Goal: Task Accomplishment & Management: Complete application form

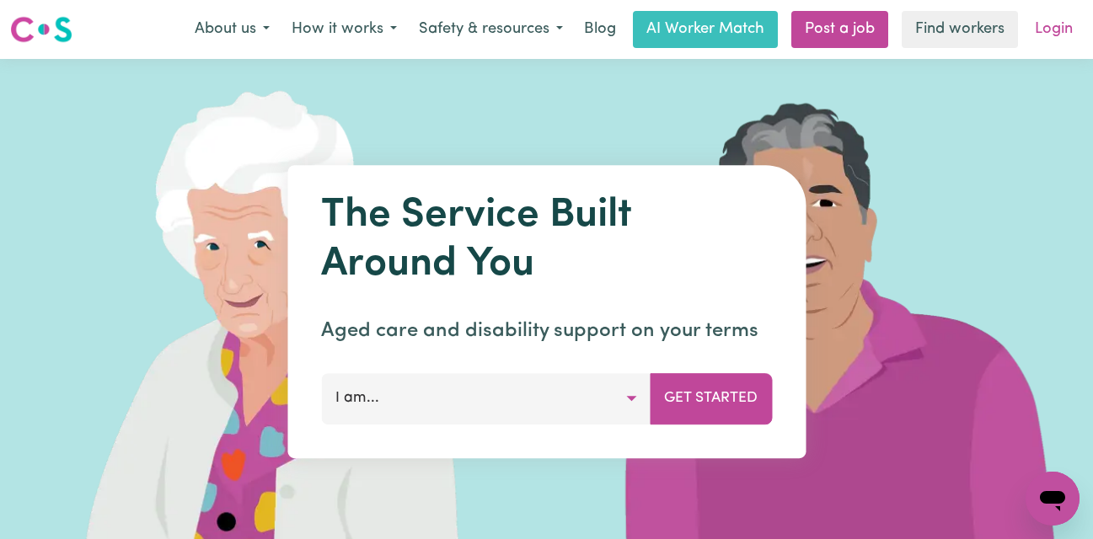
click at [1042, 27] on link "Login" at bounding box center [1054, 29] width 58 height 37
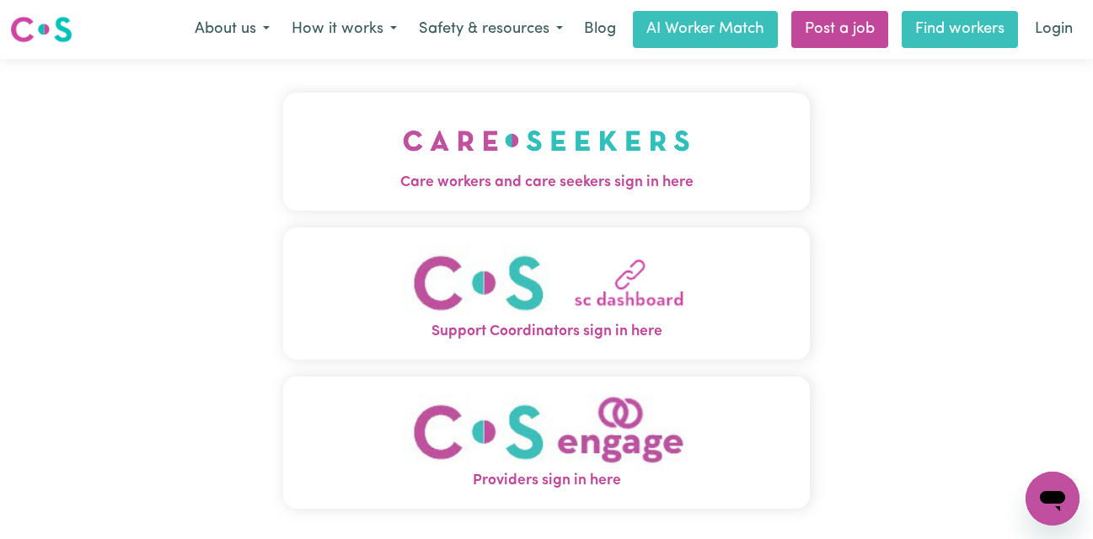
click at [946, 31] on link "Find workers" at bounding box center [960, 29] width 116 height 37
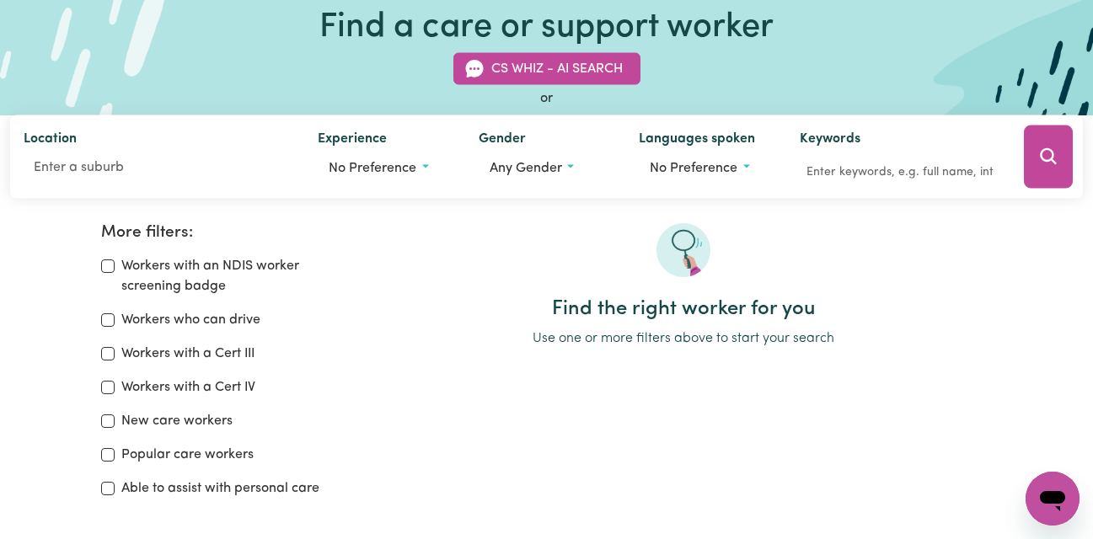
scroll to position [180, 0]
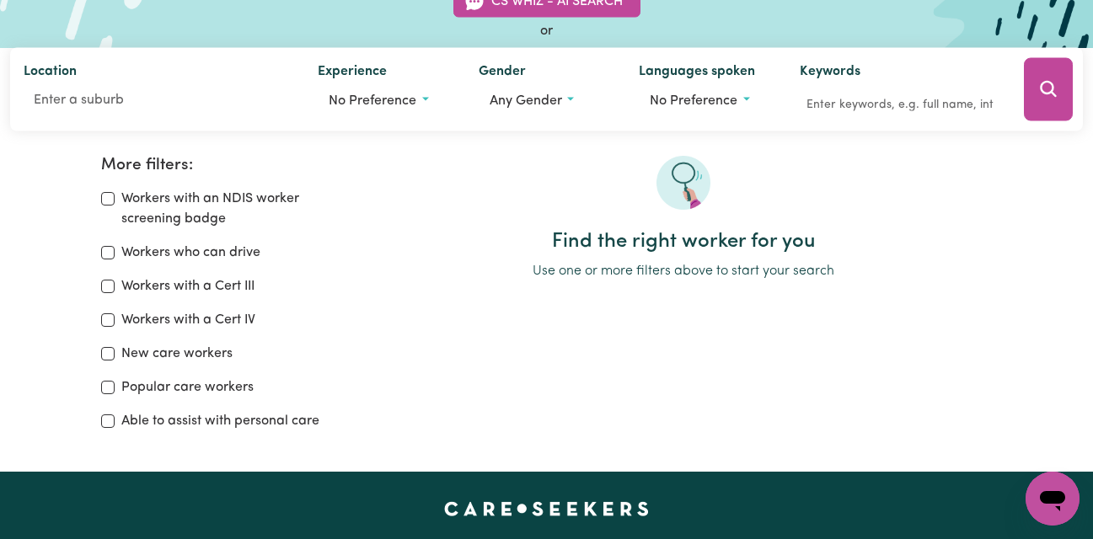
click at [1069, 502] on div "Open messaging window" at bounding box center [1052, 499] width 51 height 51
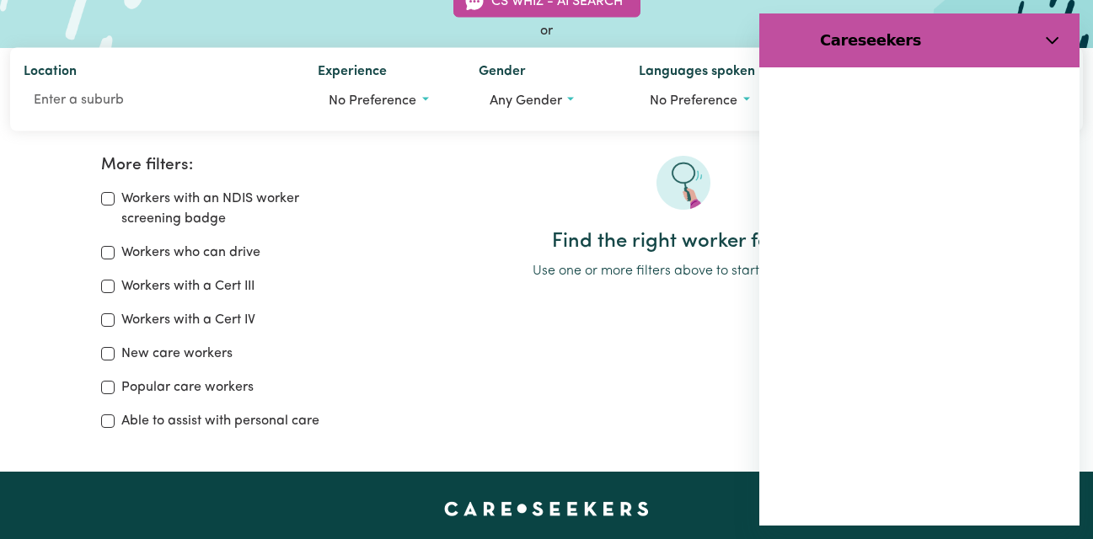
scroll to position [0, 0]
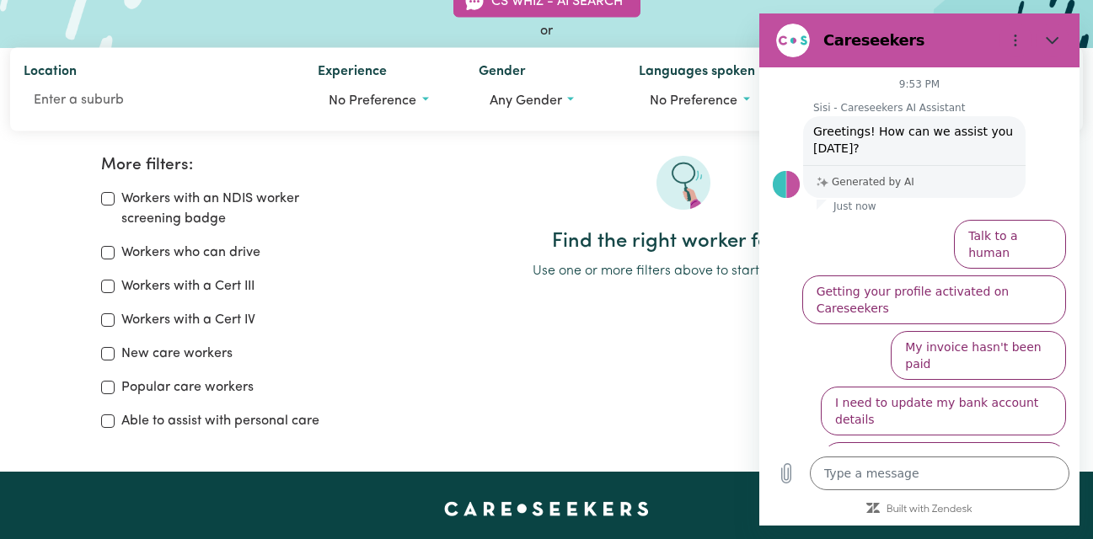
click at [437, 144] on div "More filters: Workers with an NDIS worker screening badge Workers who can drive…" at bounding box center [546, 280] width 1093 height 357
click at [1048, 43] on icon "Close" at bounding box center [1052, 40] width 13 height 13
type textarea "x"
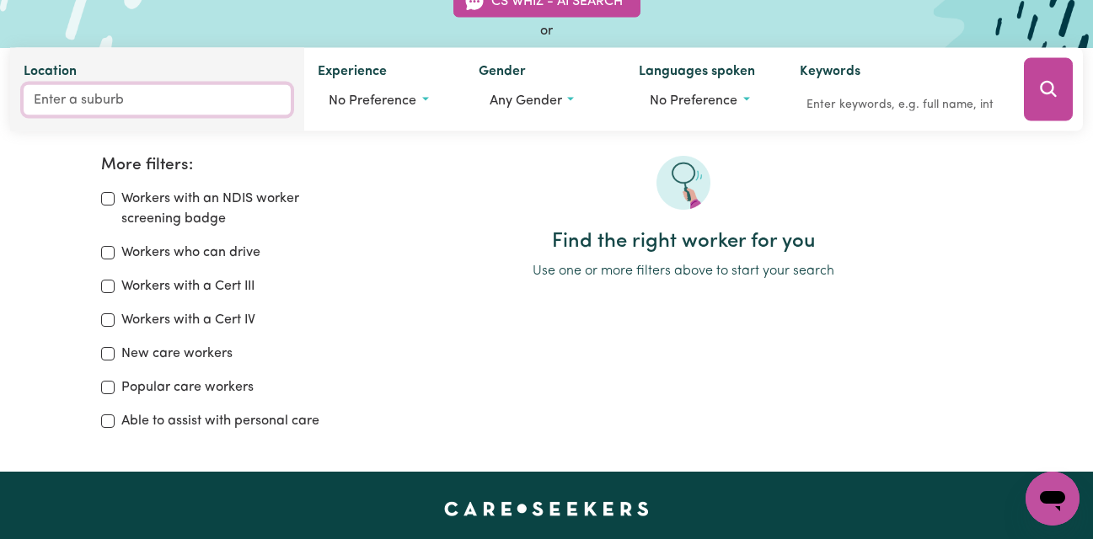
click at [72, 101] on input "Location" at bounding box center [157, 100] width 267 height 30
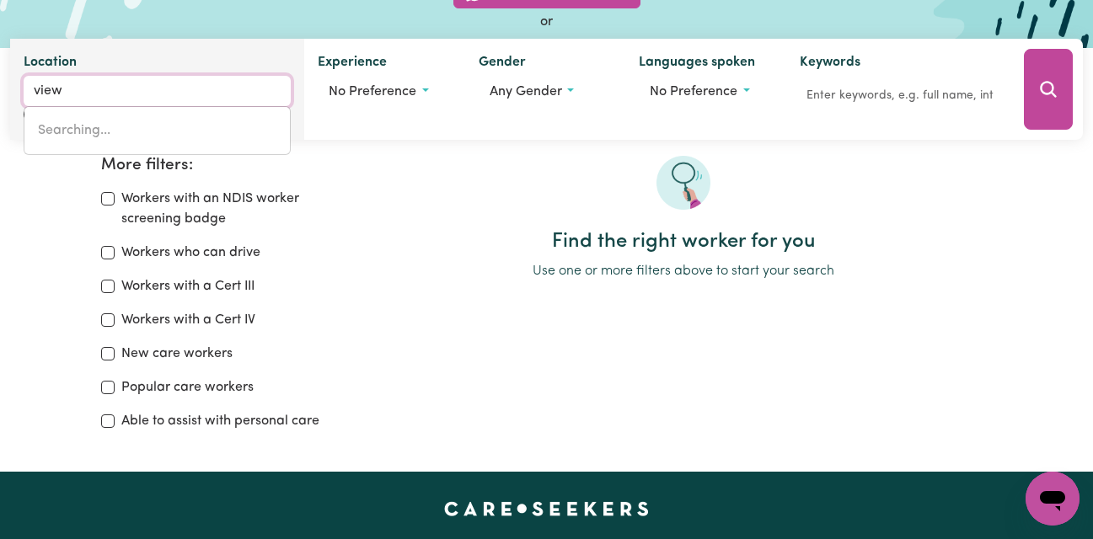
type input "viewb"
type input "viewbANK, Victoria, 3084"
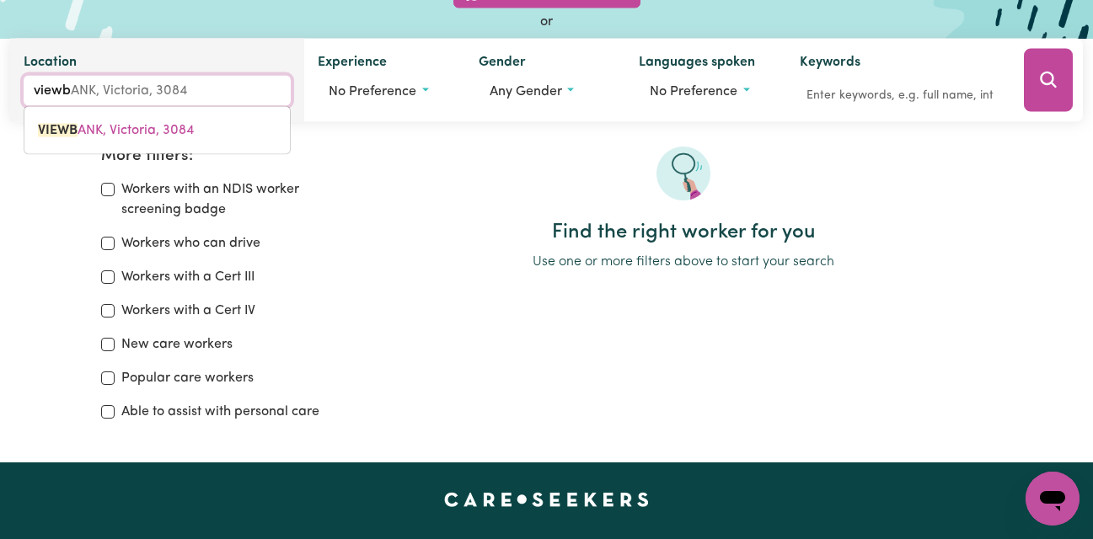
type input "viewba"
type input "viewbaNK, [GEOGRAPHIC_DATA], 3084"
type input "viewban"
type input "viewbanK, [GEOGRAPHIC_DATA], 3084"
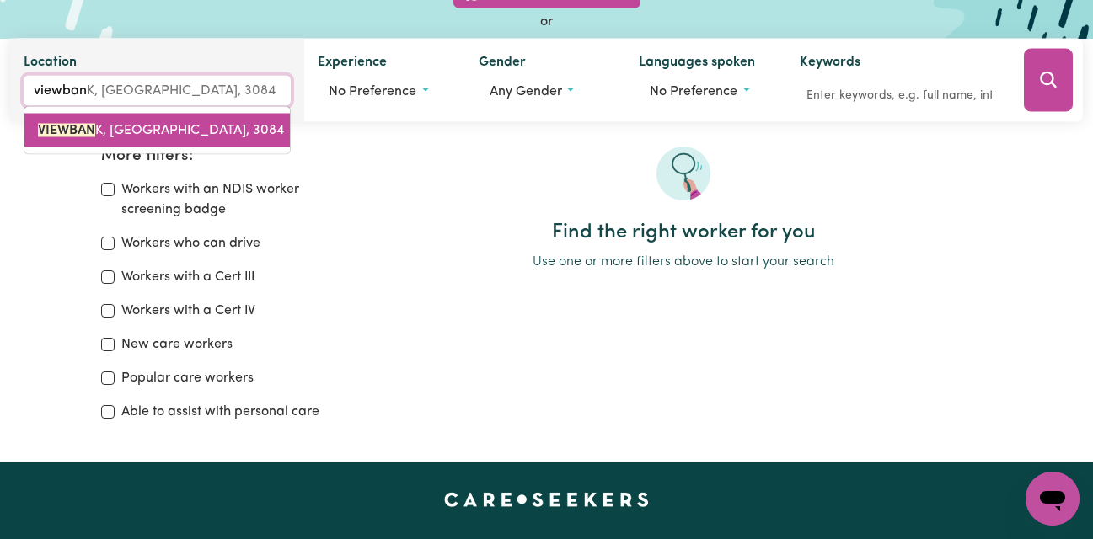
click at [78, 119] on link "VIEWBAN K, [GEOGRAPHIC_DATA], 3084" at bounding box center [156, 131] width 265 height 34
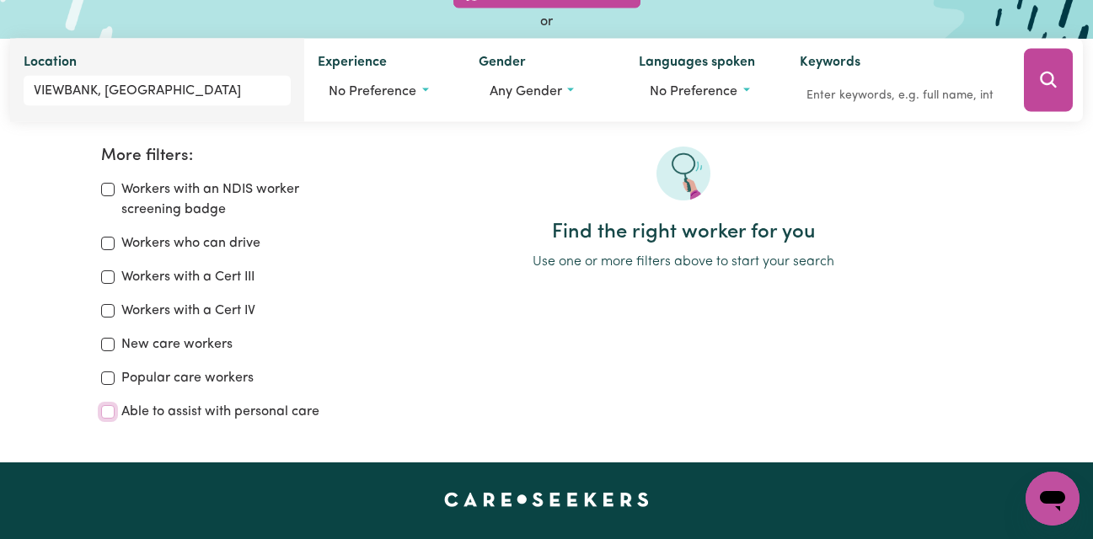
click at [110, 416] on input "Able to assist with personal care" at bounding box center [107, 411] width 13 height 13
checkbox input "true"
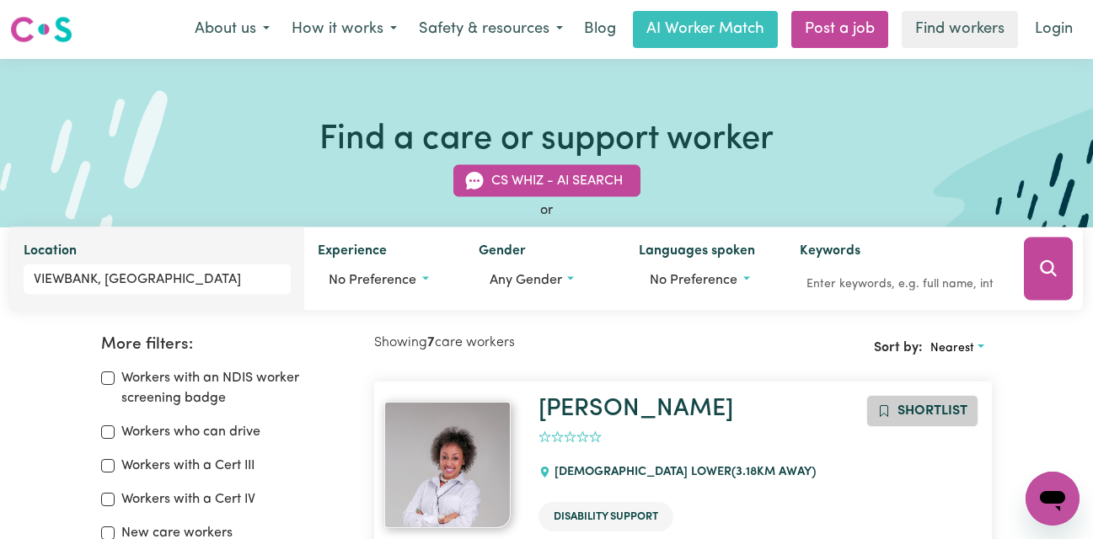
click at [902, 414] on span "Shortlist" at bounding box center [933, 411] width 70 height 13
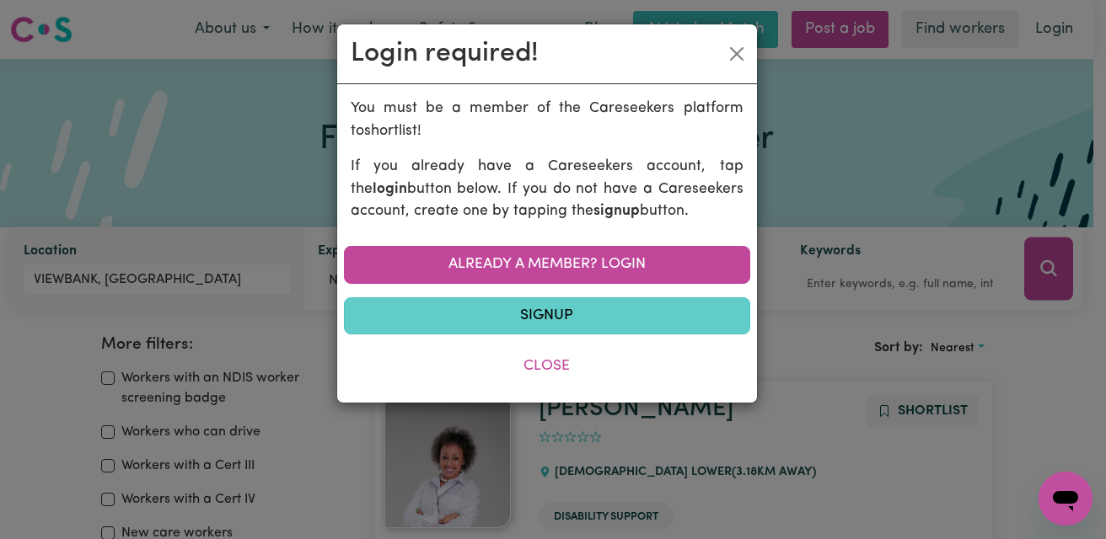
click at [550, 315] on link "Signup" at bounding box center [547, 316] width 406 height 37
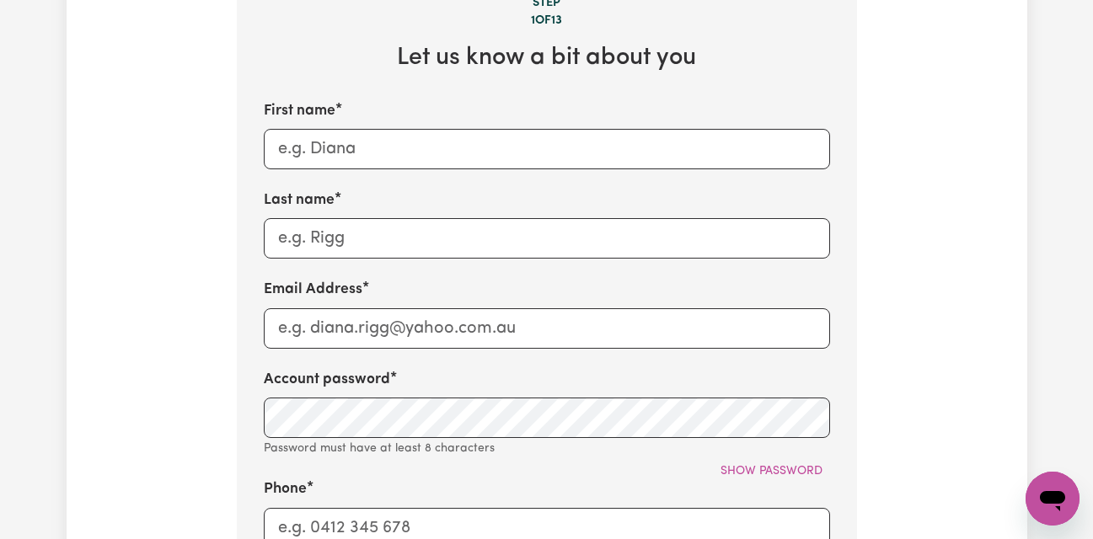
scroll to position [704, 0]
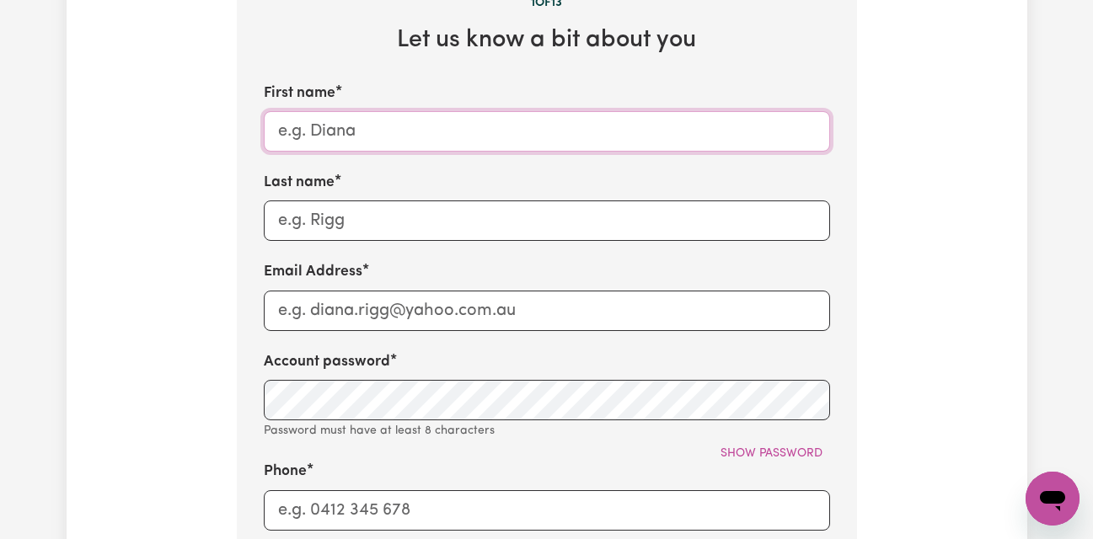
click at [320, 145] on input "First name" at bounding box center [547, 131] width 566 height 40
type input "[PERSON_NAME]"
type input "Booth"
type input "[EMAIL_ADDRESS][DOMAIN_NAME]"
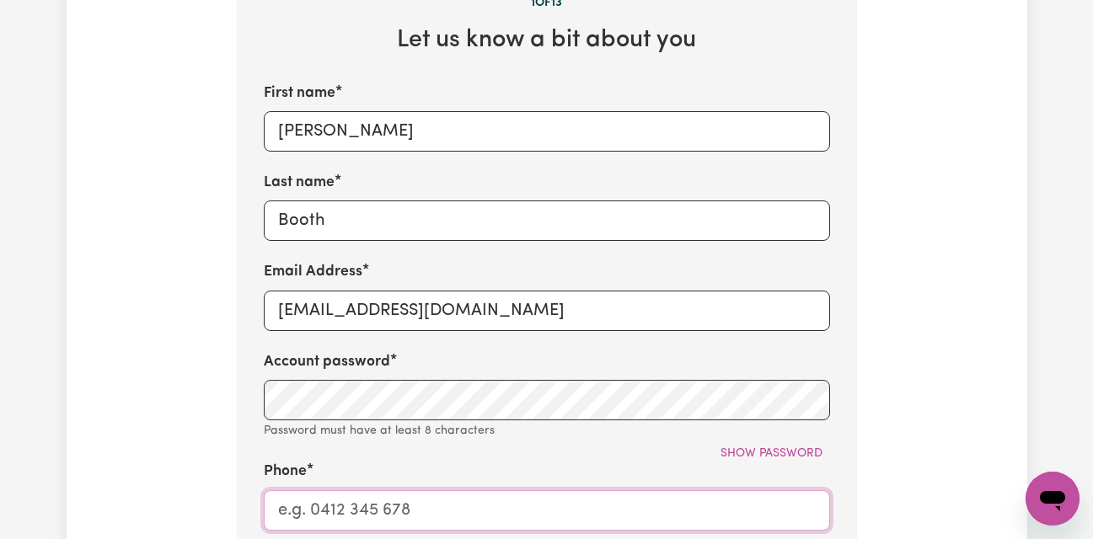
type input "0423641008"
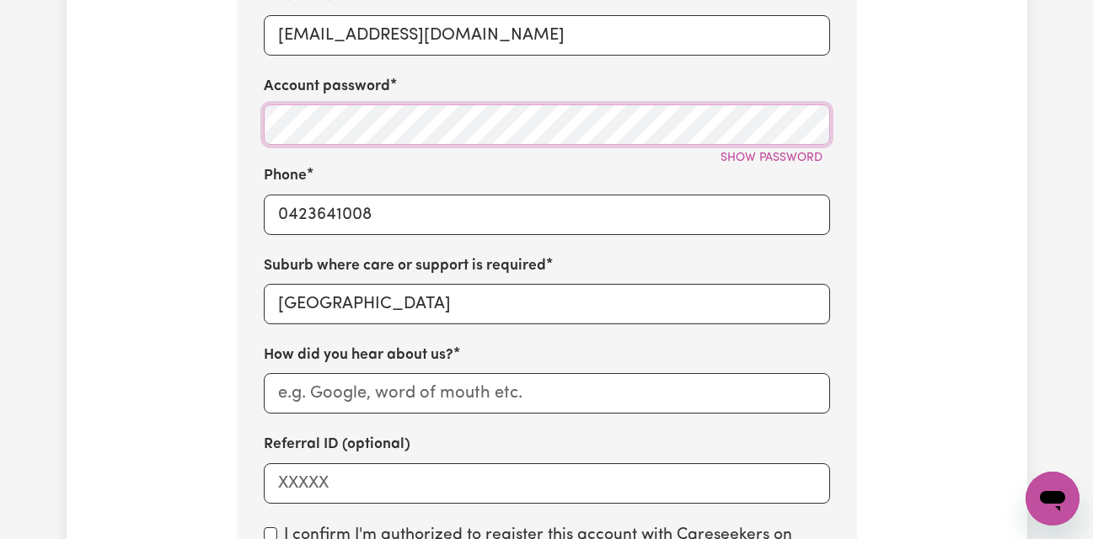
scroll to position [985, 0]
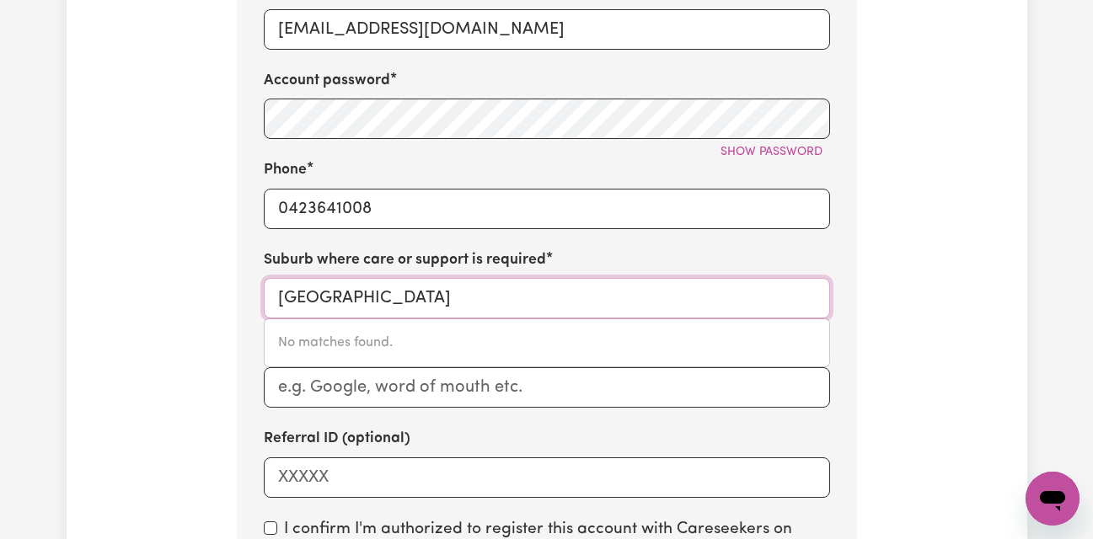
click at [400, 302] on input "[GEOGRAPHIC_DATA]" at bounding box center [547, 298] width 566 height 40
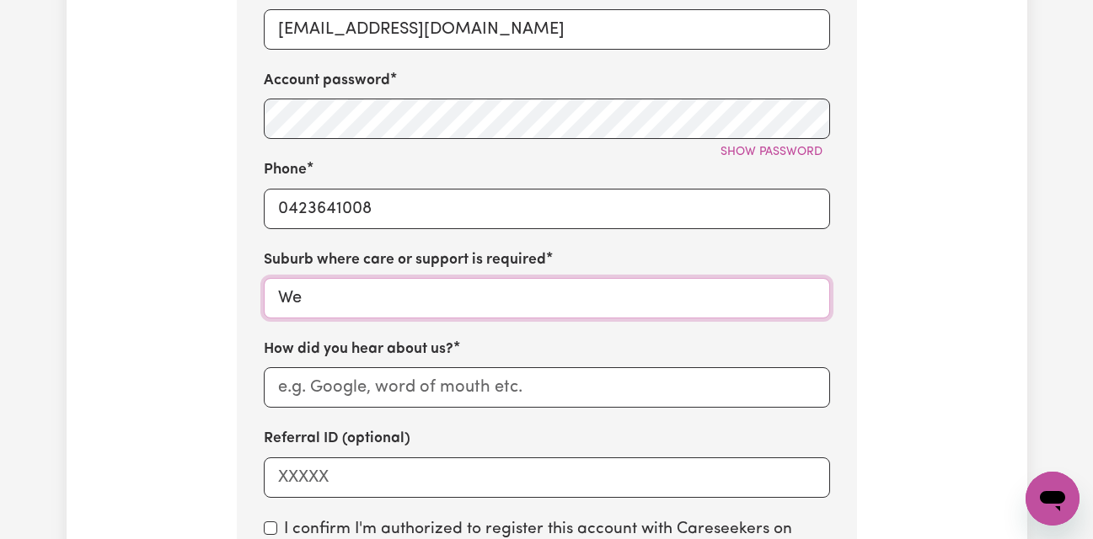
type input "W"
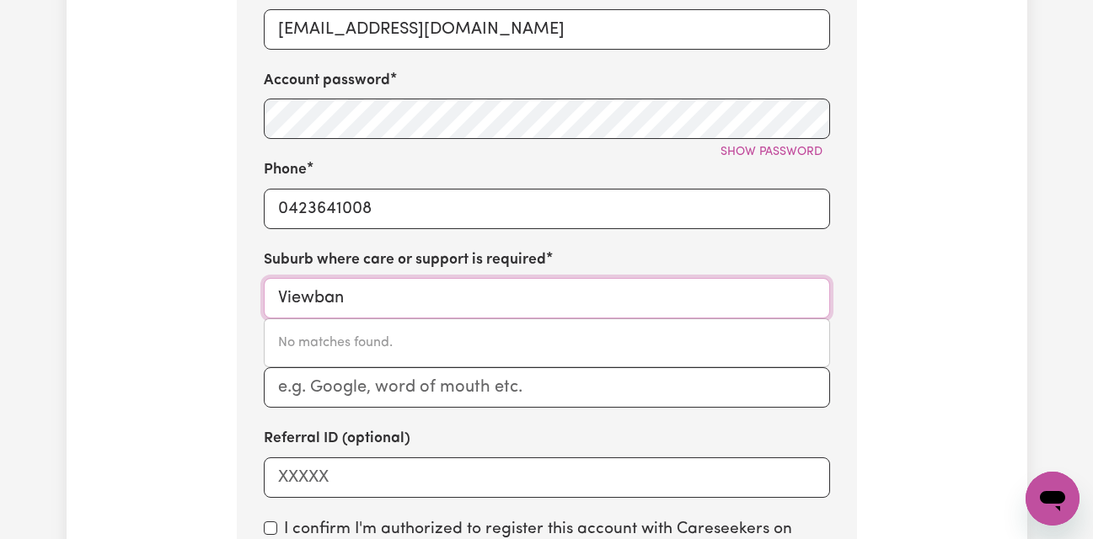
type input "Viewbank"
type input "Viewbank, Victoria, 3084"
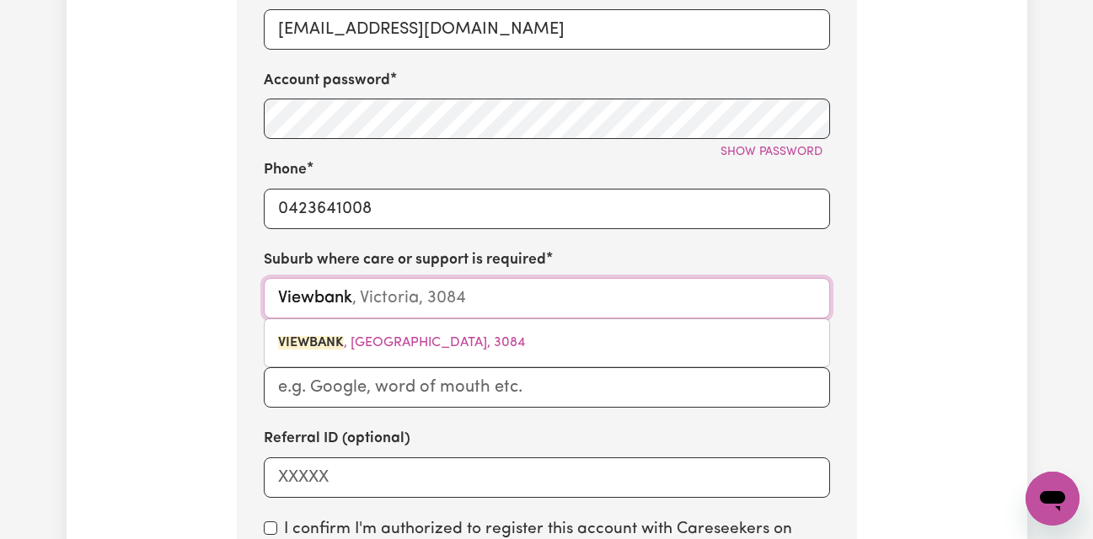
type input "Viewbank"
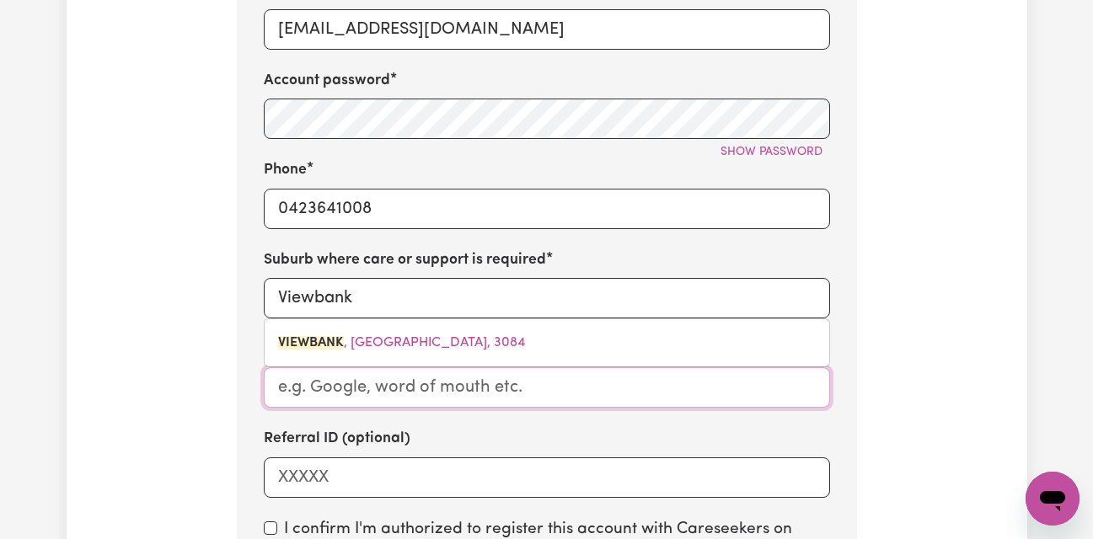
click at [396, 386] on input "How did you hear about us?" at bounding box center [547, 387] width 566 height 40
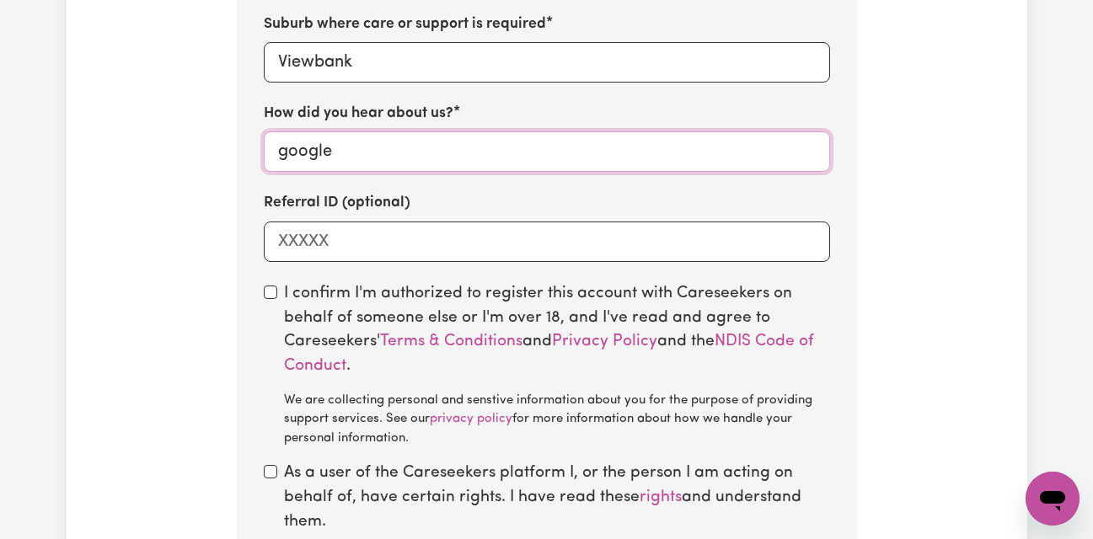
scroll to position [1255, 0]
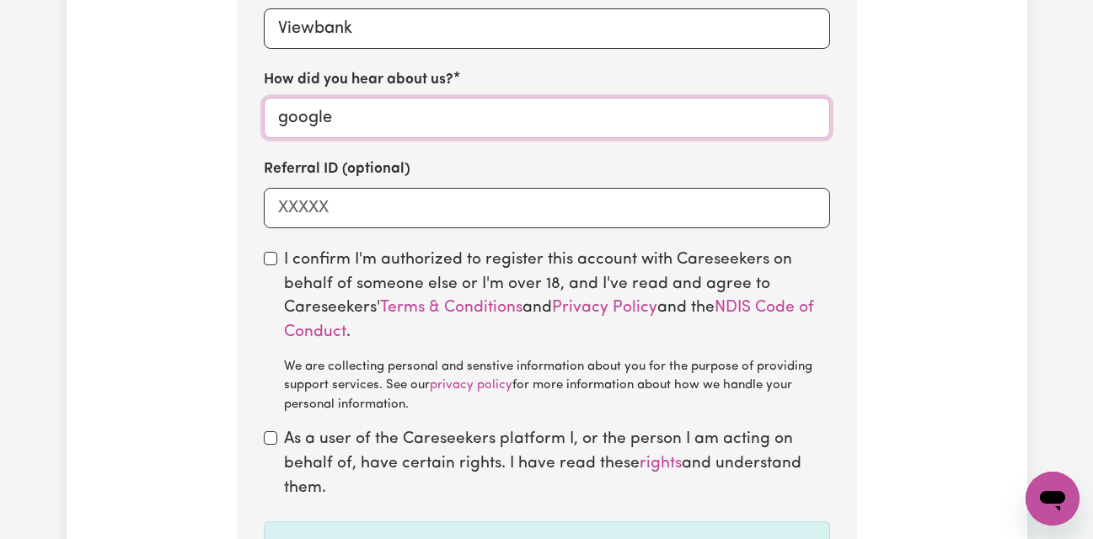
type input "google"
click at [270, 265] on input "checkbox" at bounding box center [270, 258] width 13 height 13
checkbox input "true"
click at [268, 445] on input "checkbox" at bounding box center [270, 438] width 13 height 13
checkbox input "true"
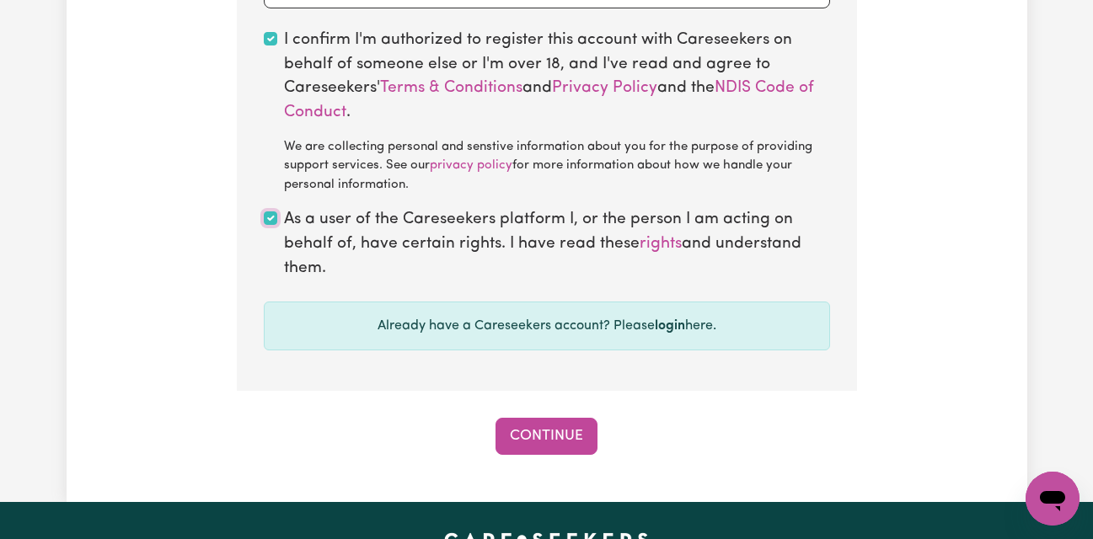
scroll to position [1488, 0]
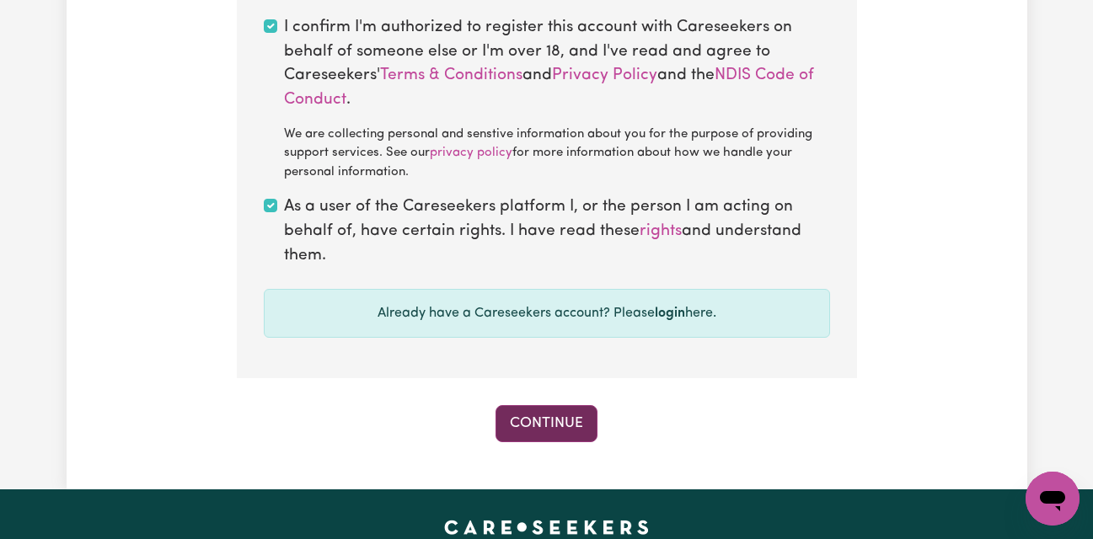
click at [546, 421] on button "Continue" at bounding box center [547, 423] width 102 height 37
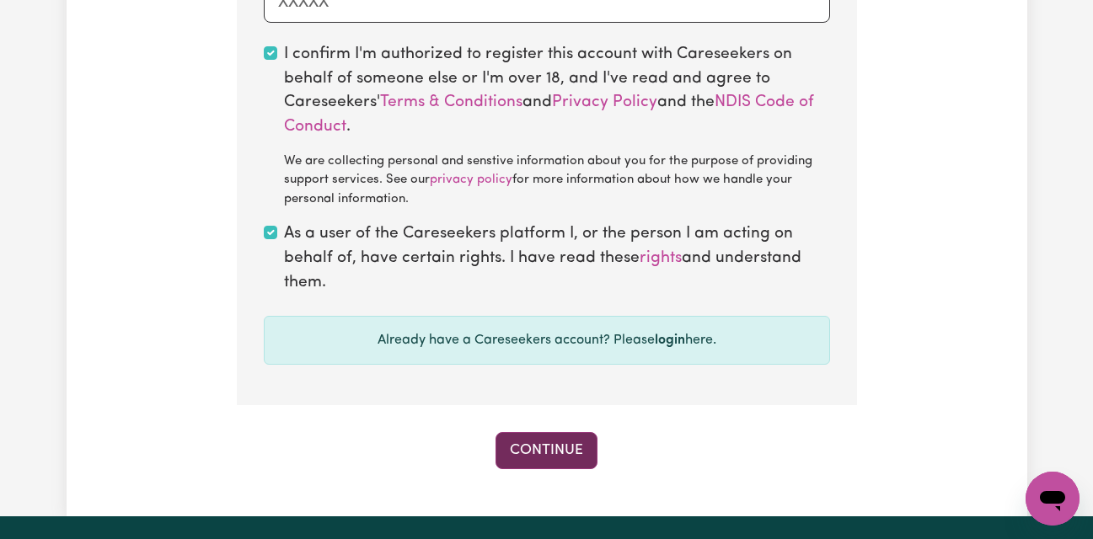
scroll to position [1515, 0]
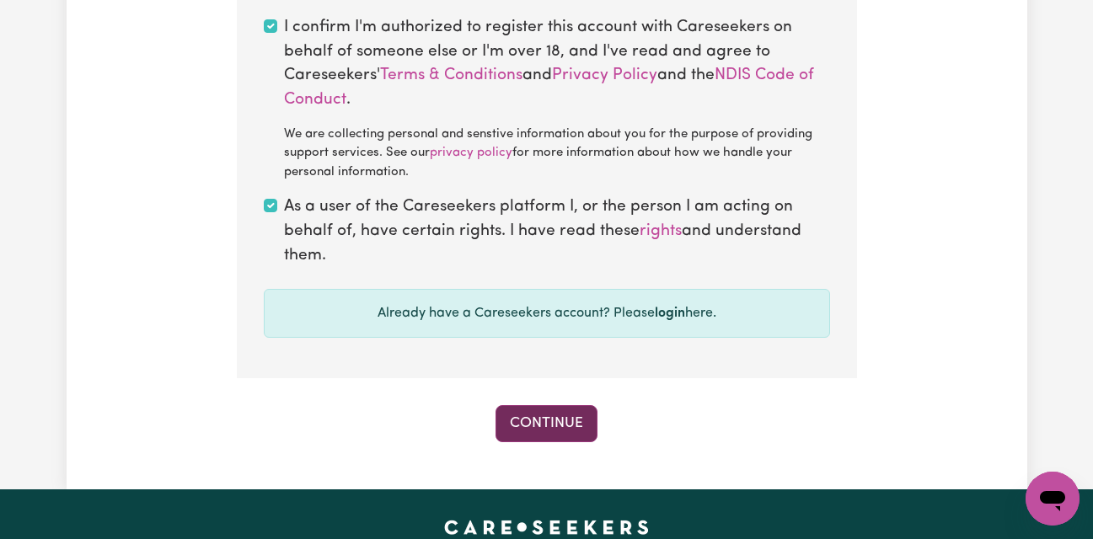
click at [516, 428] on button "Continue" at bounding box center [547, 423] width 102 height 37
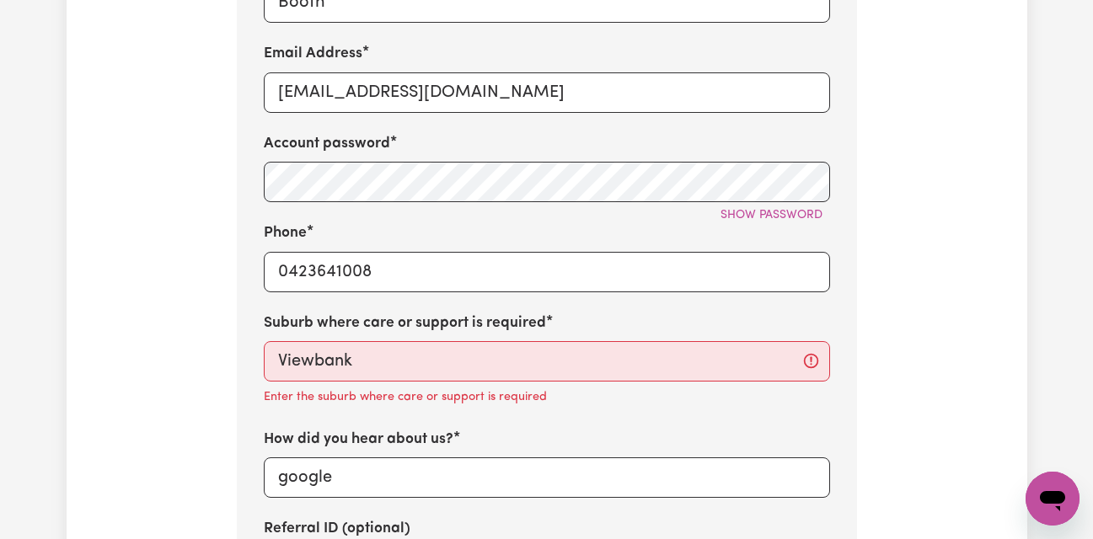
scroll to position [890, 0]
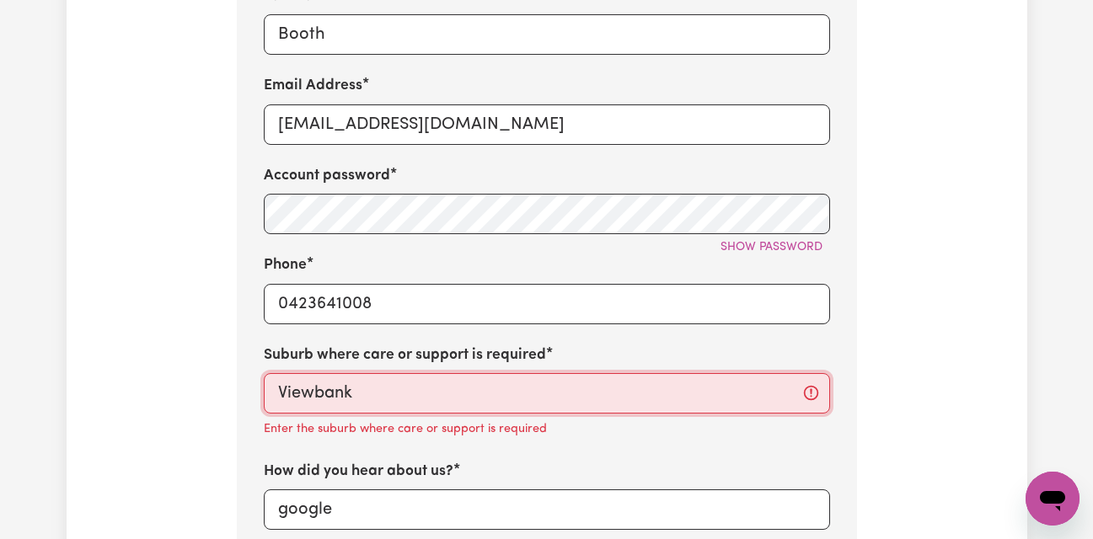
type input "Viewbank, Victoria, 3084"
click at [356, 395] on input "Viewbank" at bounding box center [547, 393] width 566 height 40
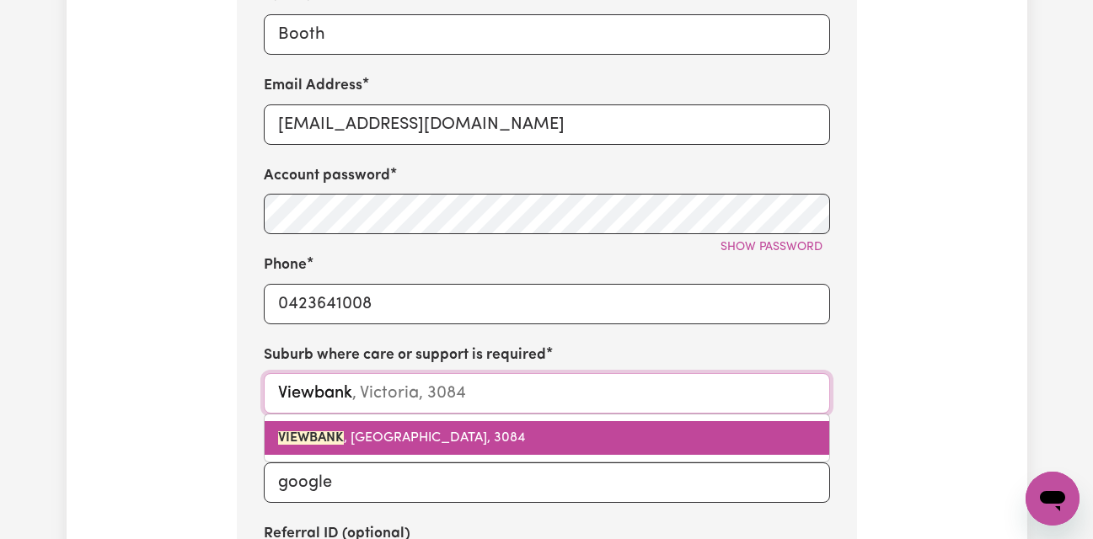
click at [371, 445] on span "VIEWBANK , [GEOGRAPHIC_DATA], 3084" at bounding box center [401, 438] width 247 height 13
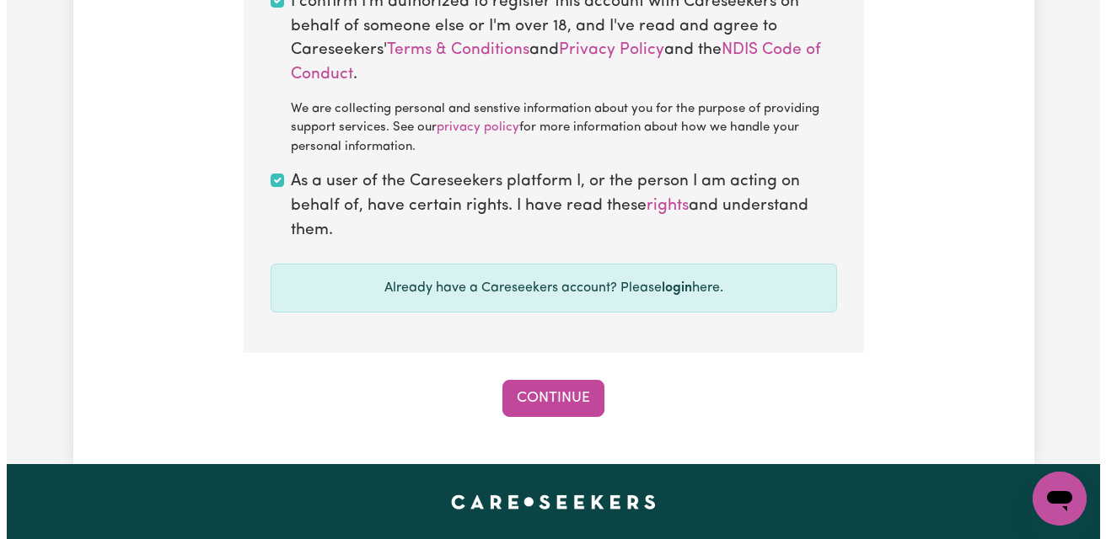
scroll to position [1540, 0]
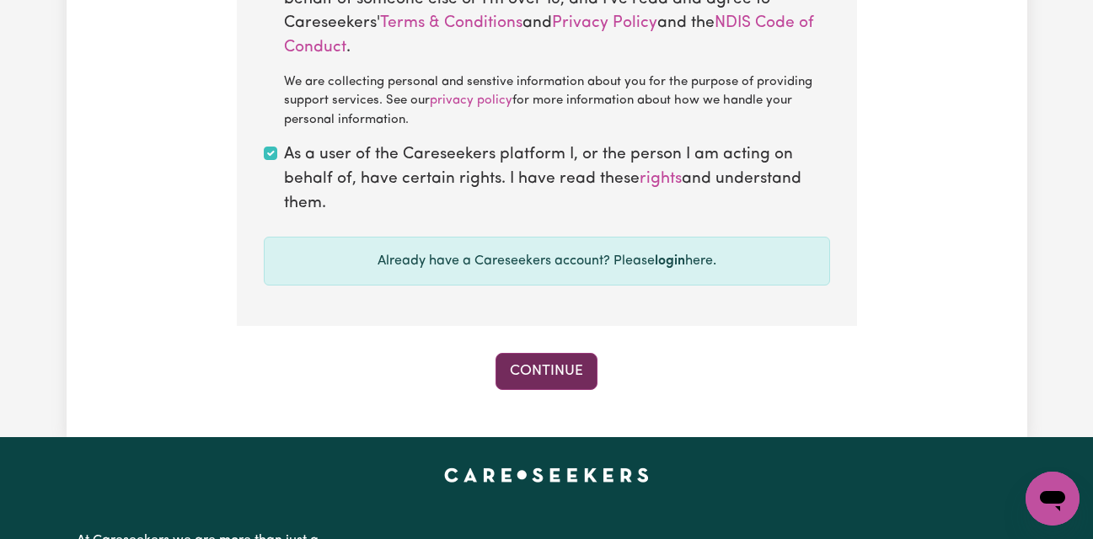
click at [519, 367] on button "Continue" at bounding box center [547, 371] width 102 height 37
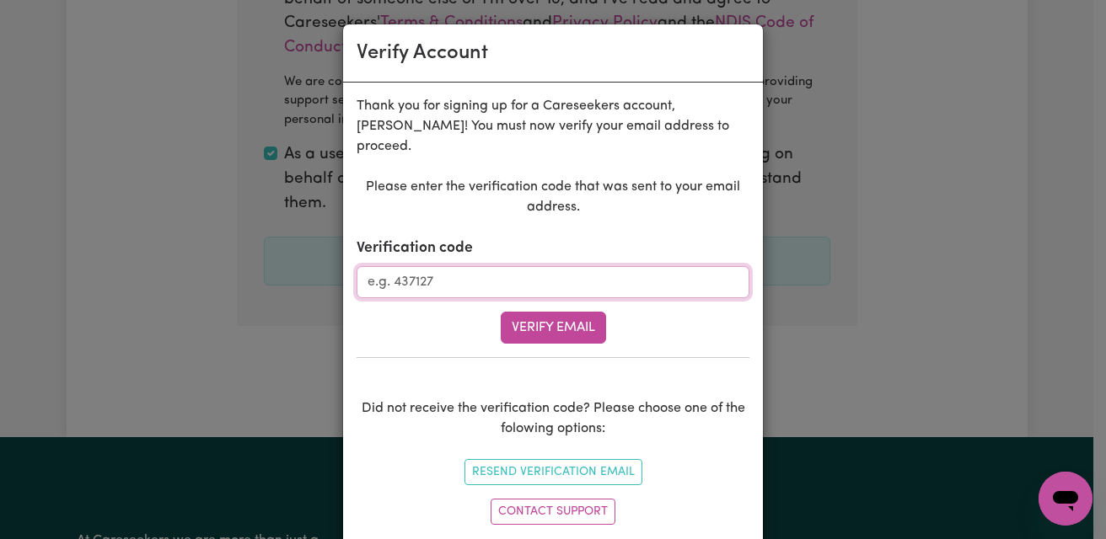
click at [369, 266] on input "Verification code" at bounding box center [553, 282] width 393 height 32
type input "189398"
click at [563, 312] on button "Verify Email" at bounding box center [553, 328] width 105 height 32
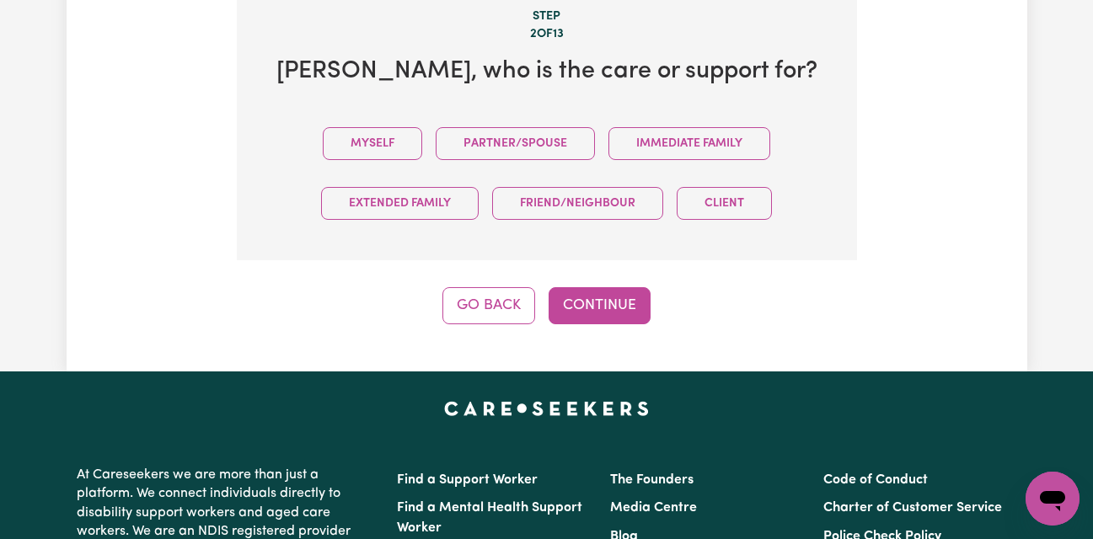
scroll to position [600, 0]
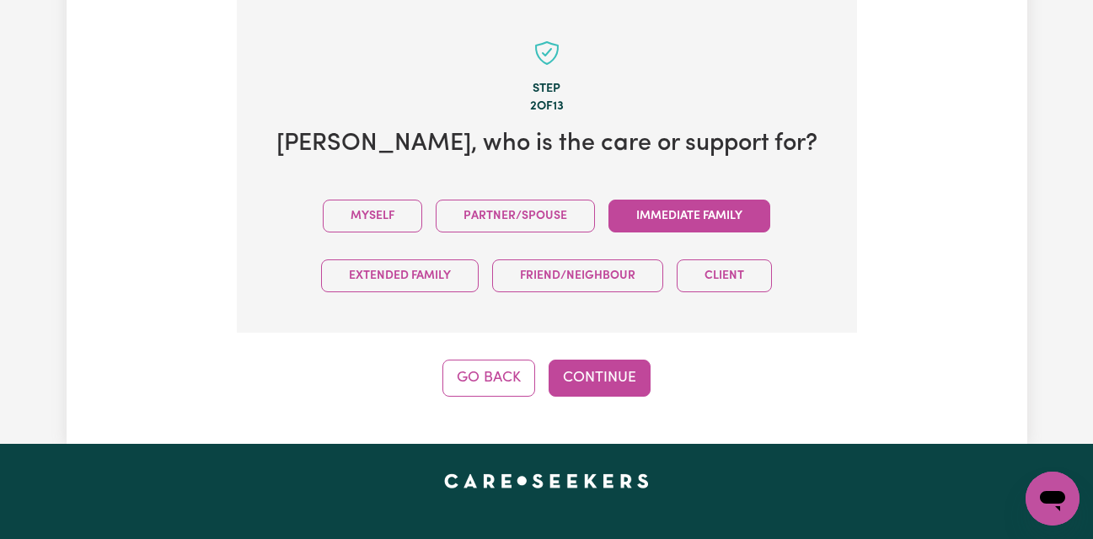
click at [699, 221] on button "Immediate Family" at bounding box center [690, 216] width 162 height 33
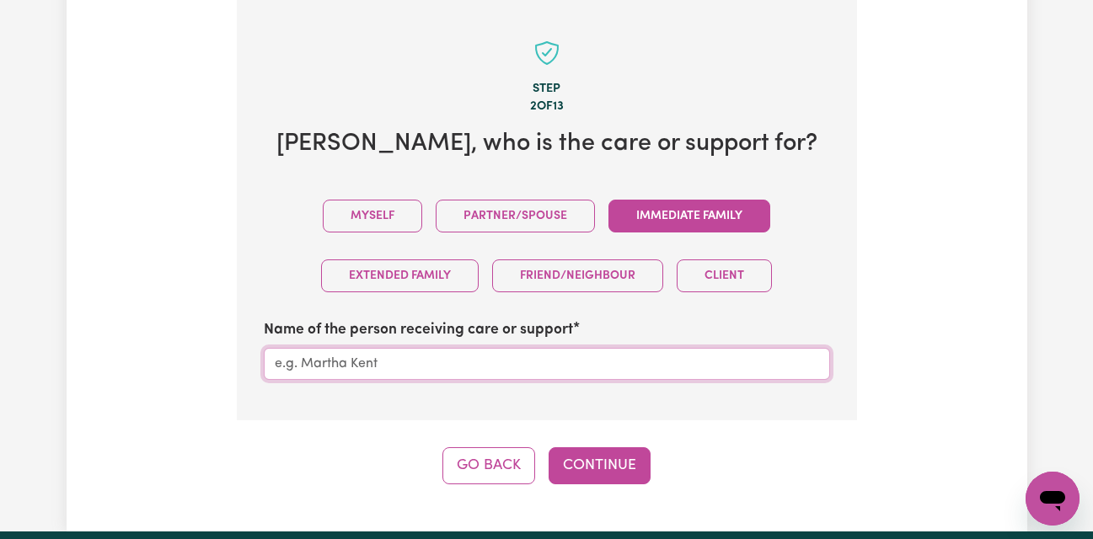
click at [276, 362] on input "Name of the person receiving care or support" at bounding box center [547, 364] width 566 height 32
type input "[PERSON_NAME]"
click at [614, 465] on button "Continue" at bounding box center [600, 466] width 102 height 37
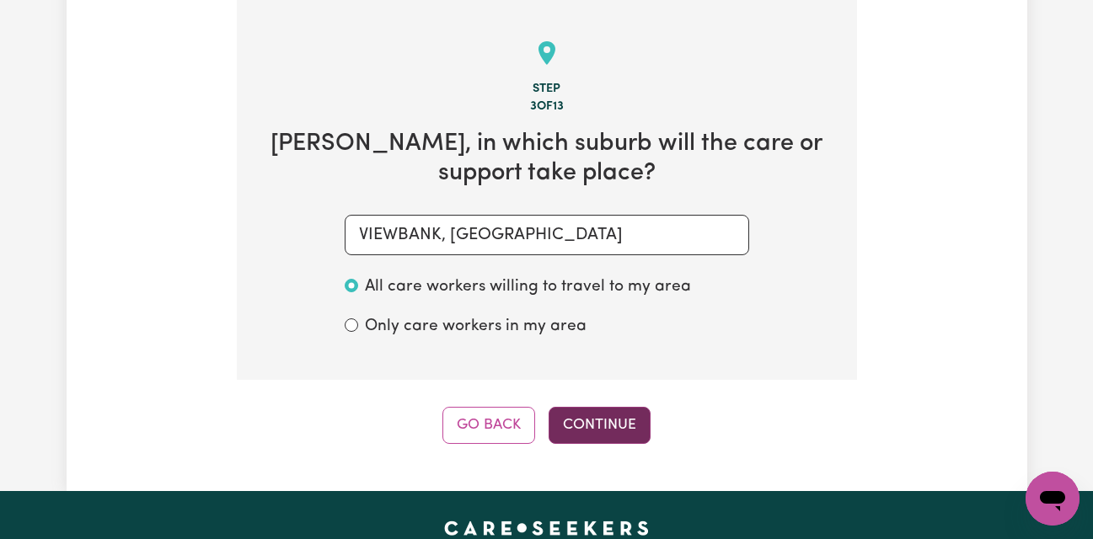
click at [613, 428] on button "Continue" at bounding box center [600, 425] width 102 height 37
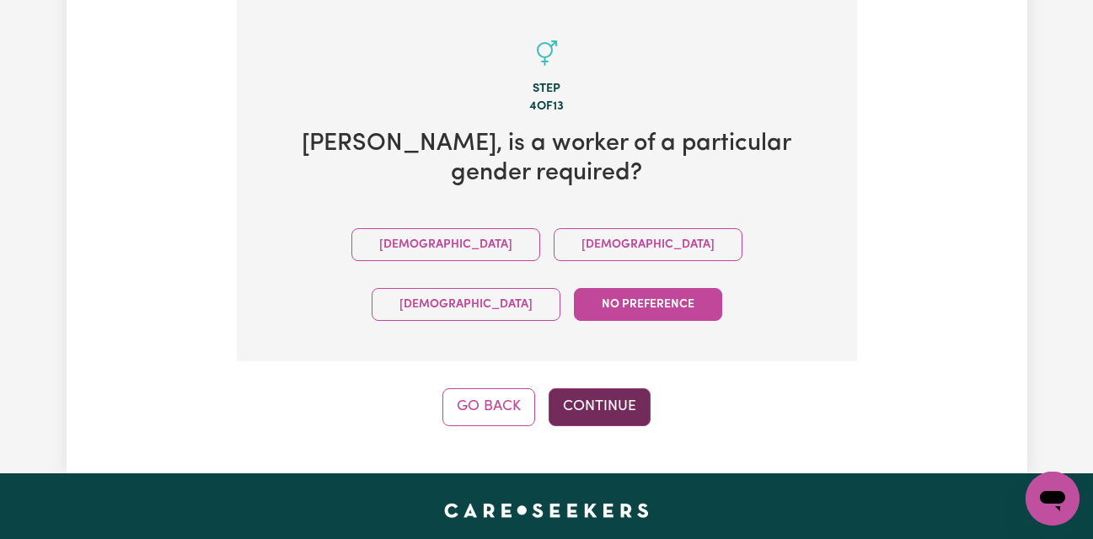
click at [592, 389] on button "Continue" at bounding box center [600, 407] width 102 height 37
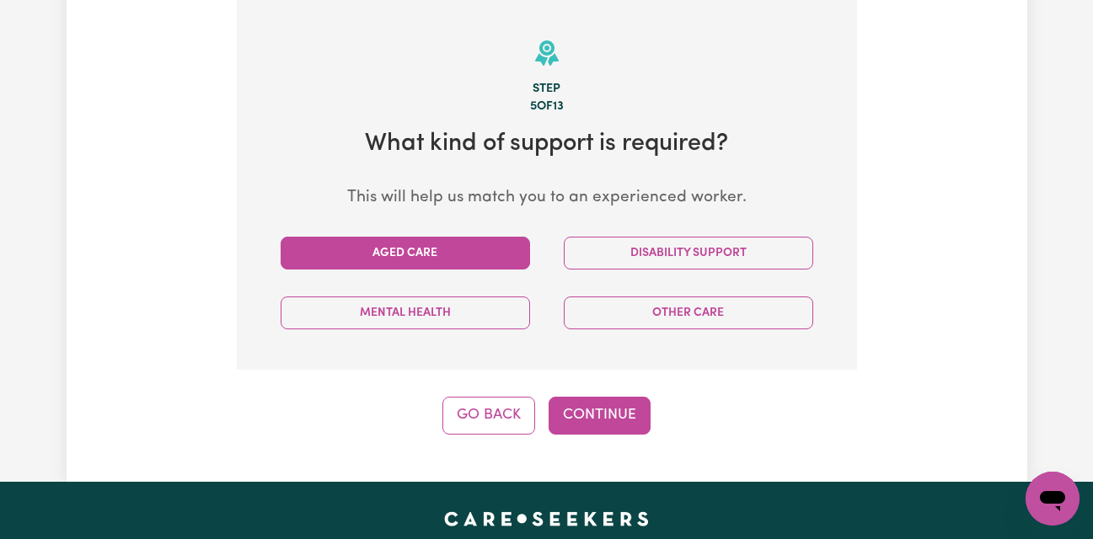
click at [423, 255] on button "Aged Care" at bounding box center [405, 253] width 249 height 33
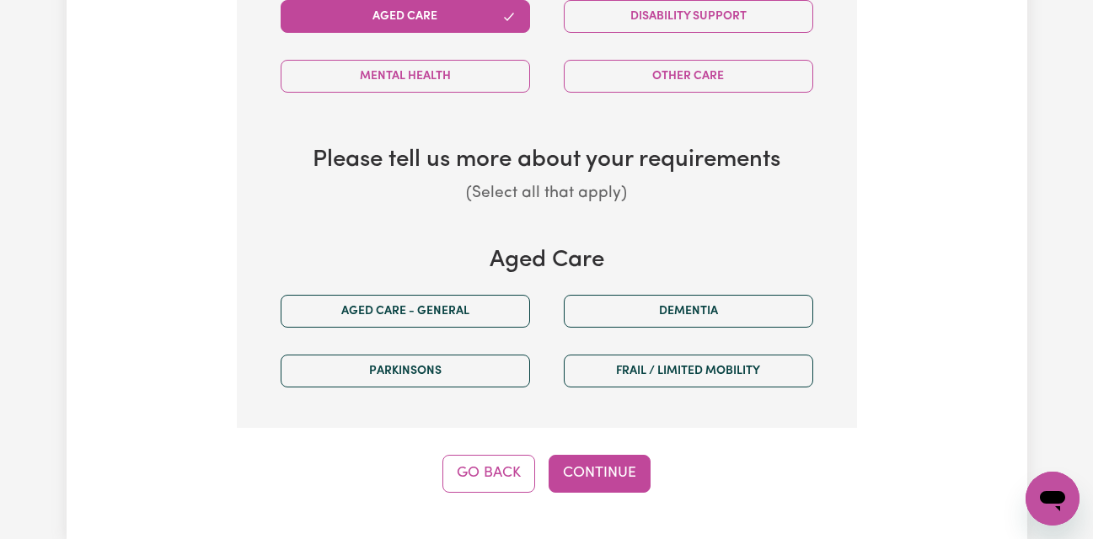
scroll to position [840, 0]
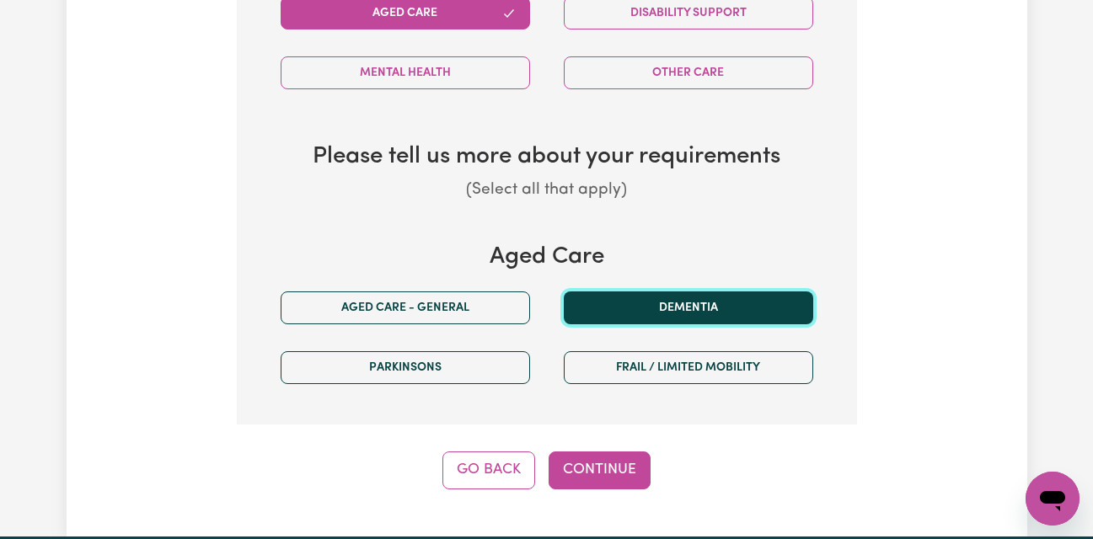
click at [705, 322] on button "Dementia" at bounding box center [688, 308] width 249 height 33
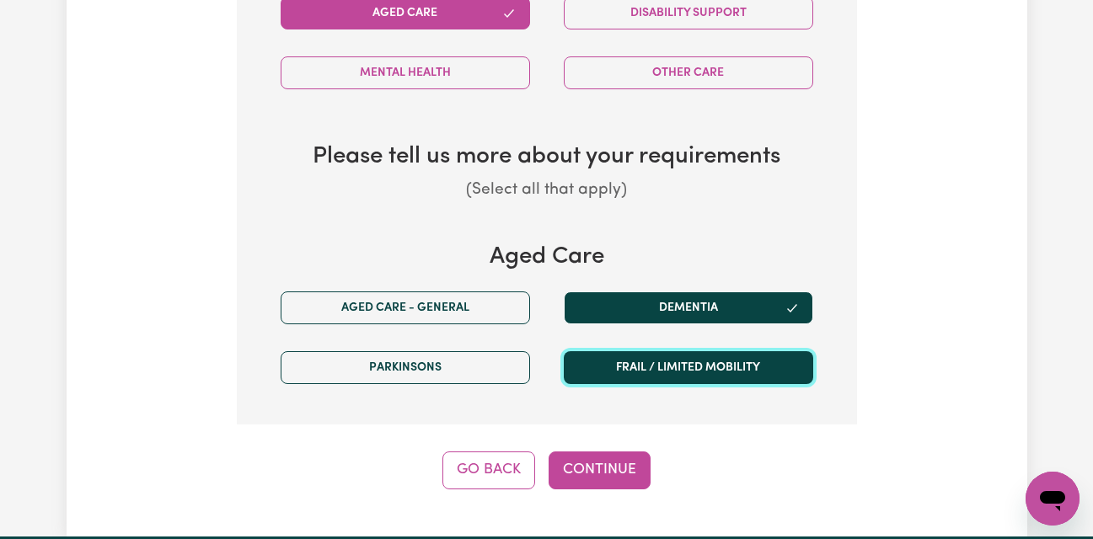
click at [689, 365] on button "Frail / limited mobility" at bounding box center [688, 367] width 249 height 33
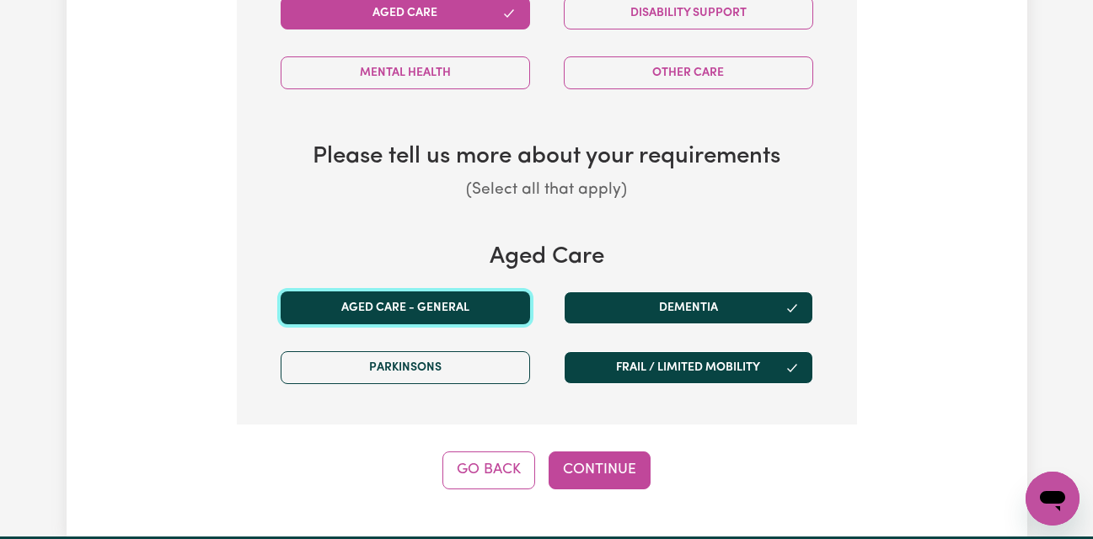
click at [361, 305] on button "Aged care - General" at bounding box center [405, 308] width 249 height 33
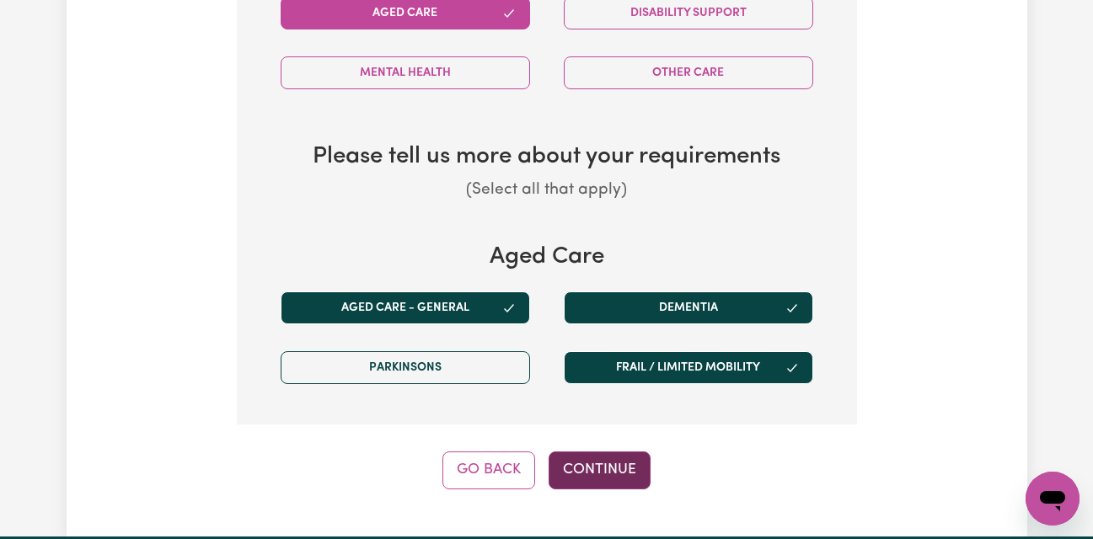
click at [608, 466] on button "Continue" at bounding box center [600, 470] width 102 height 37
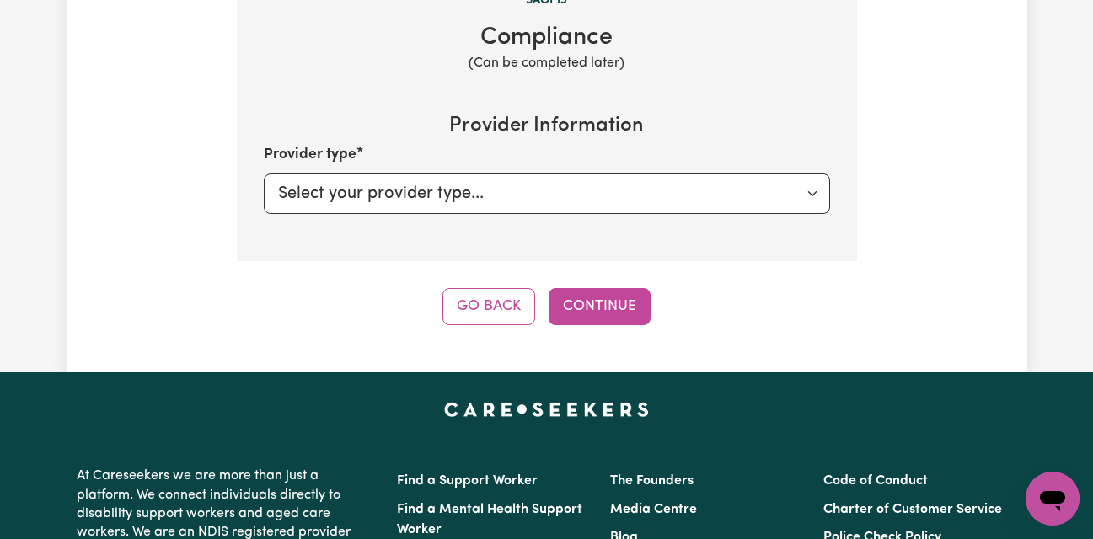
scroll to position [600, 0]
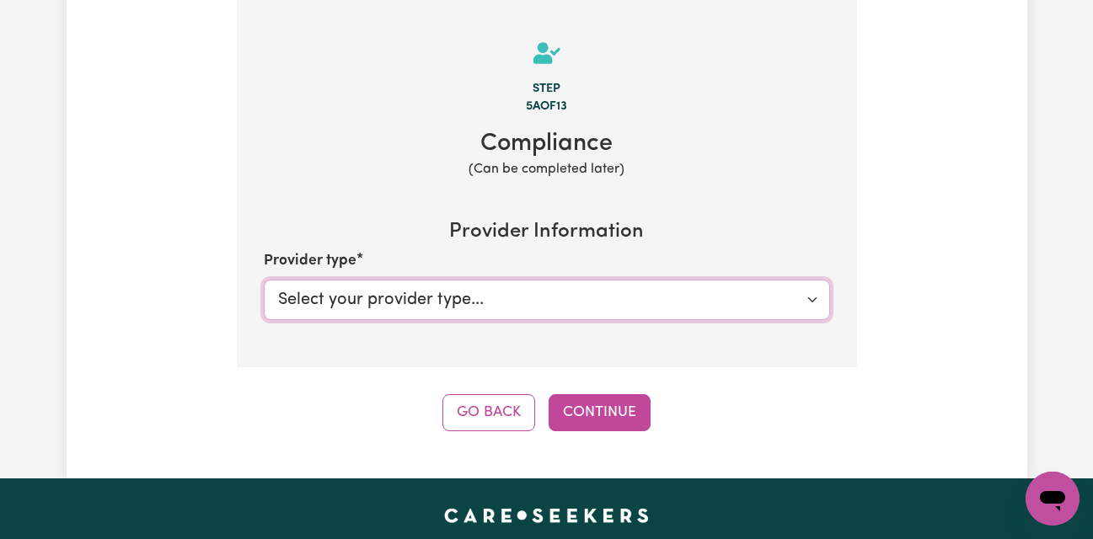
click at [813, 302] on select "Select your provider type... Privately Aged Care / Home Care Package" at bounding box center [547, 300] width 566 height 40
select select "AGED_HOME_CARE"
click at [264, 281] on select "Select your provider type... Privately Aged Care / Home Care Package" at bounding box center [547, 300] width 566 height 40
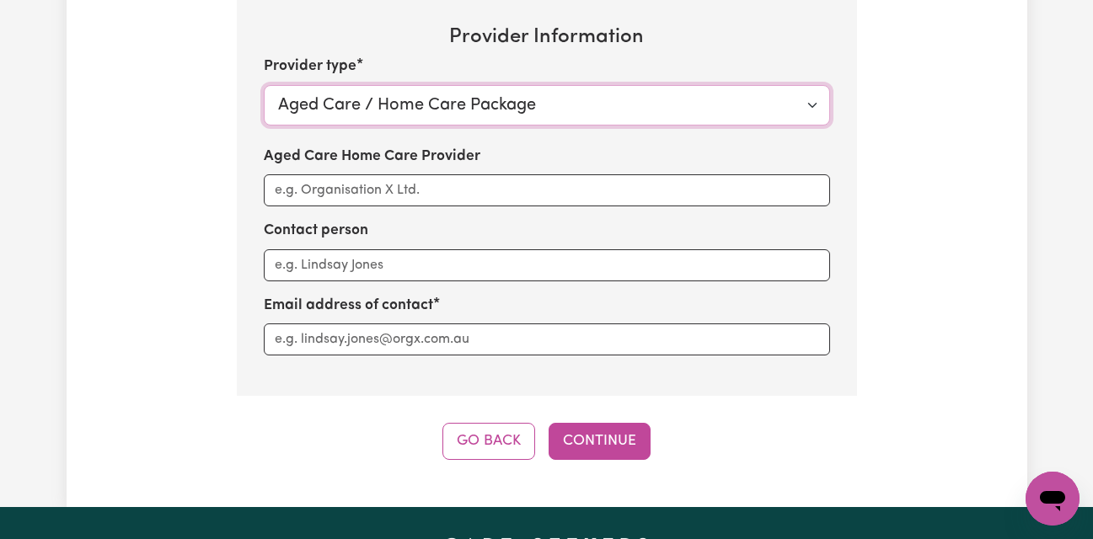
scroll to position [798, 0]
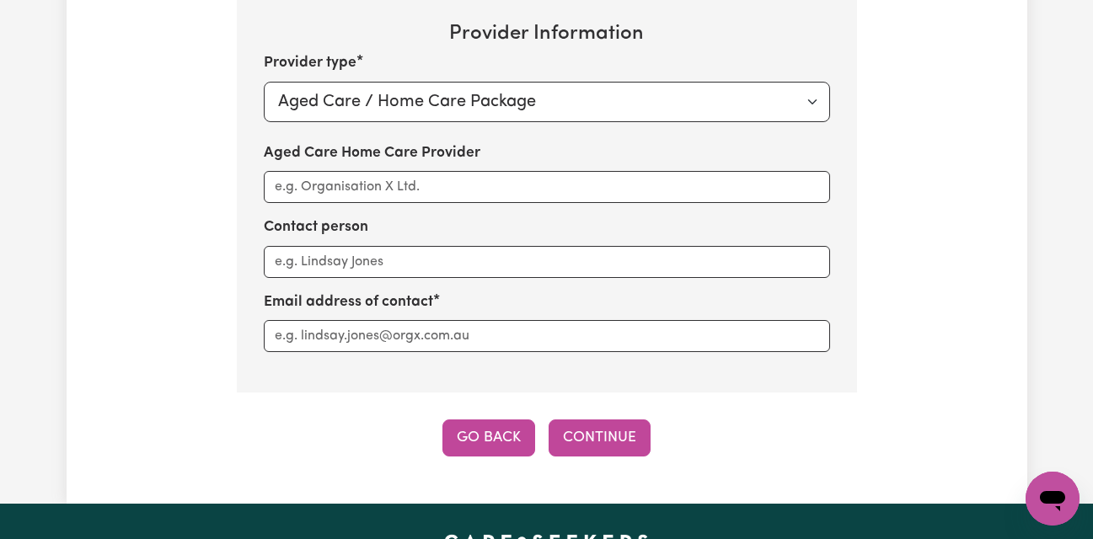
click at [521, 442] on button "Go Back" at bounding box center [488, 438] width 93 height 37
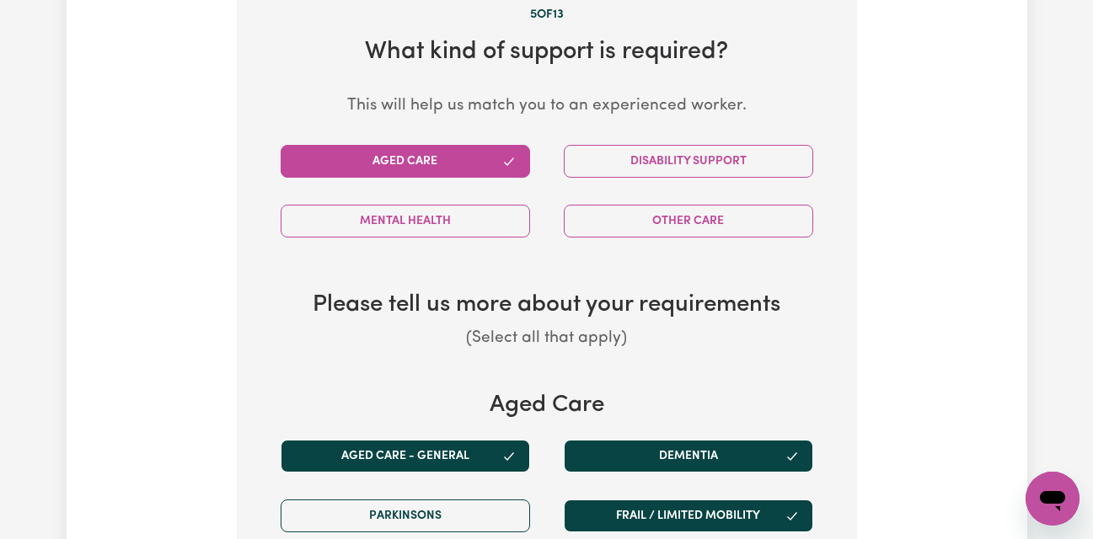
scroll to position [600, 0]
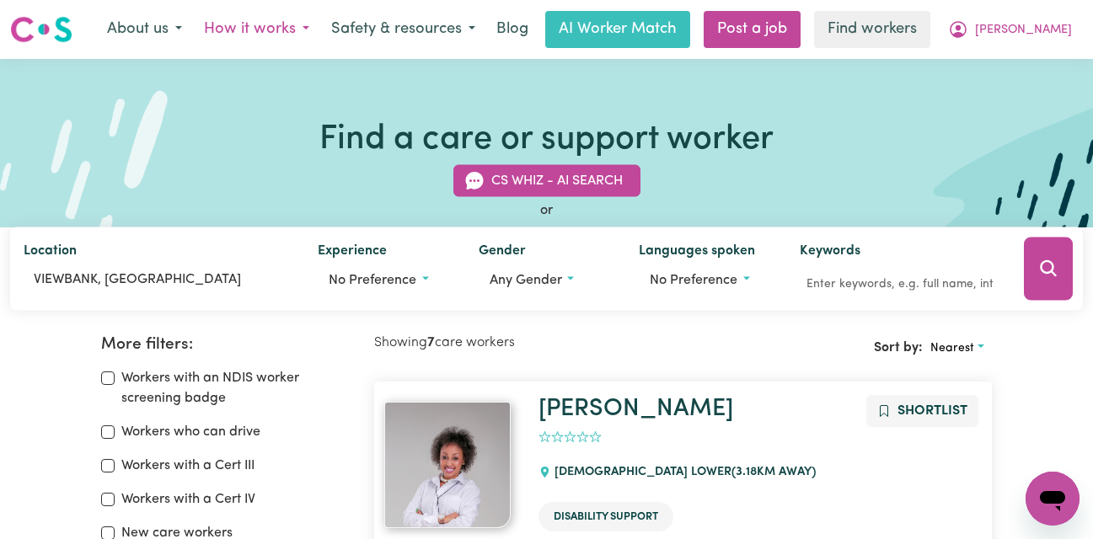
click at [320, 36] on button "How it works" at bounding box center [256, 29] width 127 height 35
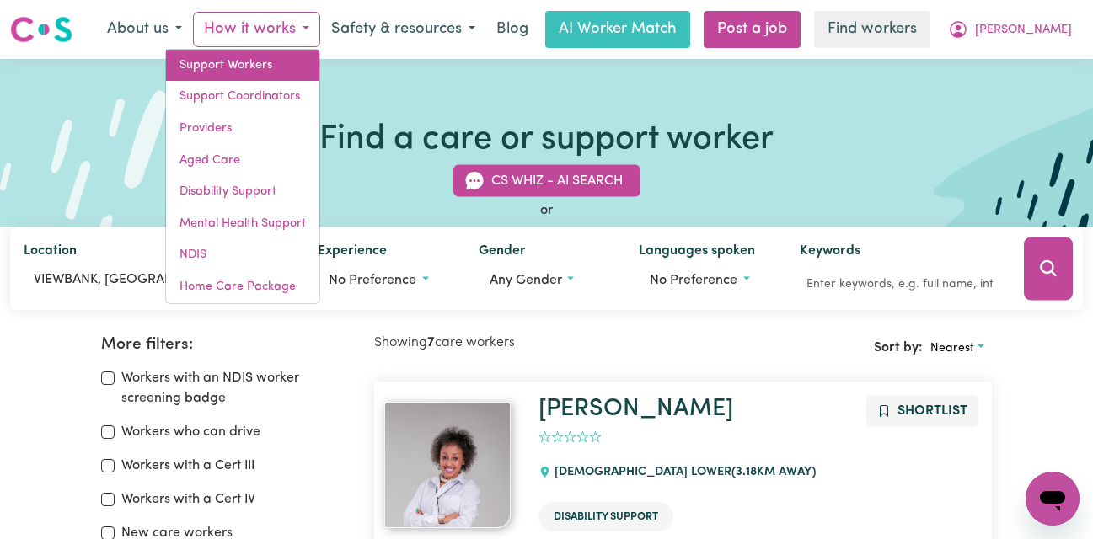
click at [314, 72] on link "Support Workers" at bounding box center [242, 66] width 153 height 32
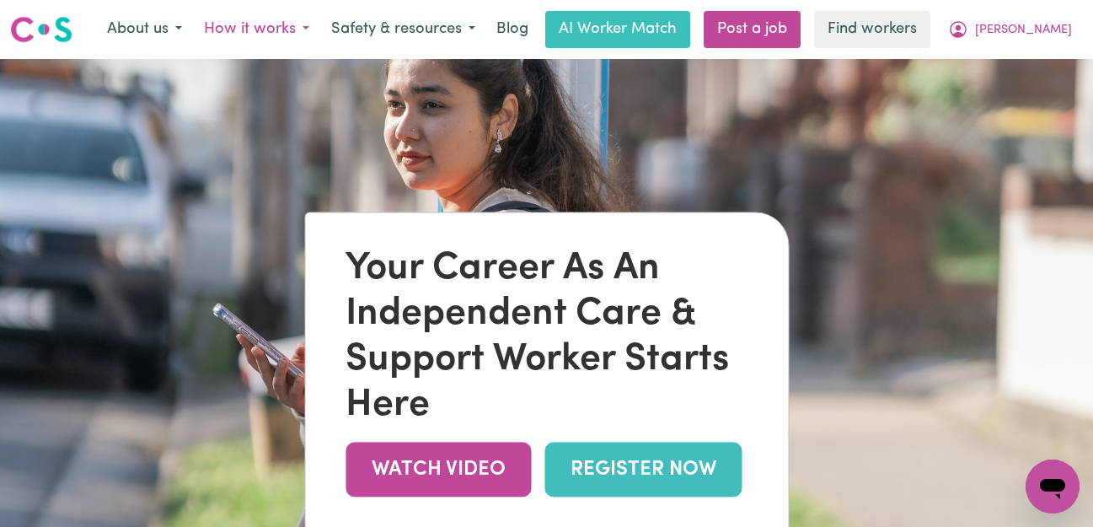
click at [320, 31] on button "How it works" at bounding box center [256, 29] width 127 height 35
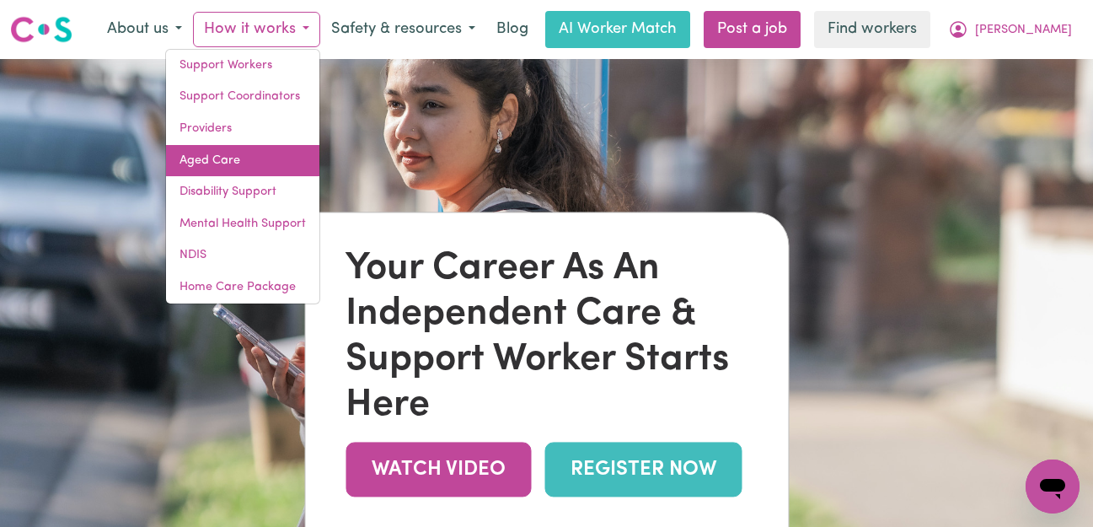
click at [286, 147] on link "Aged Care" at bounding box center [242, 161] width 153 height 32
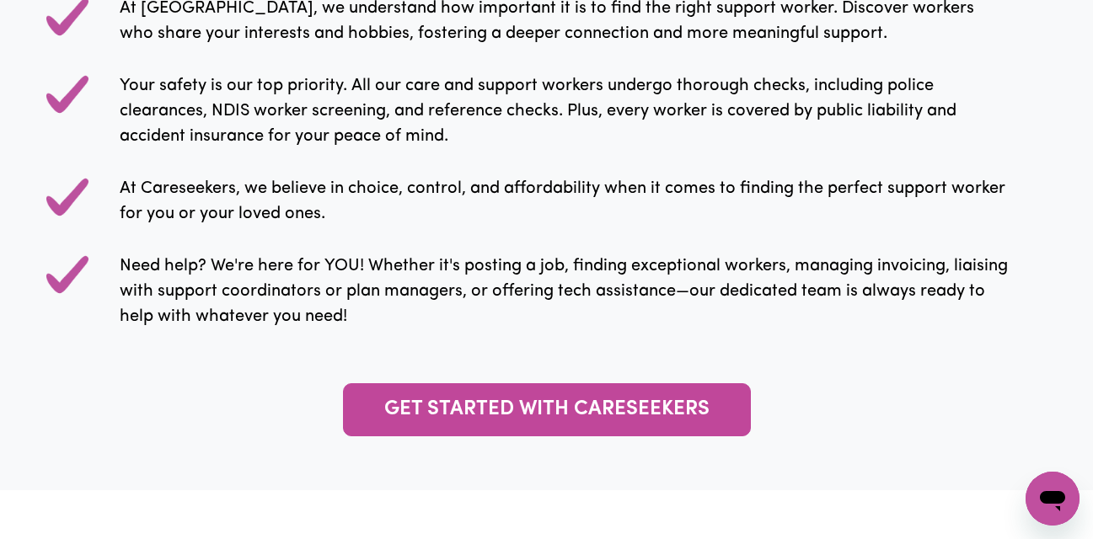
scroll to position [1854, 0]
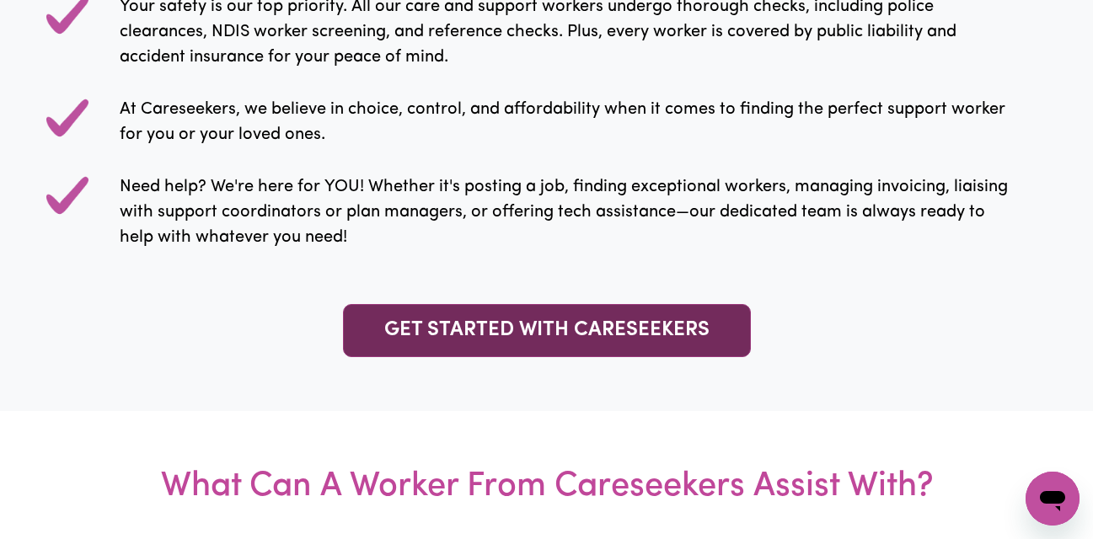
click at [645, 349] on link "GET STARTED WITH CARESEEKERS" at bounding box center [547, 330] width 408 height 53
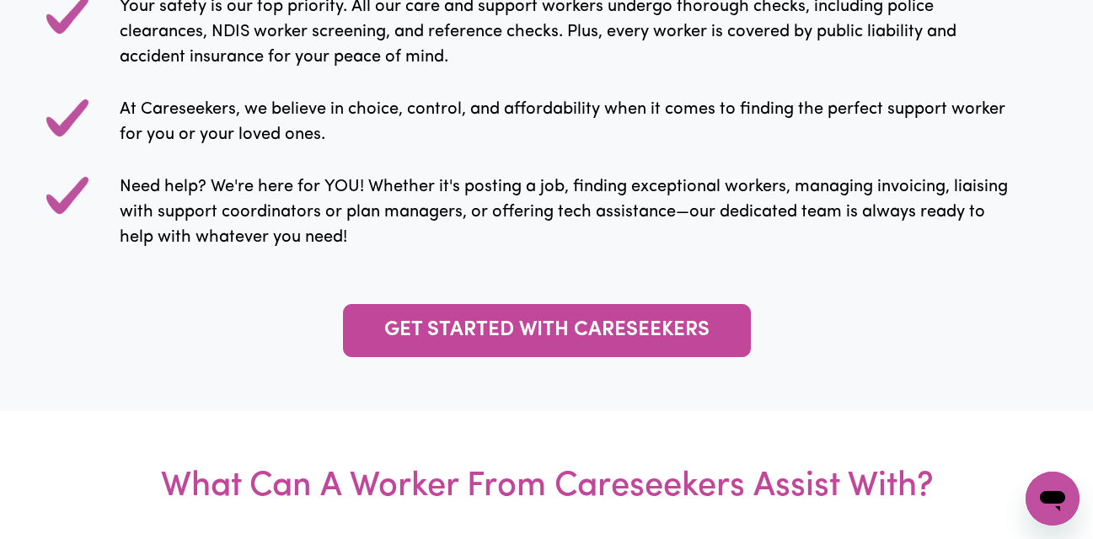
type textarea "x"
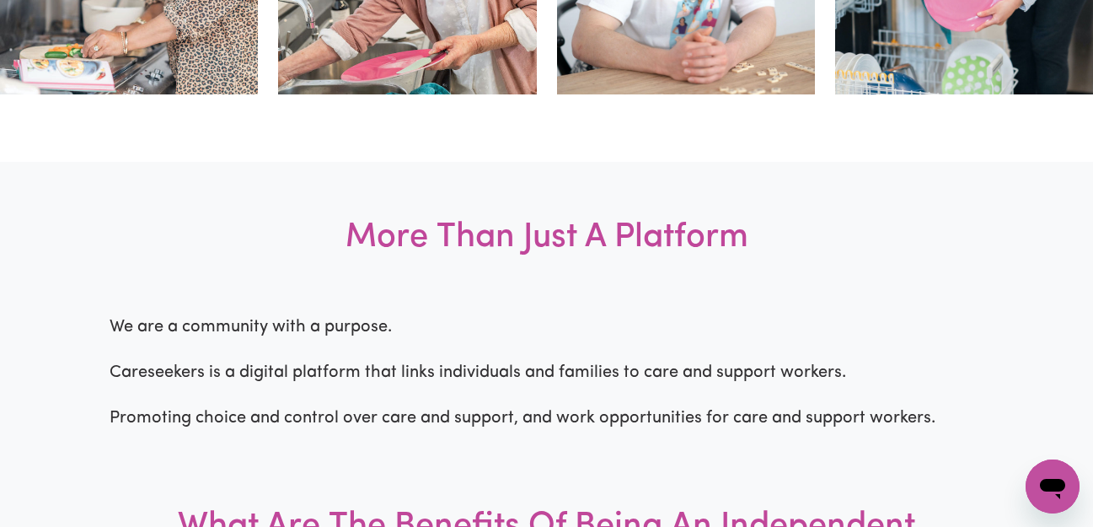
scroll to position [702, 0]
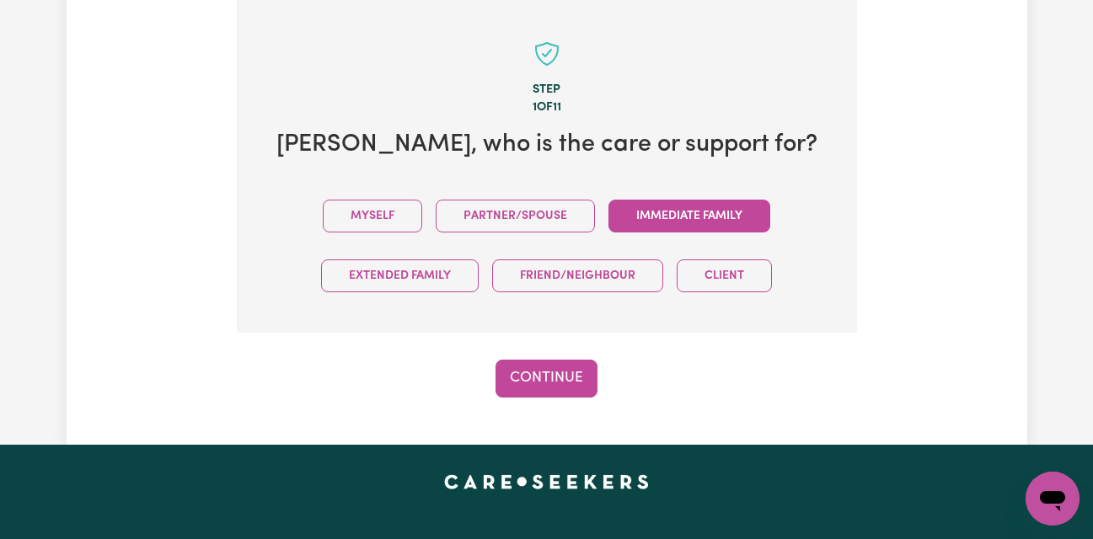
click at [674, 213] on button "Immediate Family" at bounding box center [690, 216] width 162 height 33
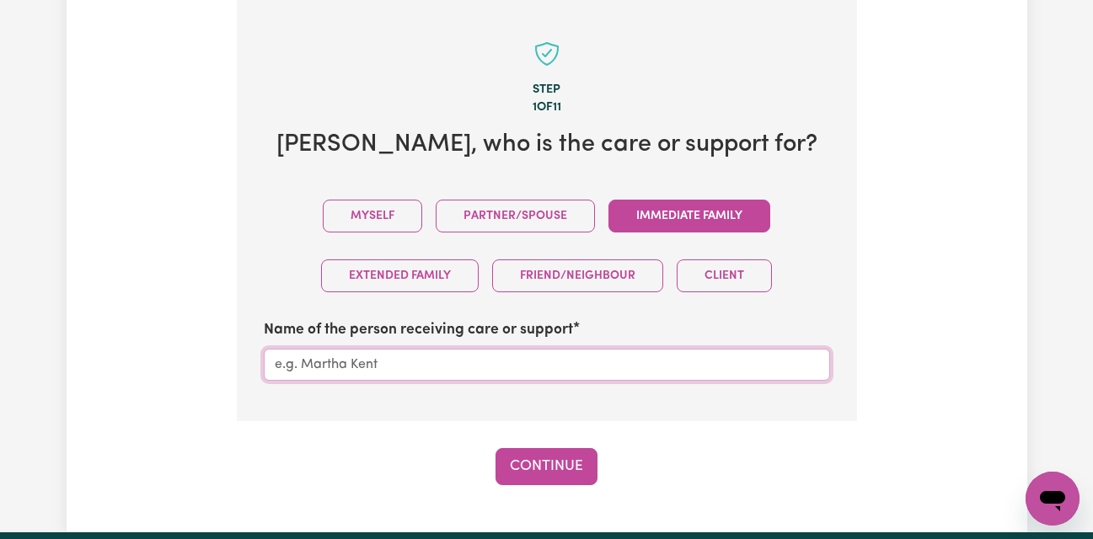
click at [332, 372] on input "Name of the person receiving care or support" at bounding box center [547, 365] width 566 height 32
type input "[PERSON_NAME]"
click at [515, 456] on button "Continue" at bounding box center [547, 466] width 102 height 37
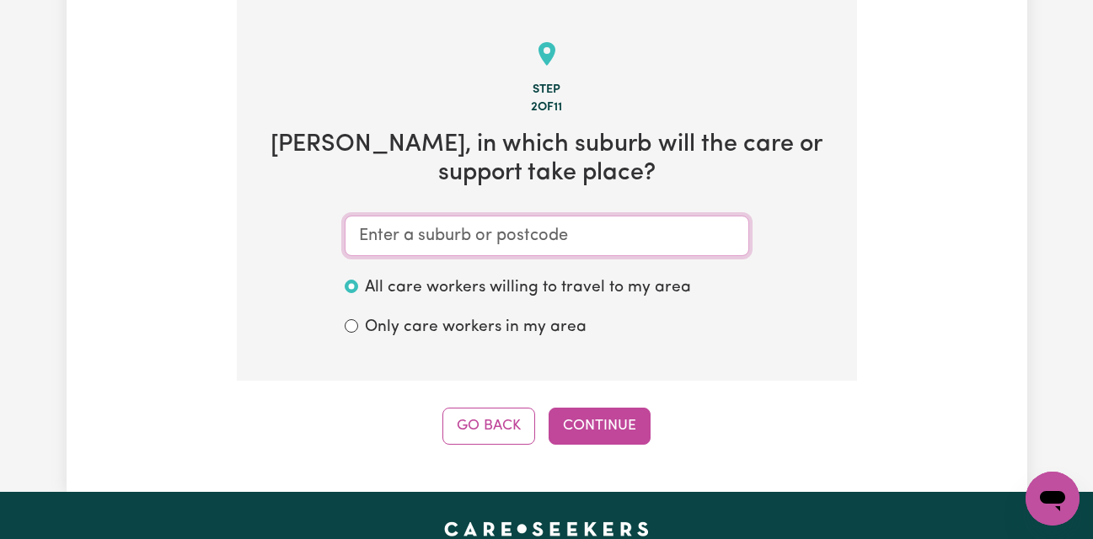
click at [369, 234] on input "text" at bounding box center [547, 236] width 405 height 40
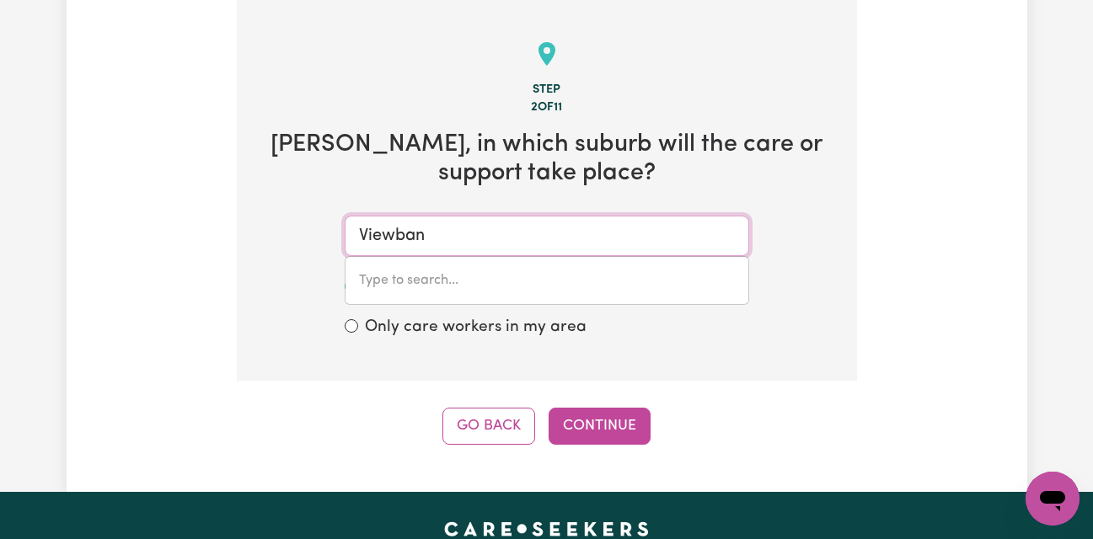
type input "Viewbank"
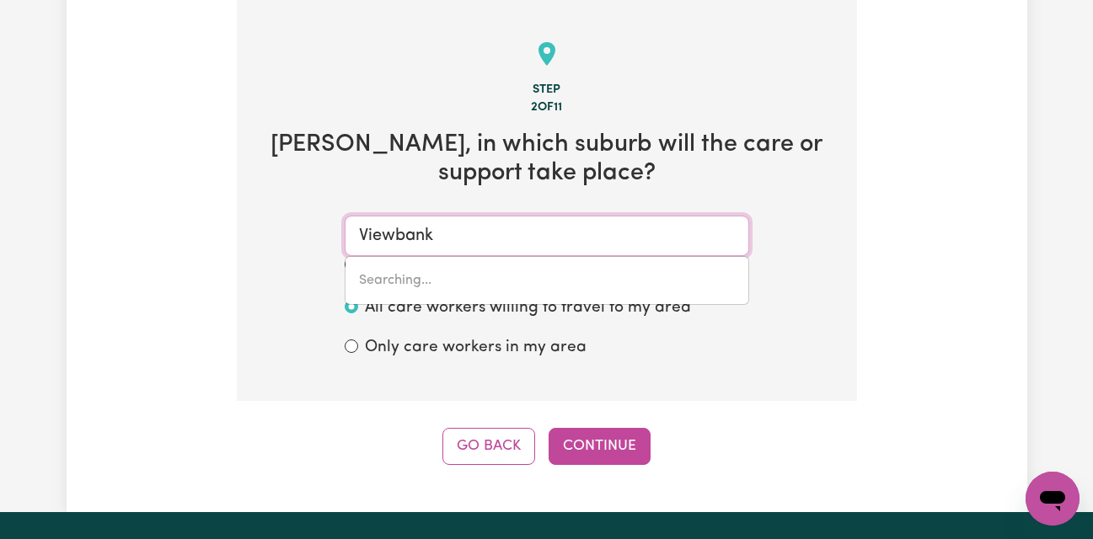
type input "Viewbank, Victoria, 3084"
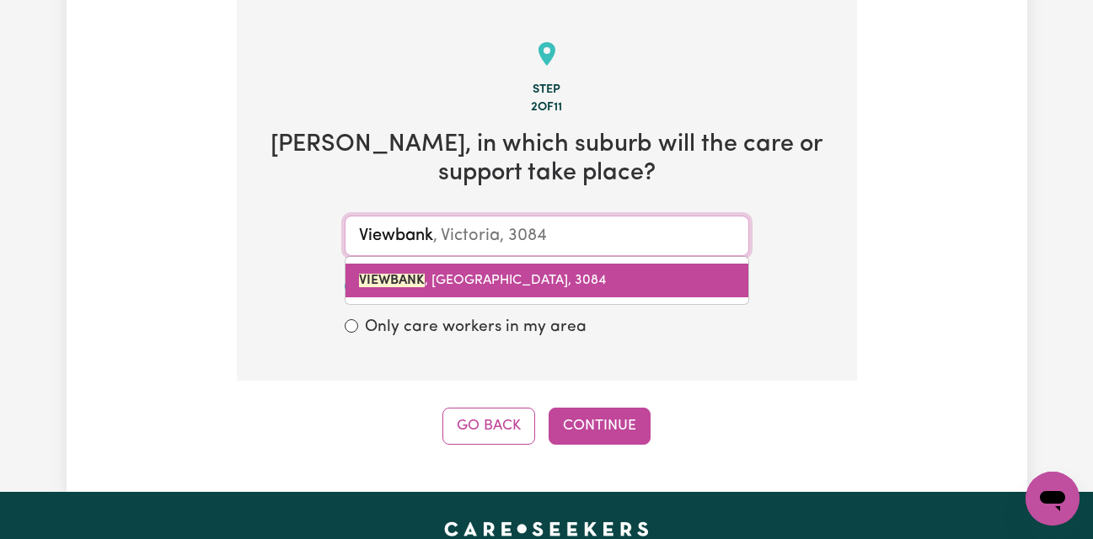
click at [380, 270] on link "VIEWBANK , [GEOGRAPHIC_DATA], 3084" at bounding box center [547, 281] width 403 height 34
type input "VIEWBANK, [GEOGRAPHIC_DATA], 3084"
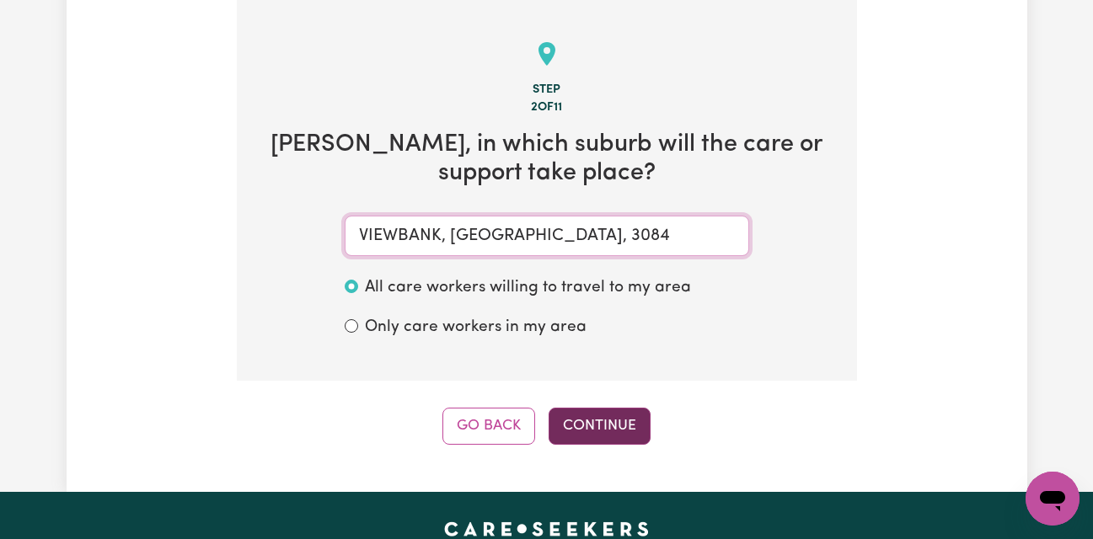
type input "VIEWBANK, [GEOGRAPHIC_DATA], 3084"
click at [620, 436] on button "Continue" at bounding box center [600, 426] width 102 height 37
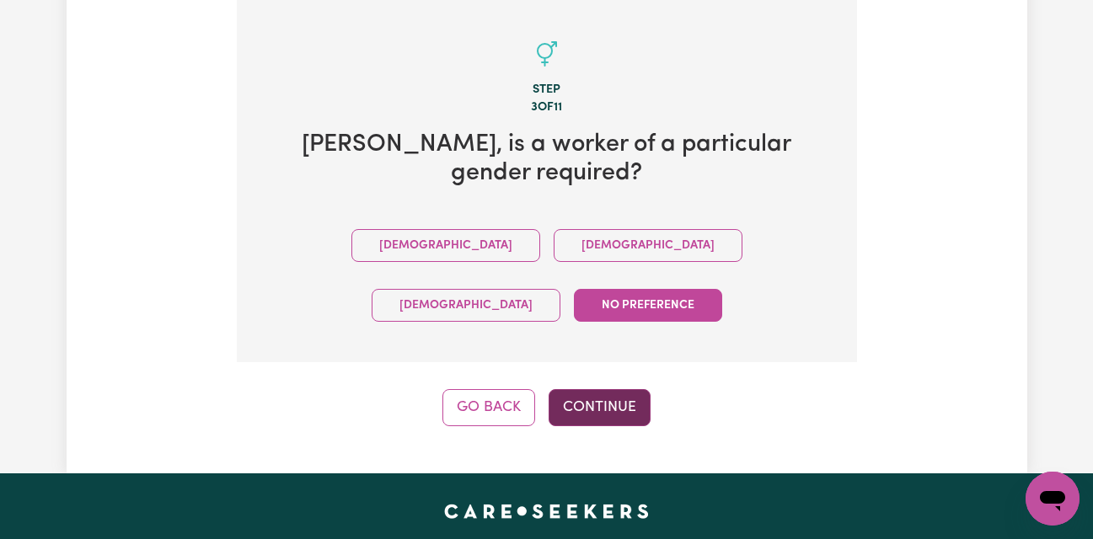
click at [619, 389] on button "Continue" at bounding box center [600, 407] width 102 height 37
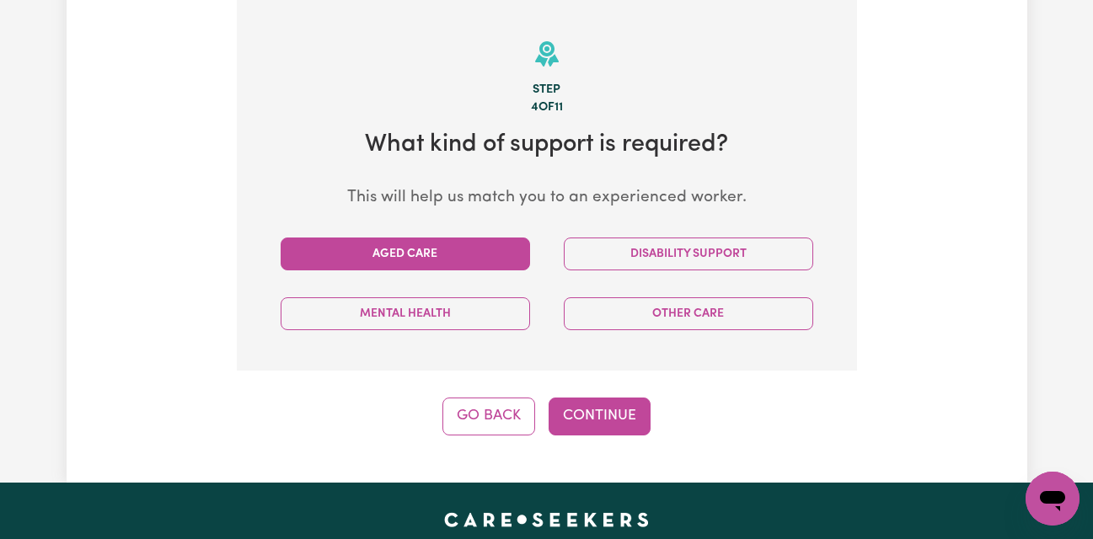
click at [453, 252] on button "Aged Care" at bounding box center [405, 254] width 249 height 33
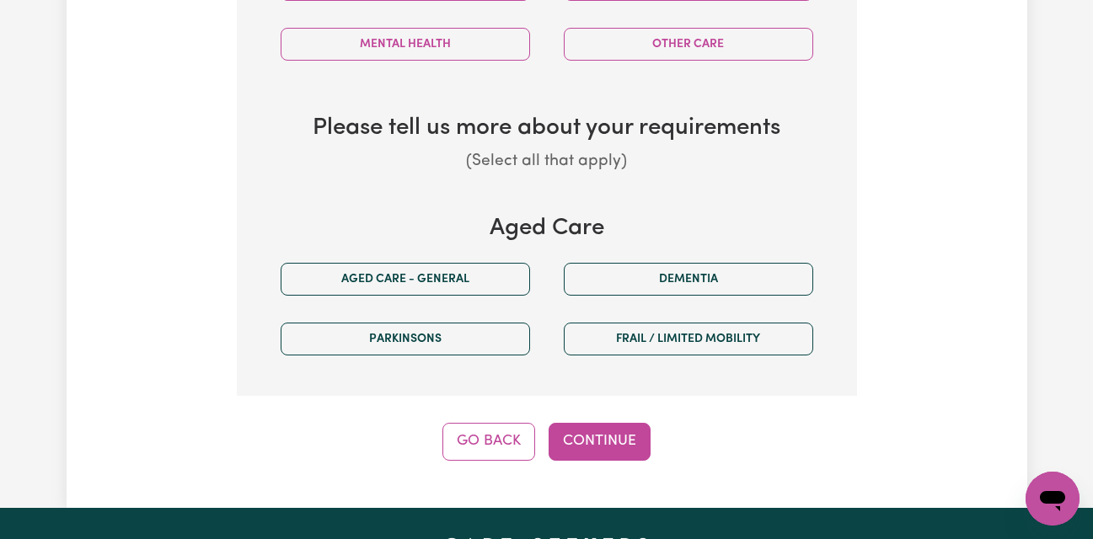
scroll to position [764, 0]
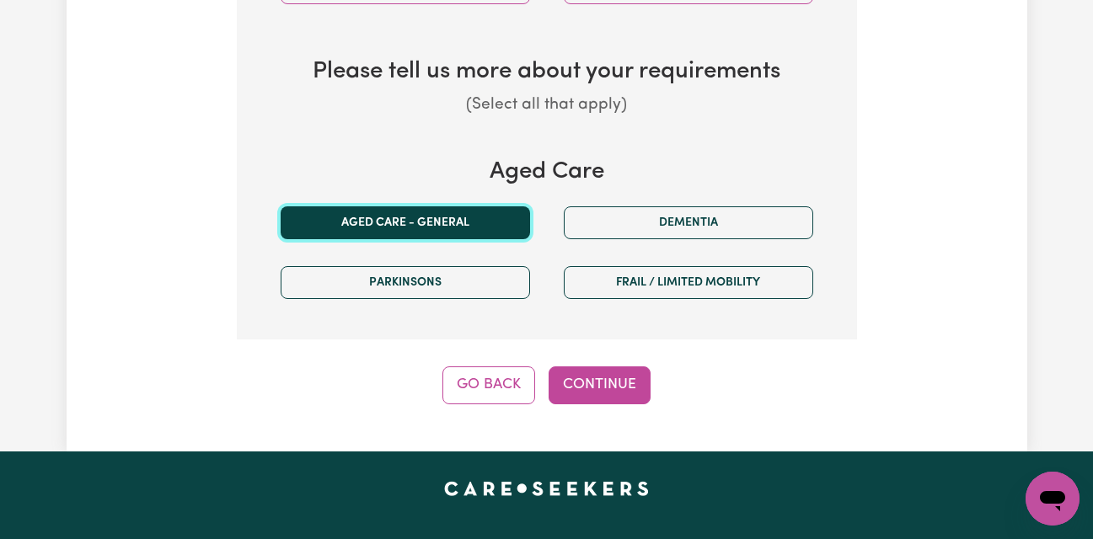
click at [416, 219] on button "Aged care - General" at bounding box center [405, 222] width 249 height 33
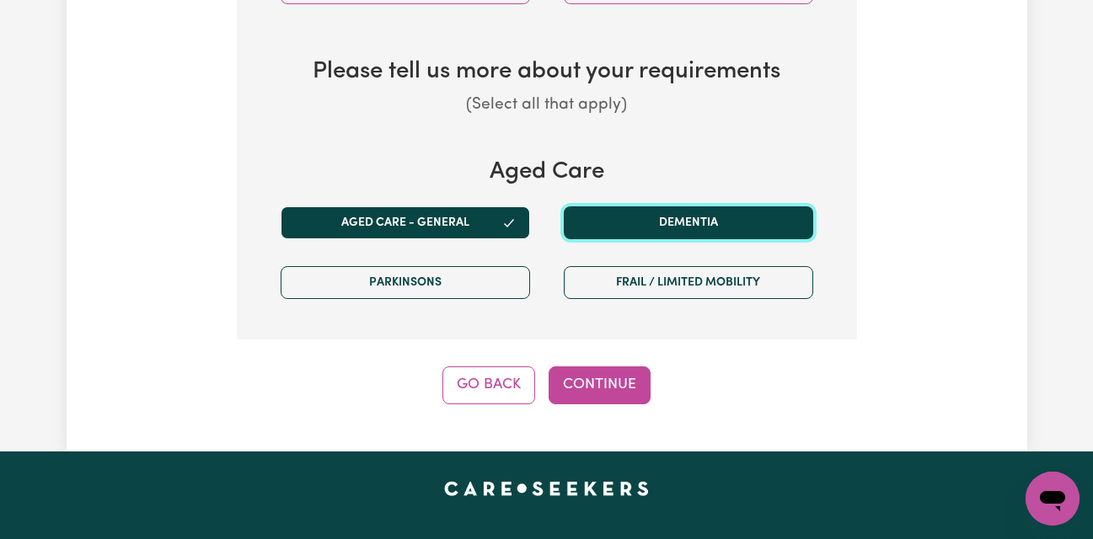
click at [615, 217] on button "Dementia" at bounding box center [688, 222] width 249 height 33
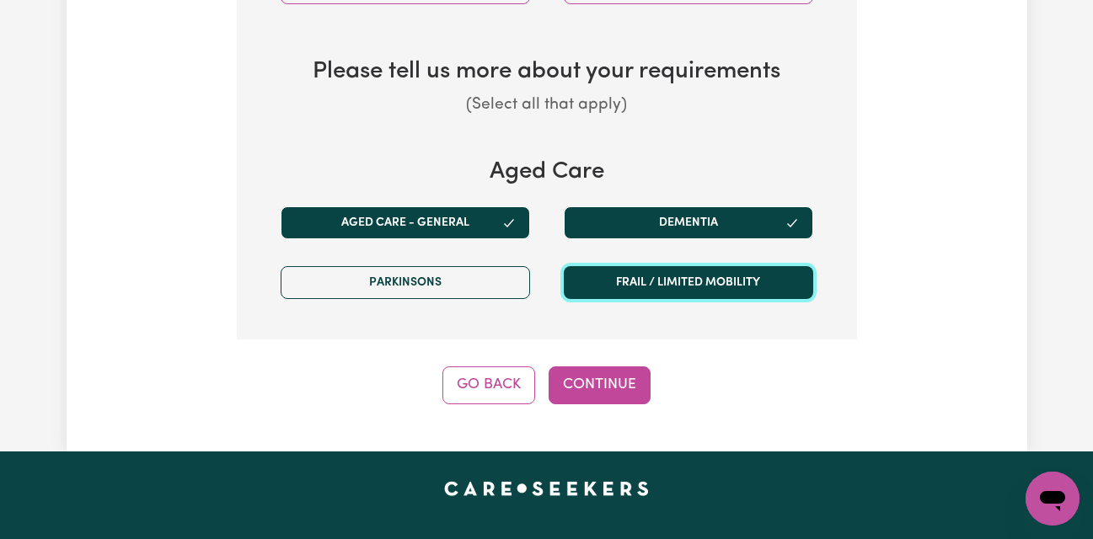
click at [626, 271] on button "Frail / limited mobility" at bounding box center [688, 282] width 249 height 33
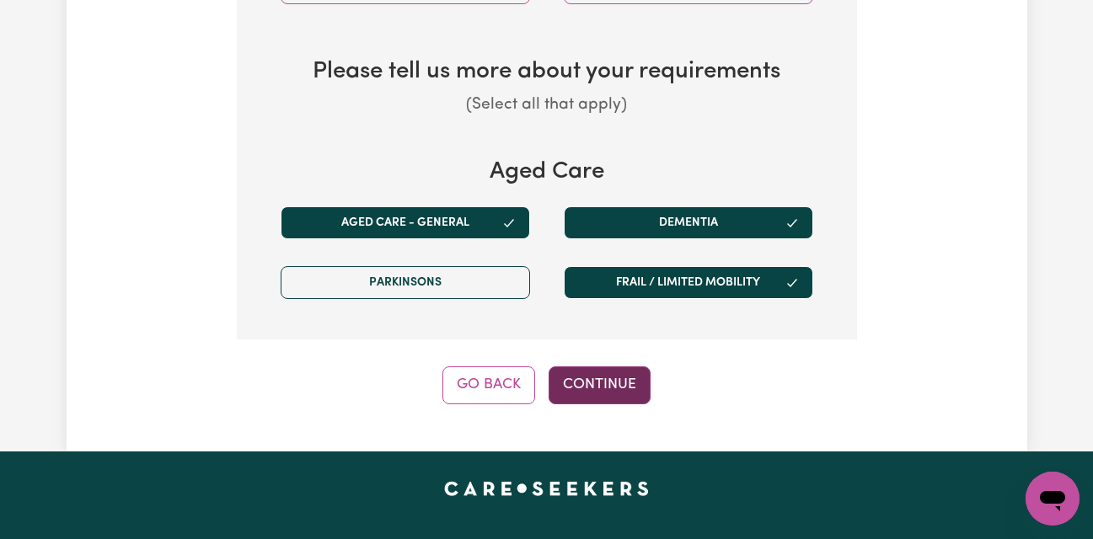
click at [582, 383] on button "Continue" at bounding box center [600, 385] width 102 height 37
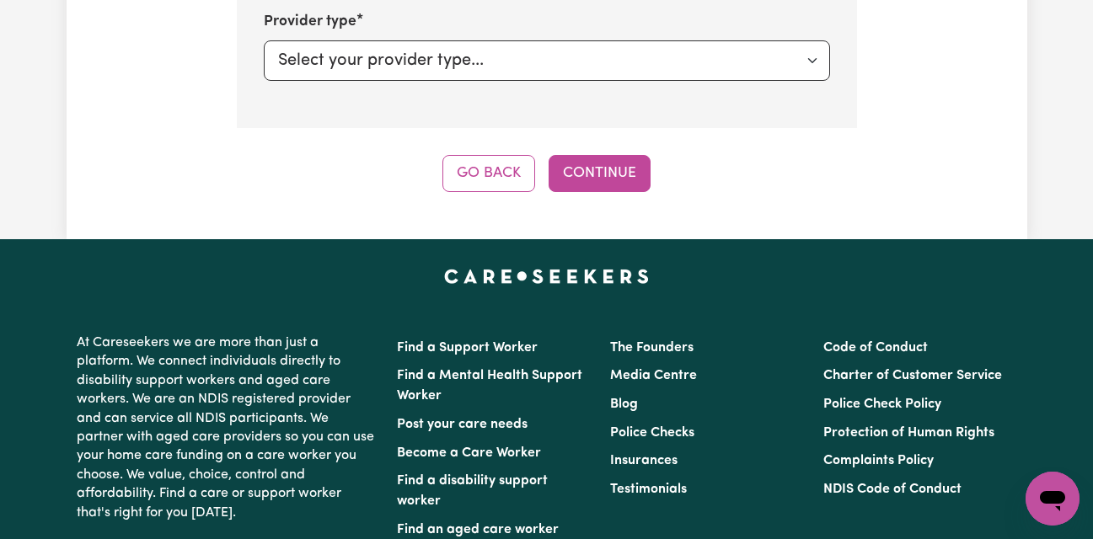
scroll to position [438, 0]
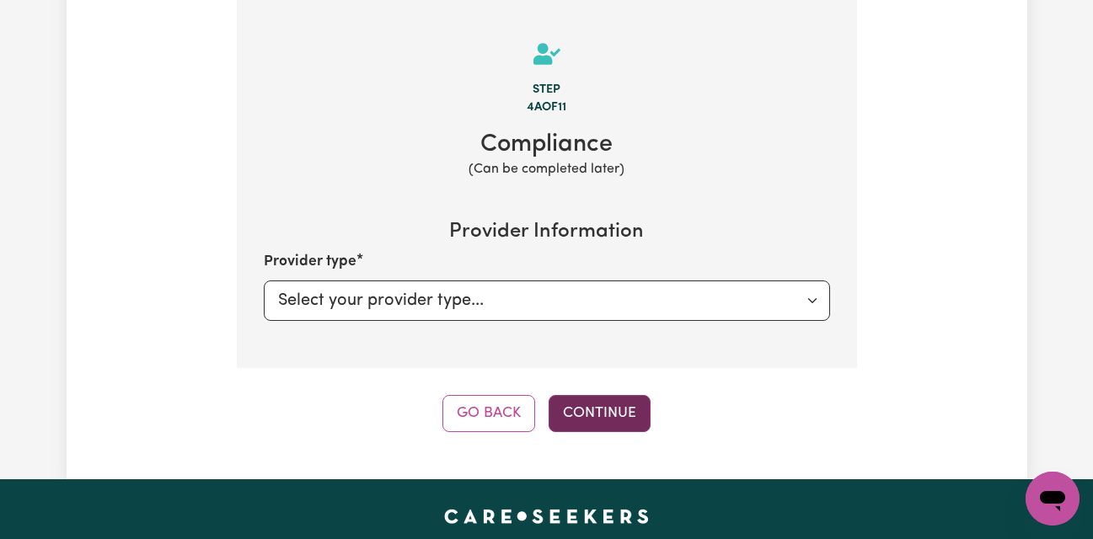
click at [594, 405] on button "Continue" at bounding box center [600, 413] width 102 height 37
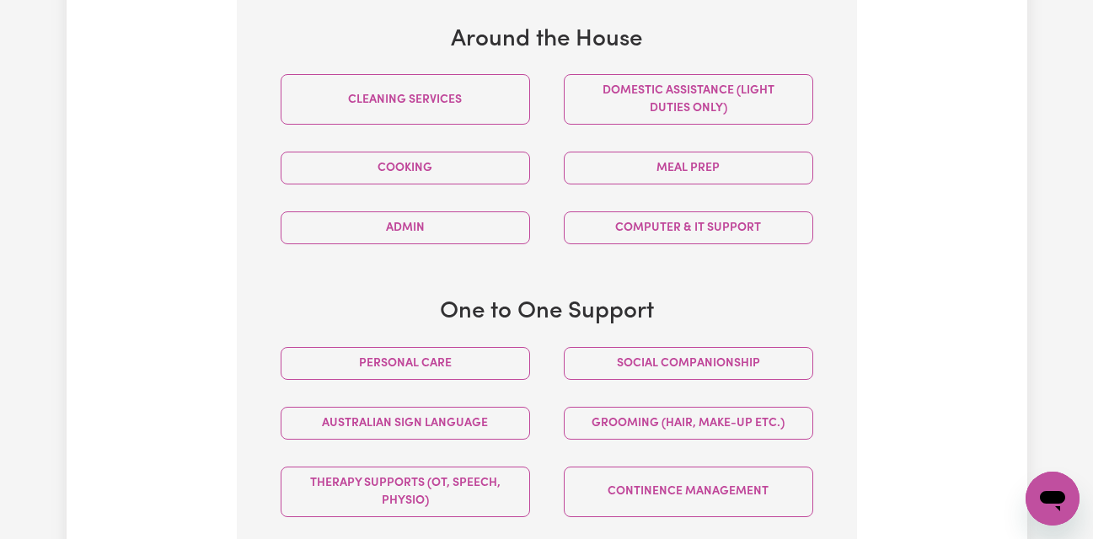
scroll to position [708, 0]
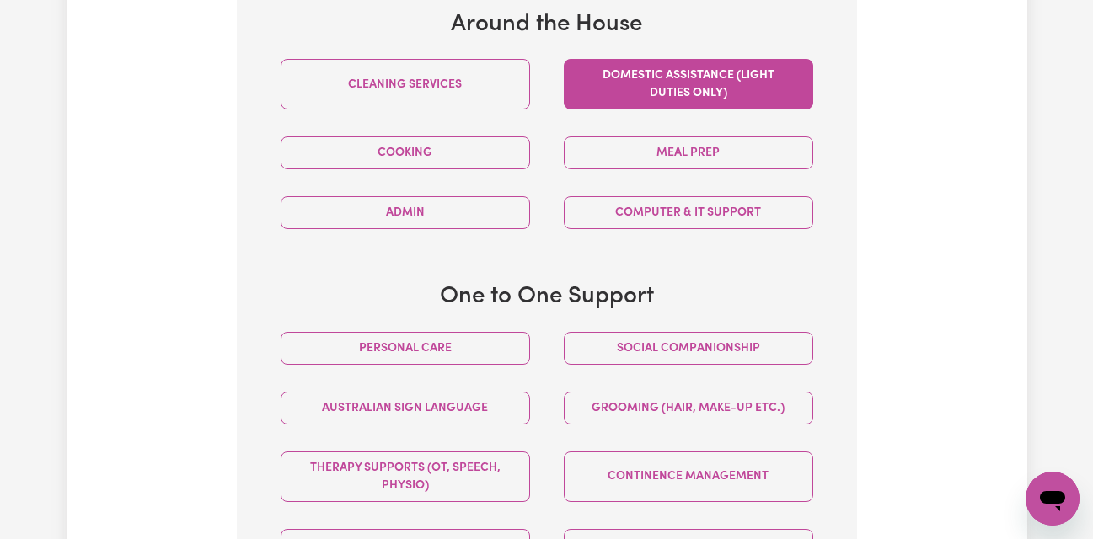
click at [730, 82] on button "Domestic assistance (light duties only)" at bounding box center [688, 84] width 249 height 51
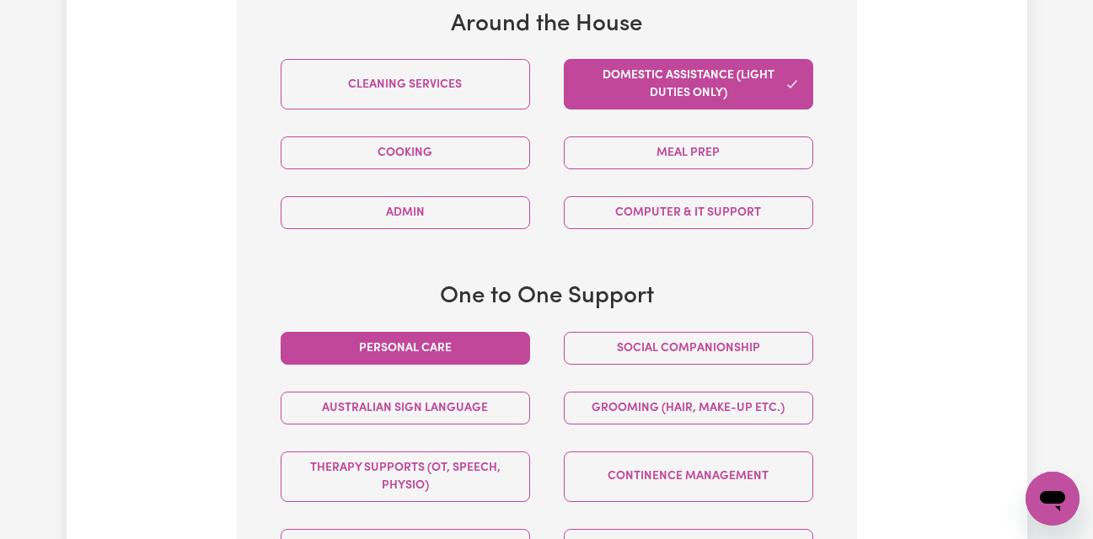
click at [463, 351] on button "Personal care" at bounding box center [405, 348] width 249 height 33
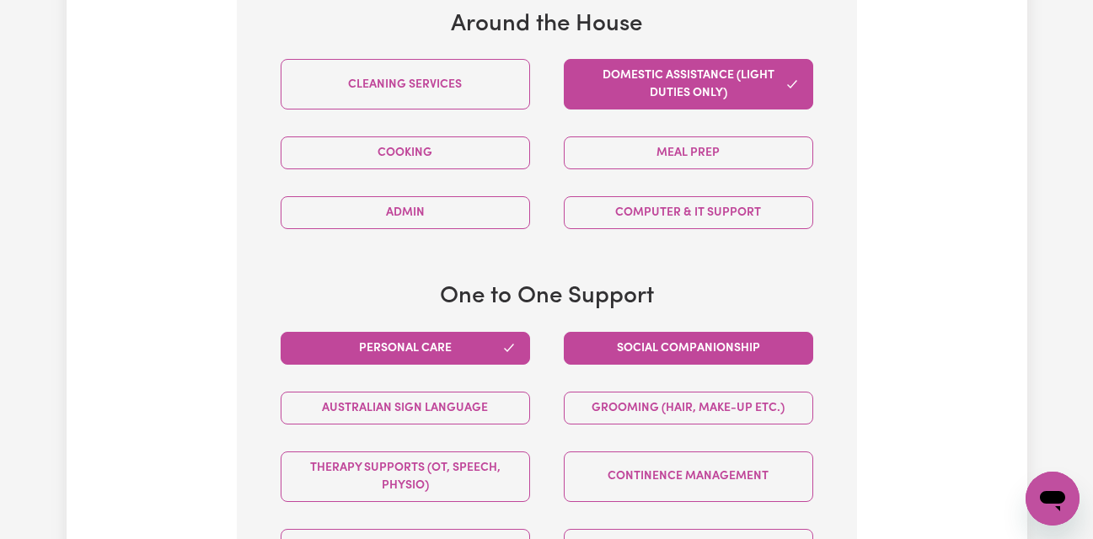
click at [592, 344] on button "Social companionship" at bounding box center [688, 348] width 249 height 33
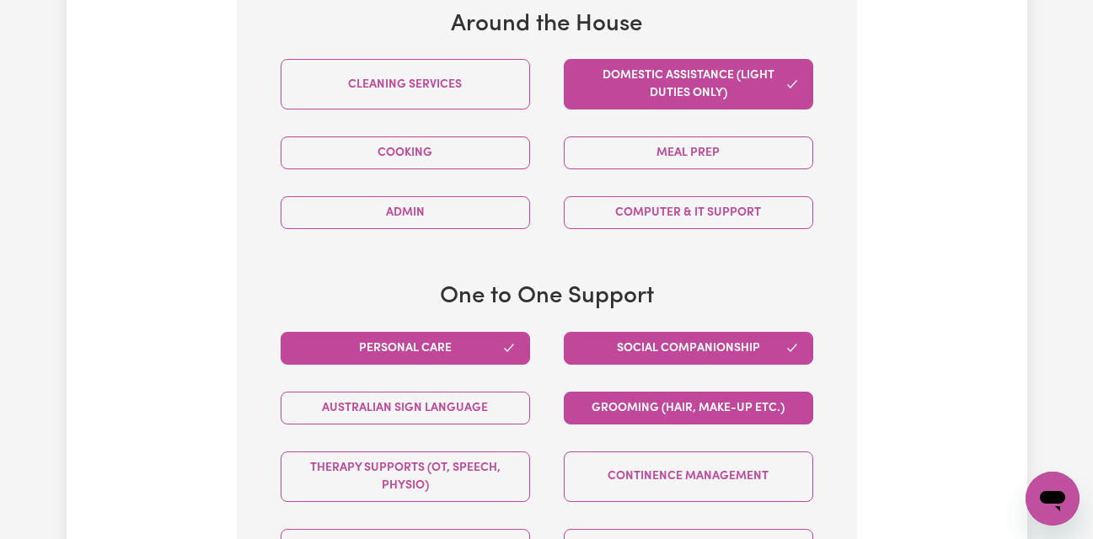
click at [603, 406] on button "Grooming (hair, make-up etc.)" at bounding box center [688, 408] width 249 height 33
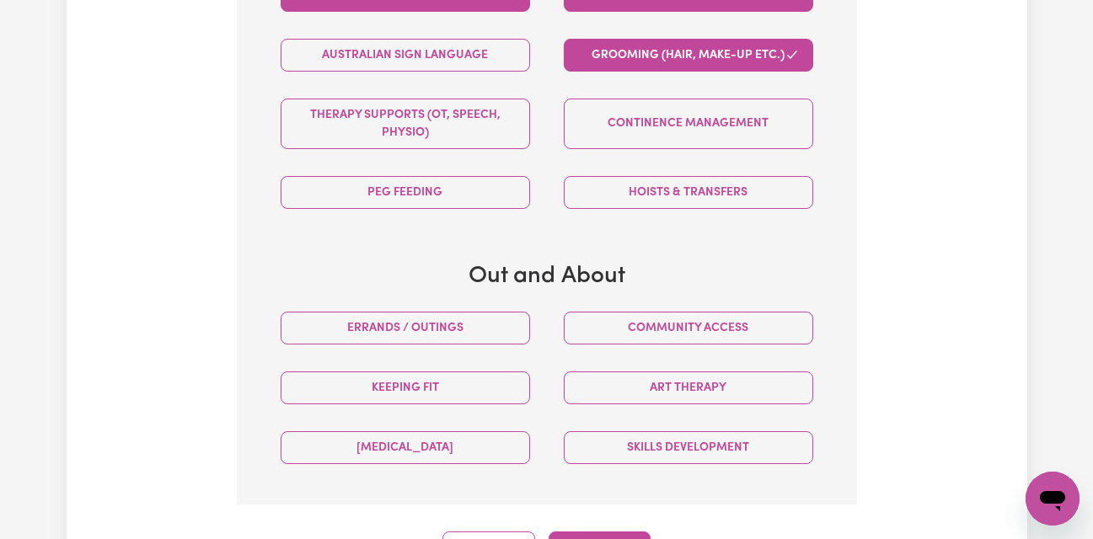
scroll to position [1068, 0]
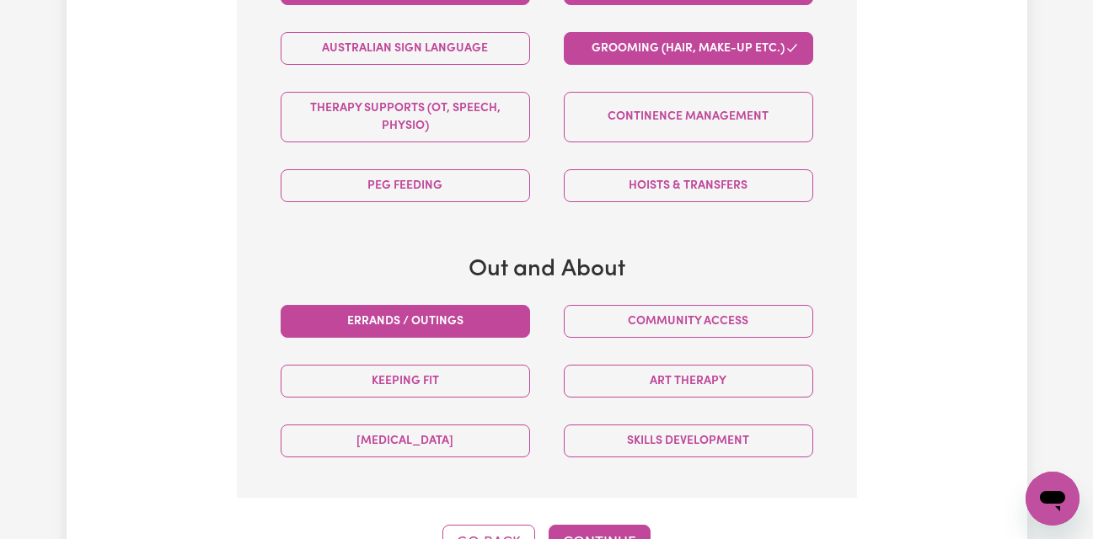
click at [421, 319] on button "Errands / Outings" at bounding box center [405, 321] width 249 height 33
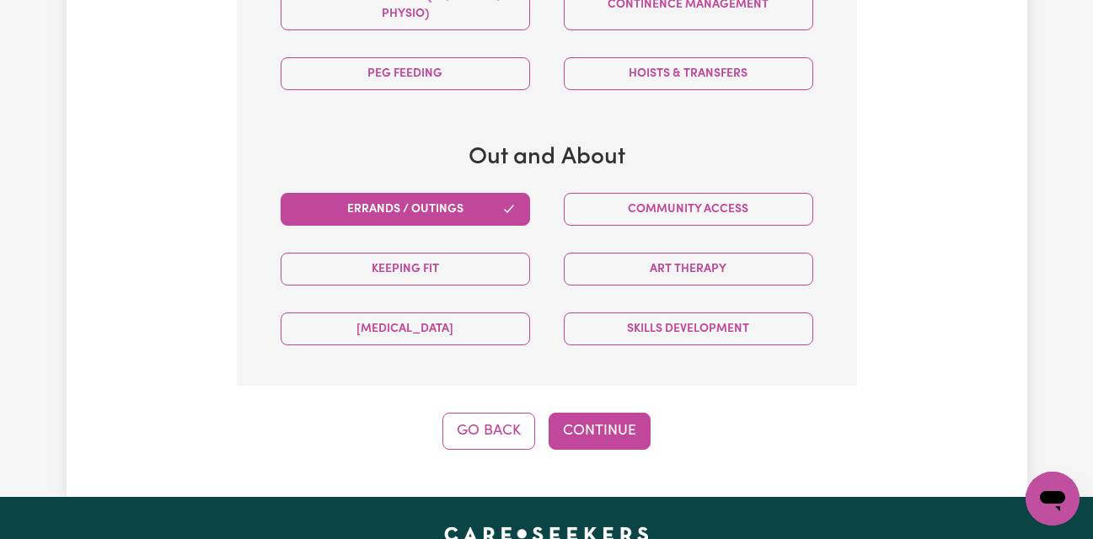
scroll to position [1258, 0]
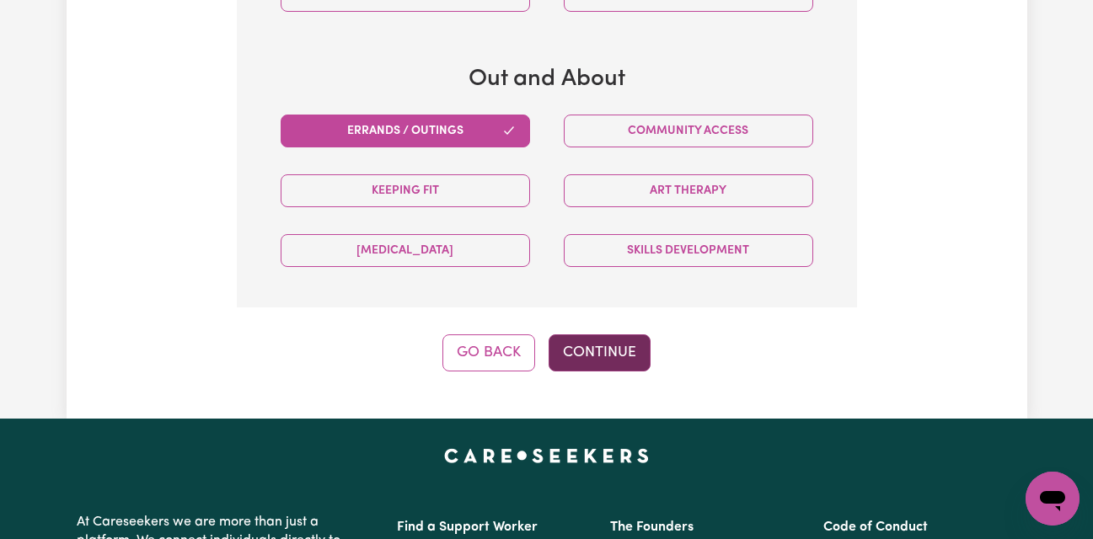
click at [587, 356] on button "Continue" at bounding box center [600, 353] width 102 height 37
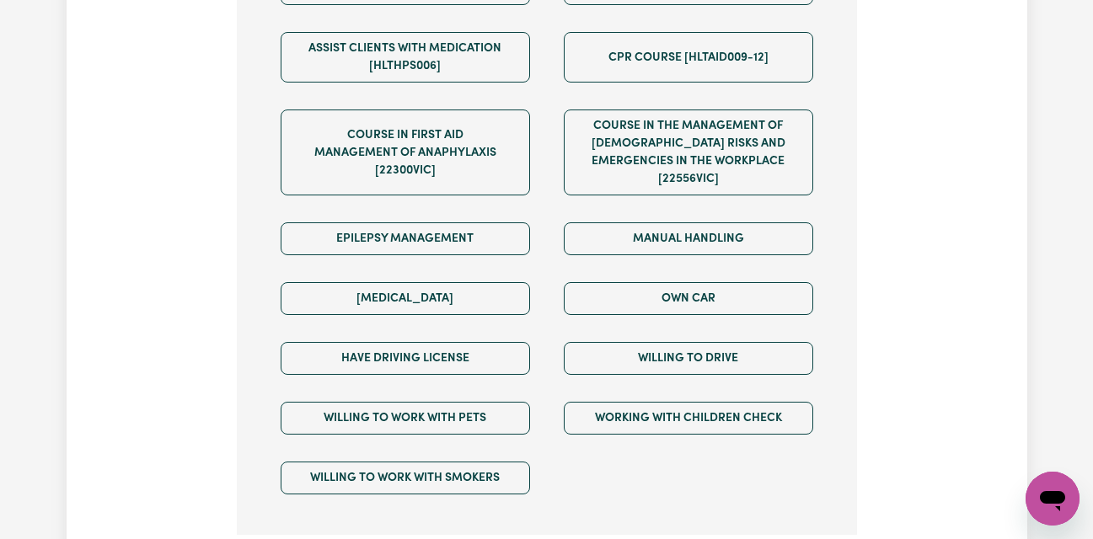
scroll to position [1124, 0]
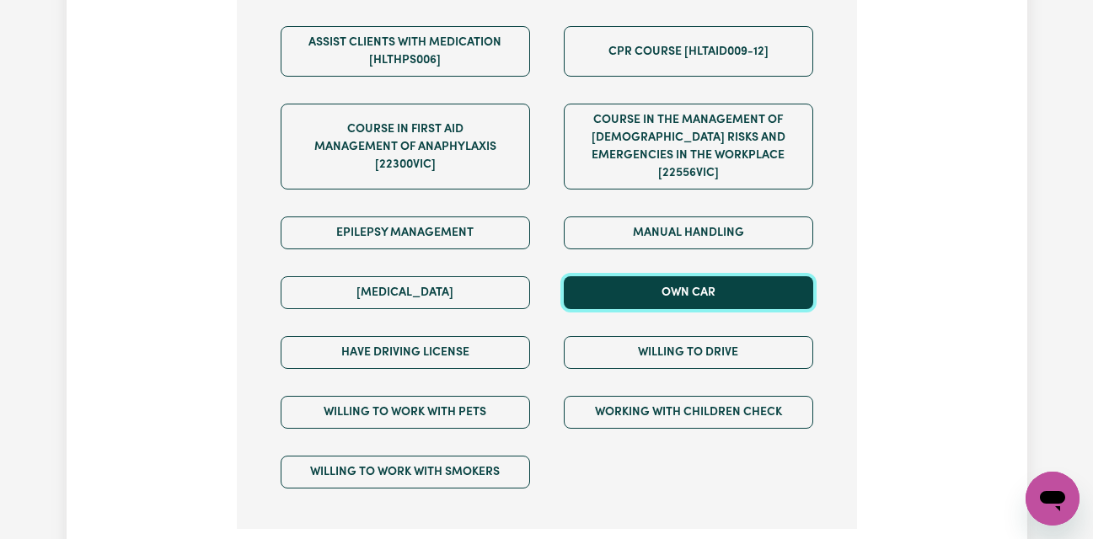
click at [721, 276] on button "Own Car" at bounding box center [688, 292] width 249 height 33
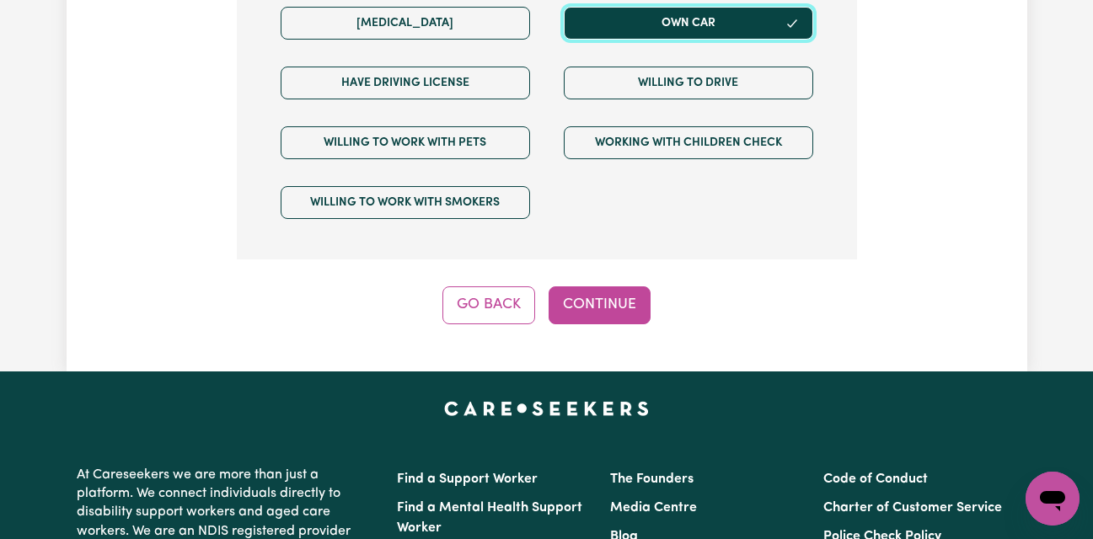
scroll to position [1405, 0]
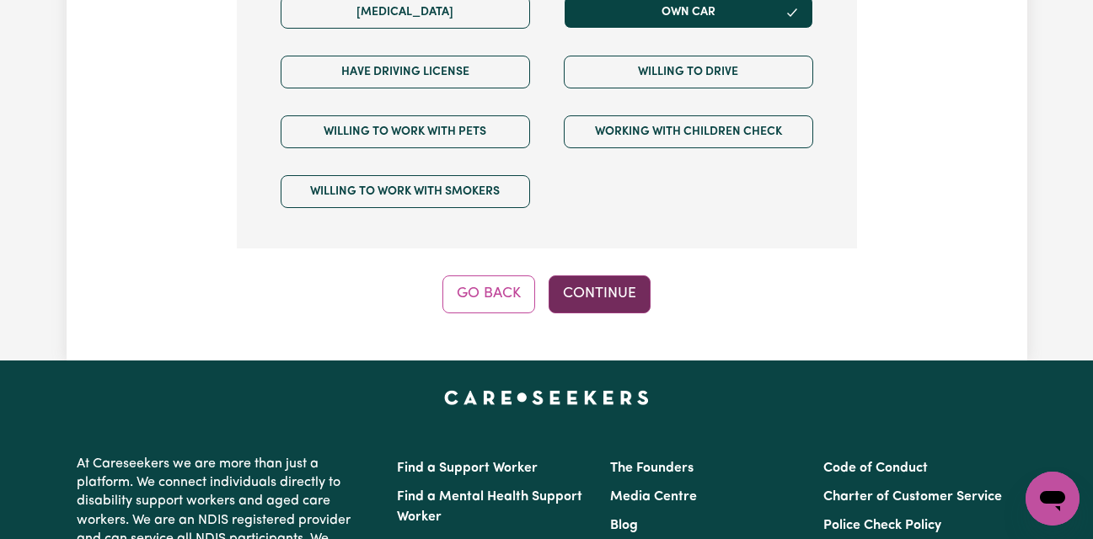
click at [624, 276] on button "Continue" at bounding box center [600, 294] width 102 height 37
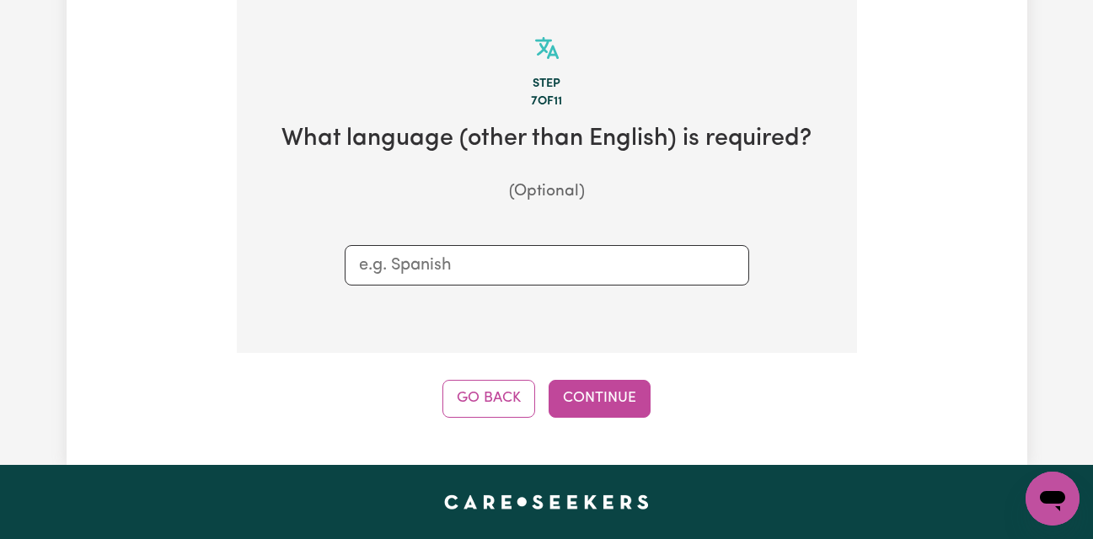
scroll to position [438, 0]
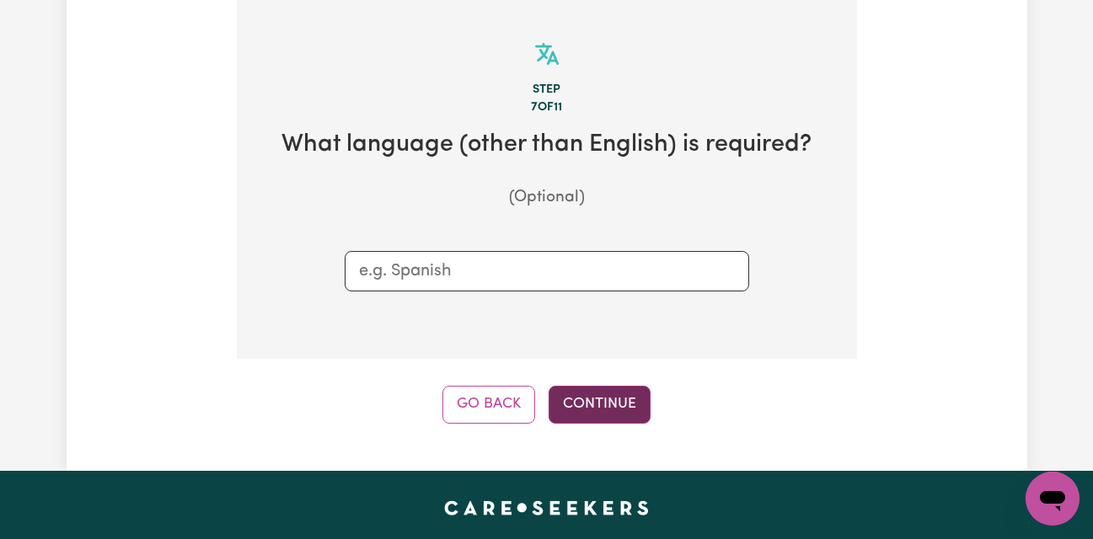
click at [608, 399] on button "Continue" at bounding box center [600, 404] width 102 height 37
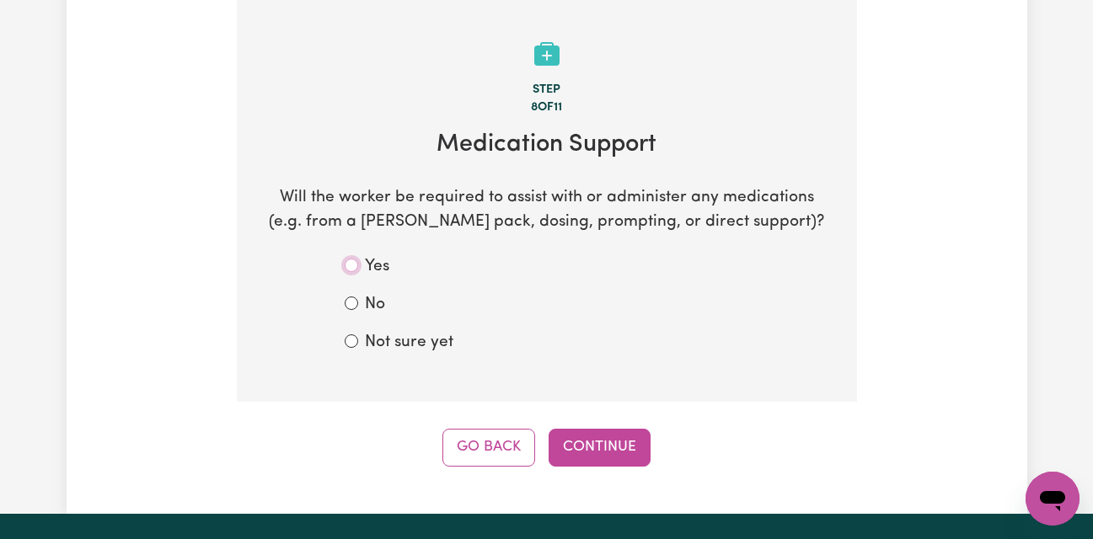
click at [353, 271] on input "Yes" at bounding box center [351, 265] width 13 height 13
radio input "true"
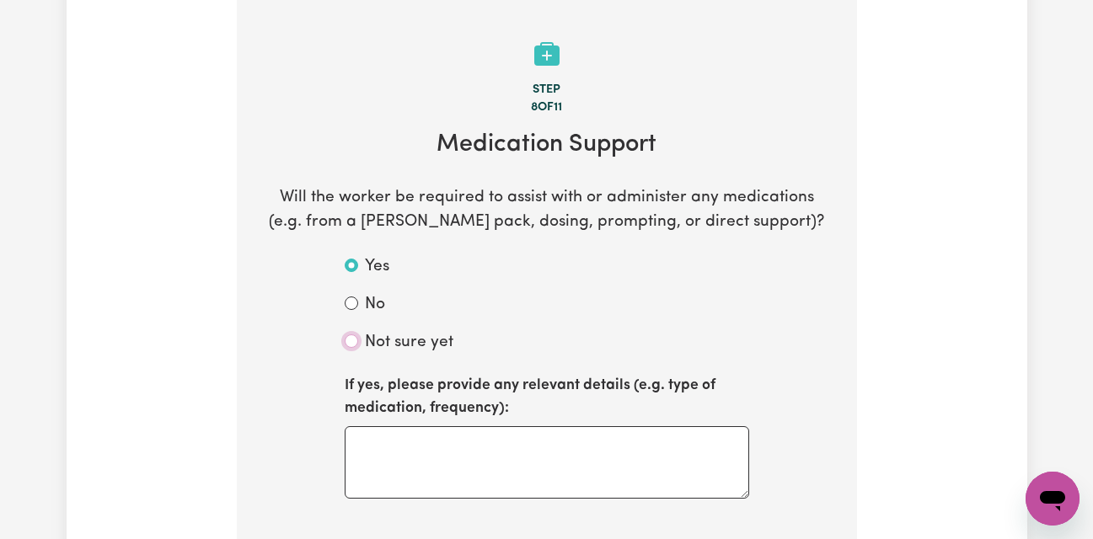
click at [352, 343] on input "Not sure yet" at bounding box center [351, 341] width 13 height 13
radio input "true"
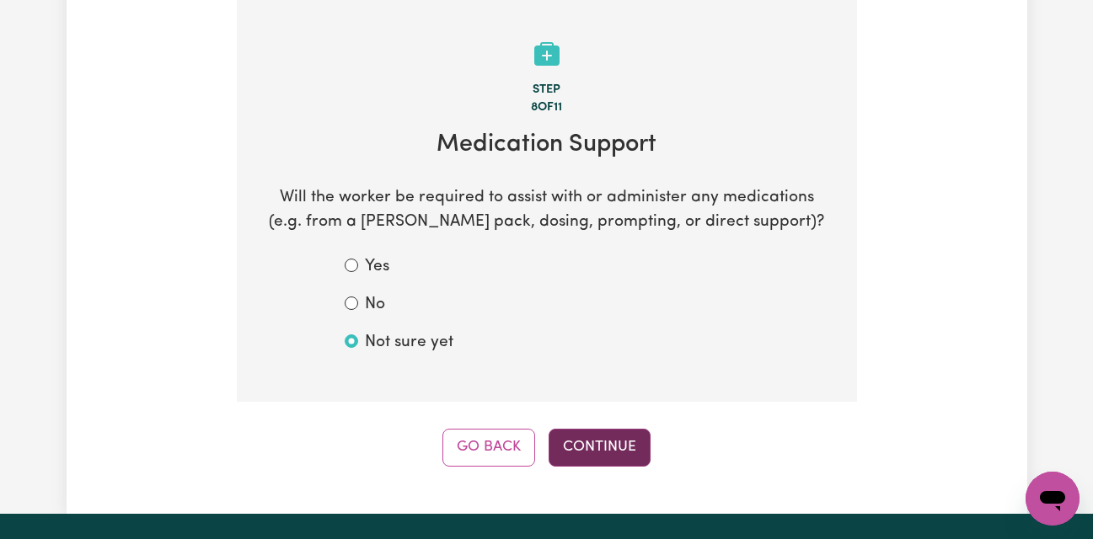
click at [609, 456] on button "Continue" at bounding box center [600, 447] width 102 height 37
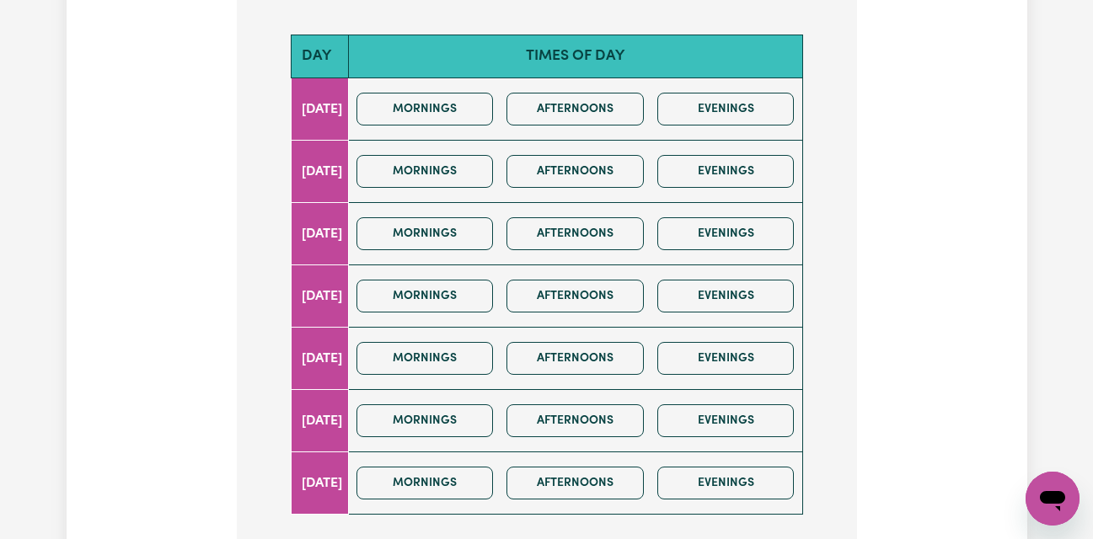
scroll to position [724, 0]
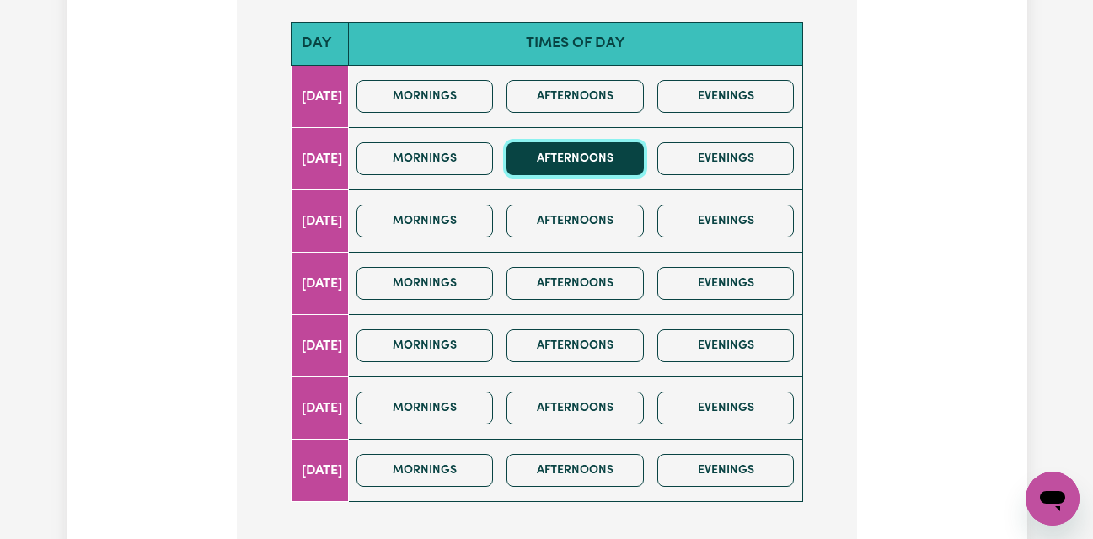
click at [626, 150] on button "Afternoons" at bounding box center [575, 158] width 137 height 33
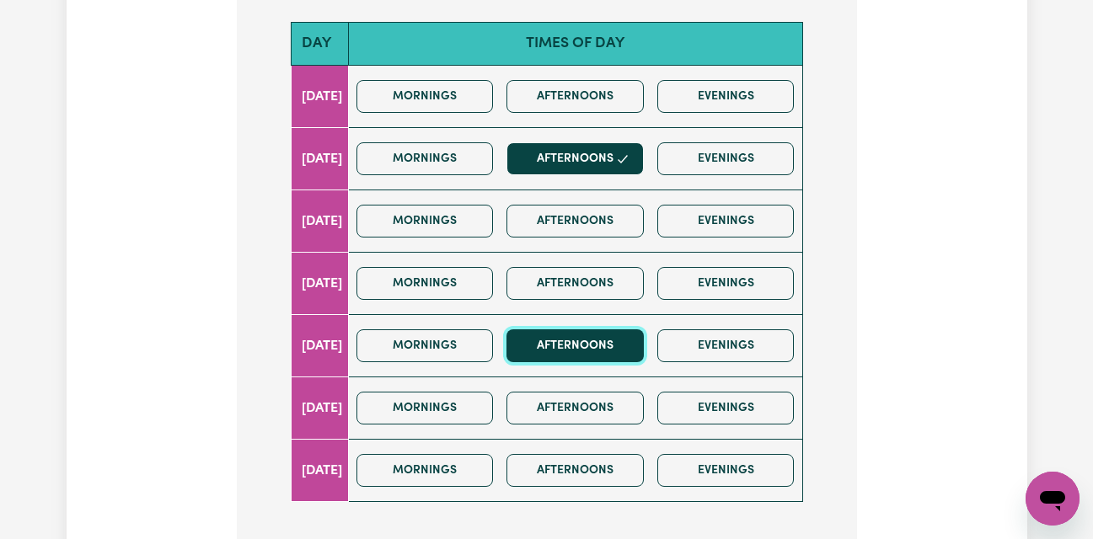
click at [609, 346] on button "Afternoons" at bounding box center [575, 346] width 137 height 33
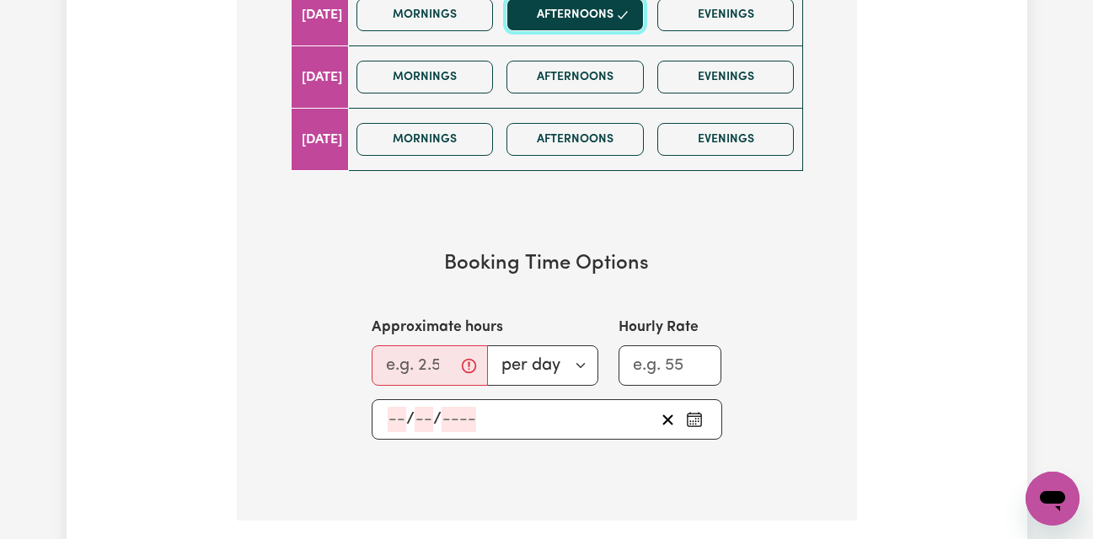
scroll to position [1087, 0]
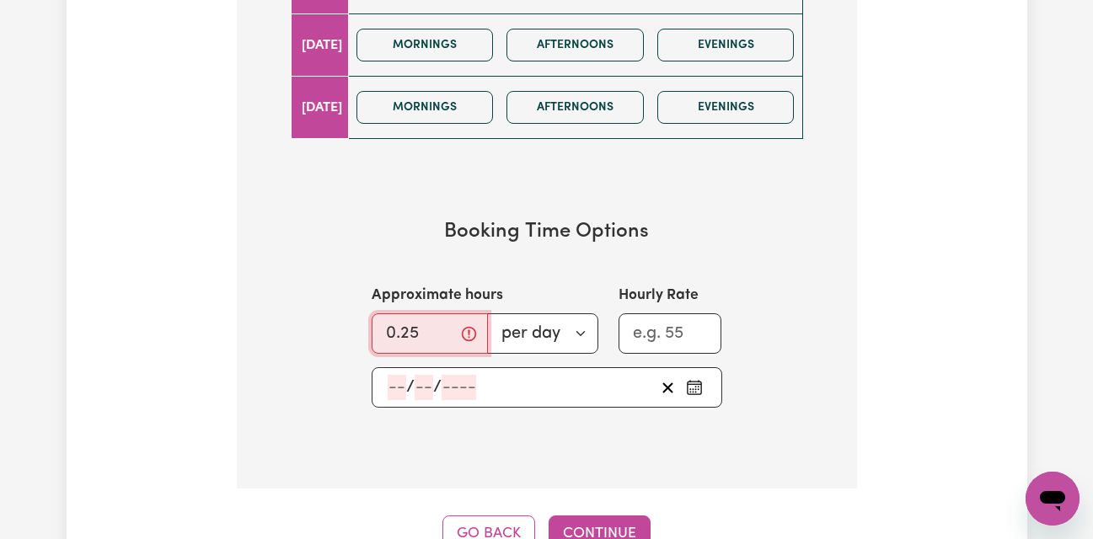
click at [444, 338] on input "0.25" at bounding box center [430, 334] width 116 height 40
click at [459, 327] on input "1.25" at bounding box center [424, 334] width 105 height 40
type input "0.25"
click at [458, 340] on input "0.25" at bounding box center [424, 334] width 105 height 40
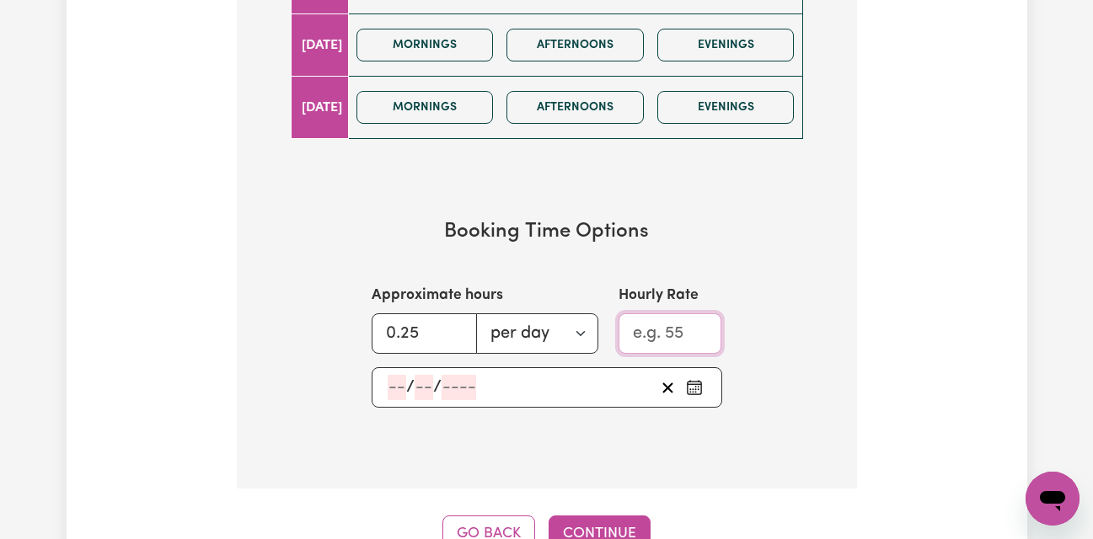
click at [691, 333] on input "Hourly Rate" at bounding box center [671, 334] width 104 height 40
click at [700, 330] on input "1" at bounding box center [671, 334] width 104 height 40
click at [700, 330] on input "2" at bounding box center [671, 334] width 104 height 40
click at [700, 330] on input "3" at bounding box center [671, 334] width 104 height 40
click at [700, 330] on input "4" at bounding box center [671, 334] width 104 height 40
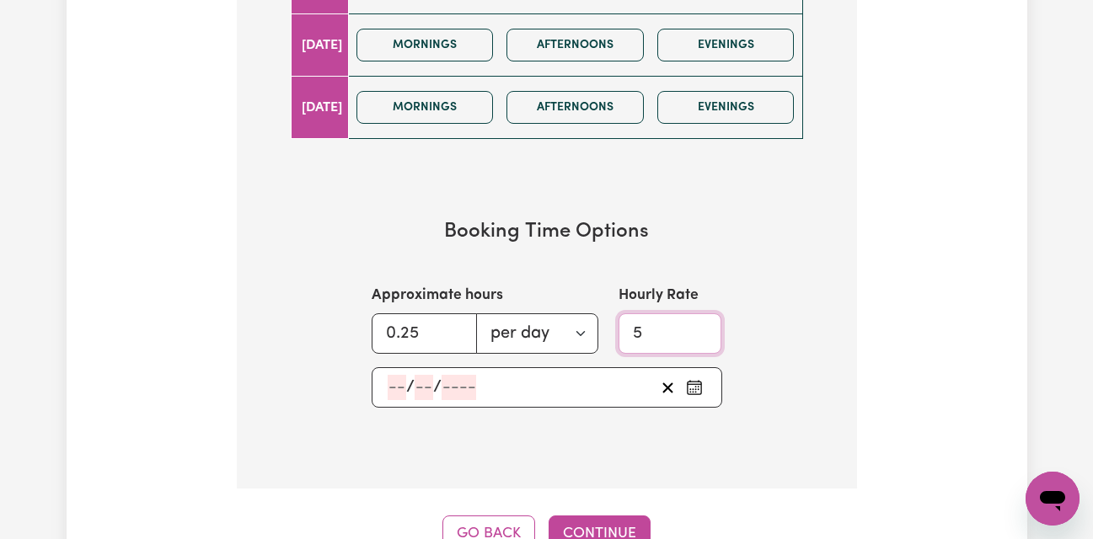
click at [700, 330] on input "5" at bounding box center [671, 334] width 104 height 40
click at [700, 330] on input "6" at bounding box center [671, 334] width 104 height 40
click at [700, 330] on input "7" at bounding box center [671, 334] width 104 height 40
click at [700, 330] on input "8" at bounding box center [671, 334] width 104 height 40
click at [700, 330] on input "9" at bounding box center [671, 334] width 104 height 40
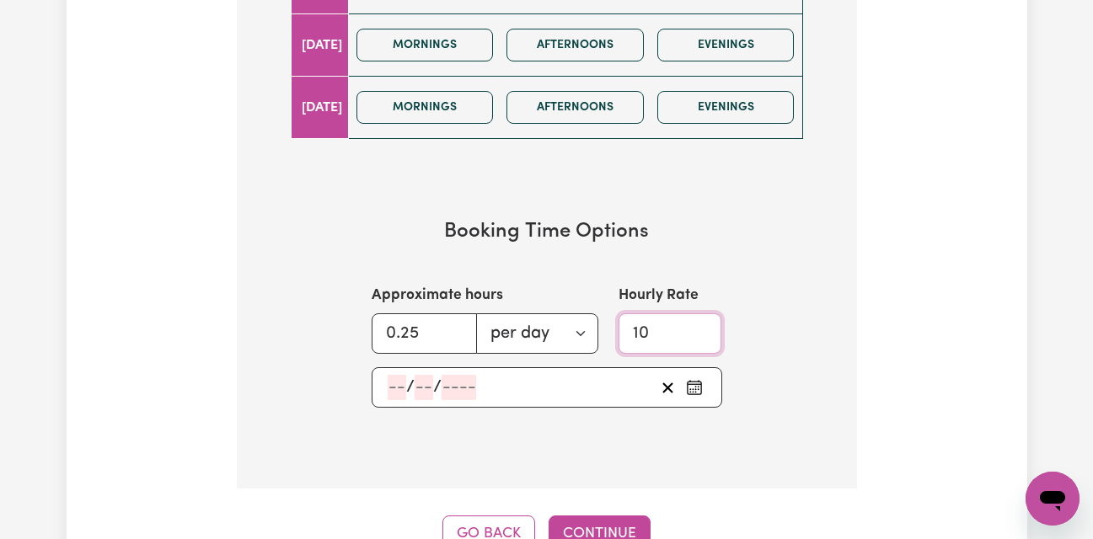
click at [700, 330] on input "10" at bounding box center [671, 334] width 104 height 40
click at [700, 330] on input "11" at bounding box center [671, 334] width 104 height 40
click at [700, 330] on input "12" at bounding box center [671, 334] width 104 height 40
click at [700, 330] on input "13" at bounding box center [671, 334] width 104 height 40
click at [700, 330] on input "14" at bounding box center [671, 334] width 104 height 40
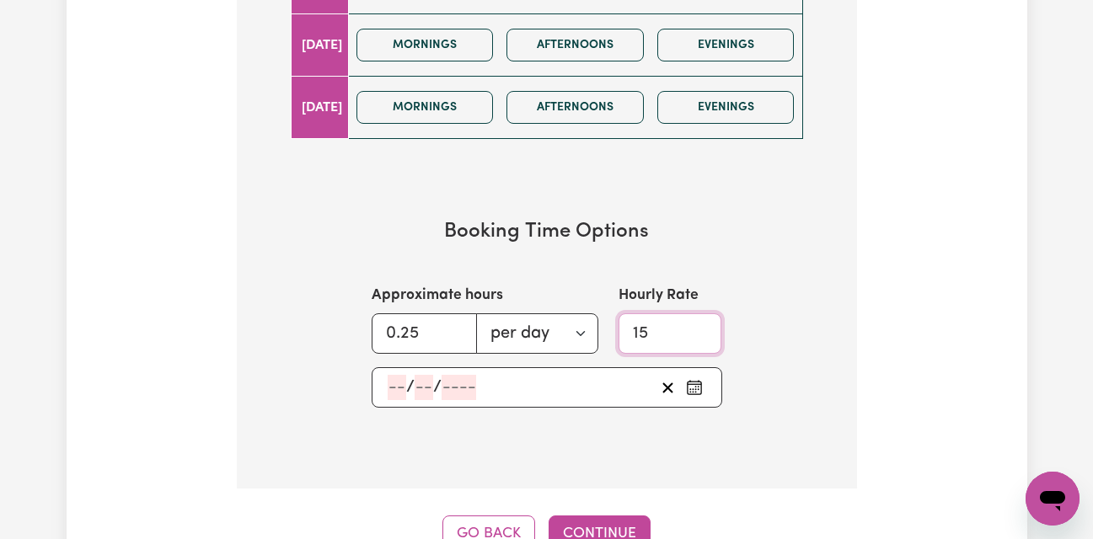
click at [700, 330] on input "15" at bounding box center [671, 334] width 104 height 40
type input "16"
click at [700, 330] on input "16" at bounding box center [671, 334] width 104 height 40
click at [457, 324] on input "1.25" at bounding box center [424, 334] width 105 height 40
click at [459, 338] on input "0.25" at bounding box center [424, 334] width 105 height 40
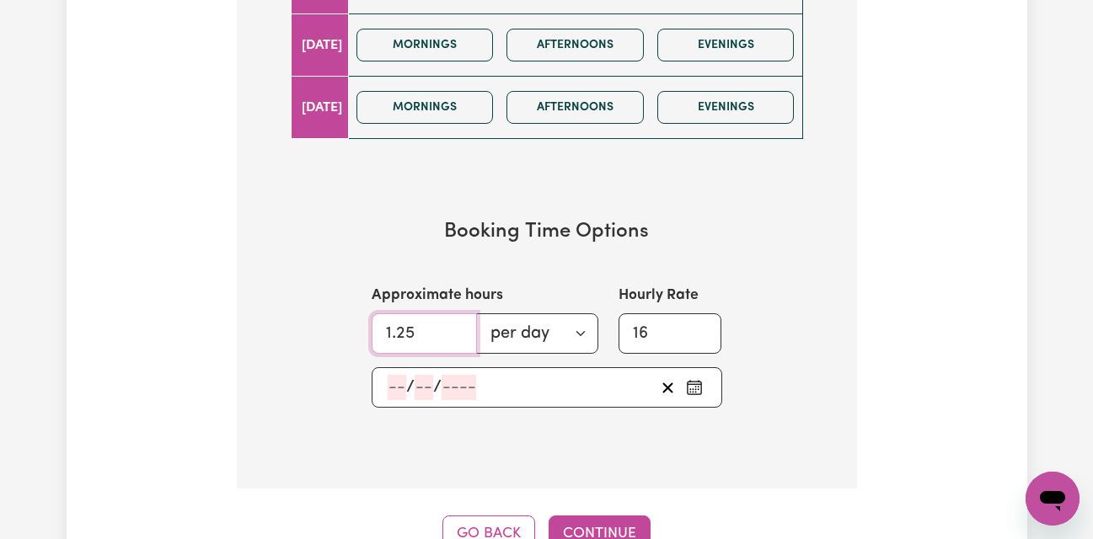
click at [457, 326] on input "1.25" at bounding box center [424, 334] width 105 height 40
click at [457, 326] on input "2.25" at bounding box center [424, 334] width 105 height 40
type input "1.25"
click at [455, 335] on input "1.25" at bounding box center [424, 334] width 105 height 40
click at [649, 338] on input "16" at bounding box center [671, 334] width 104 height 40
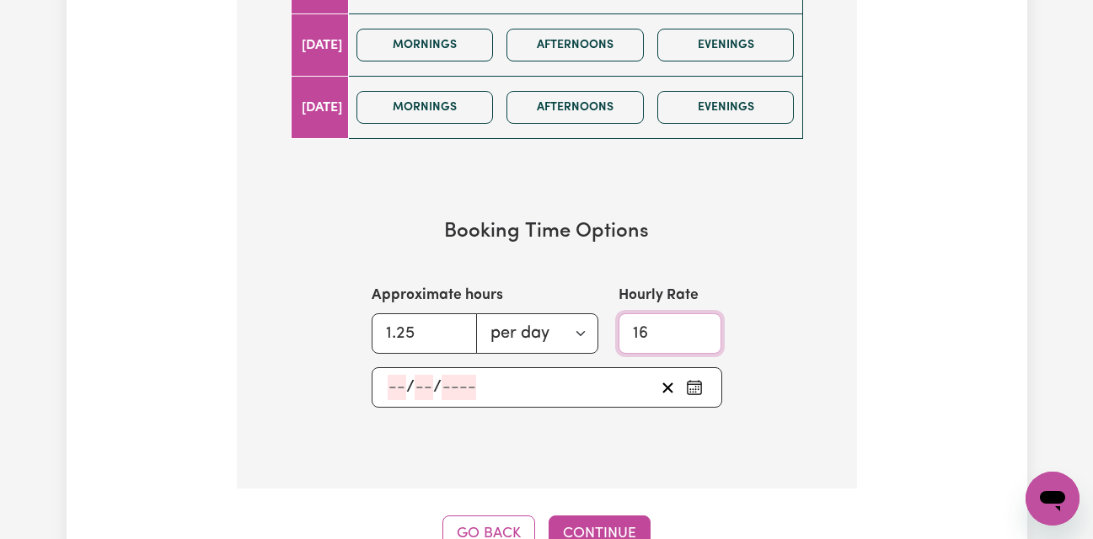
type input "1"
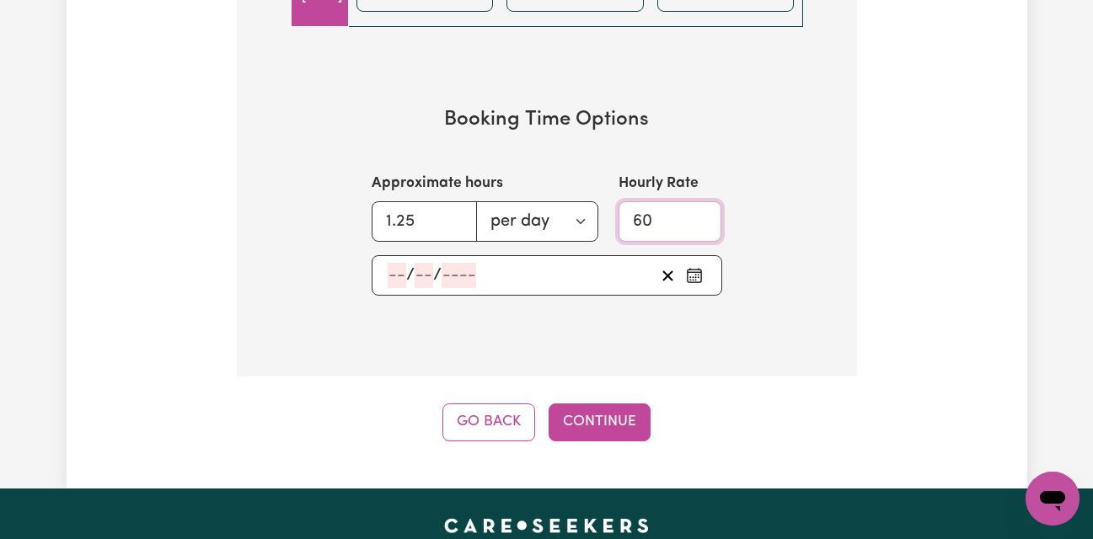
scroll to position [1247, 0]
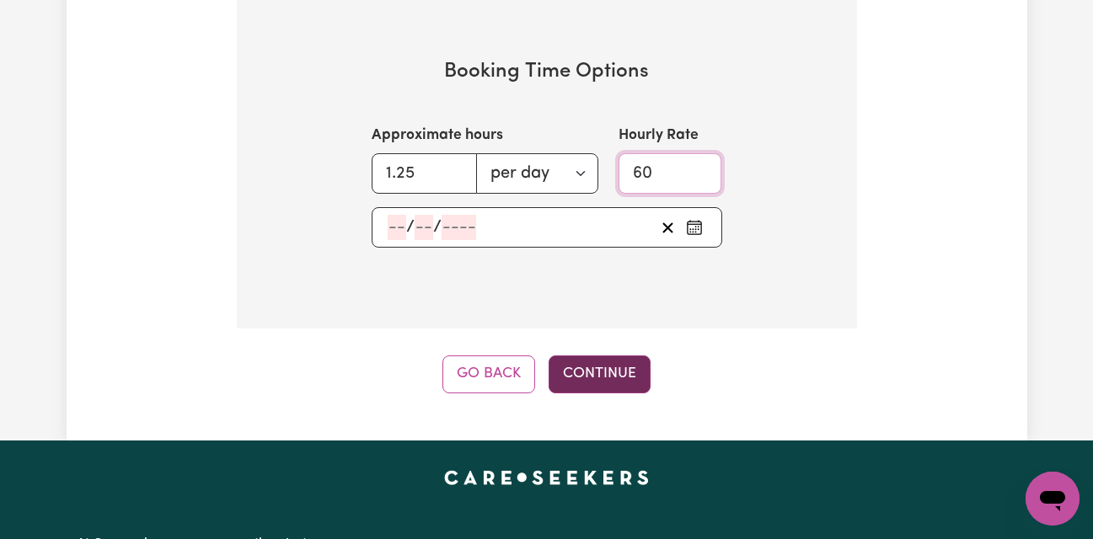
type input "60"
click at [631, 373] on button "Continue" at bounding box center [600, 374] width 102 height 37
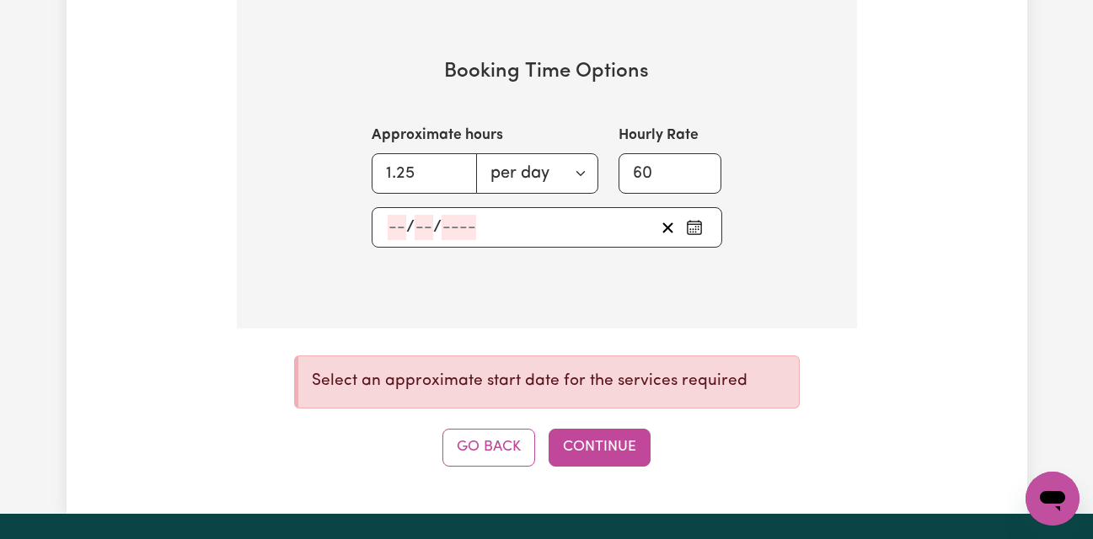
click at [401, 226] on div "/ /" at bounding box center [547, 227] width 351 height 40
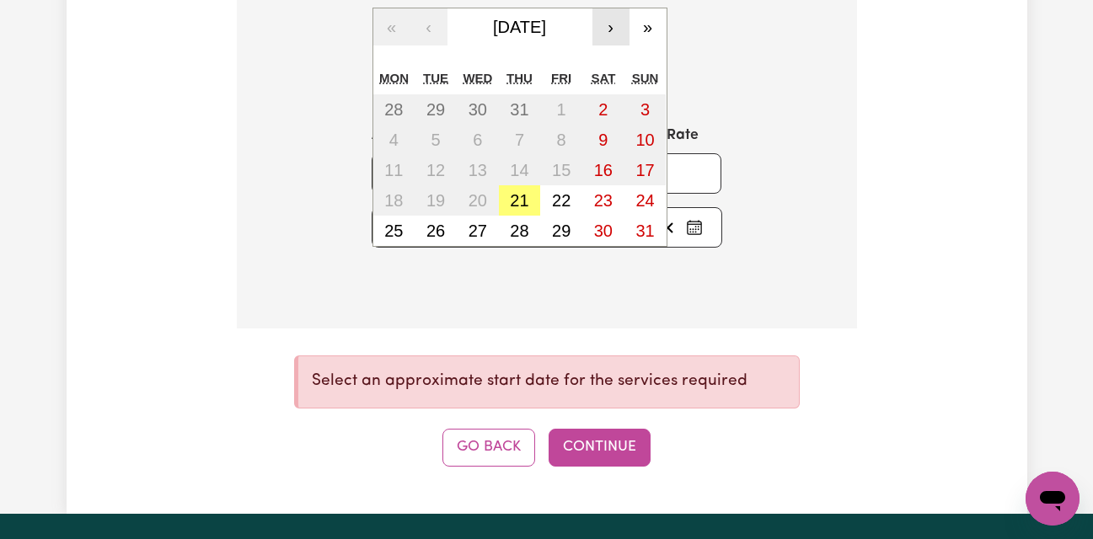
click at [610, 29] on button "›" at bounding box center [611, 26] width 37 height 37
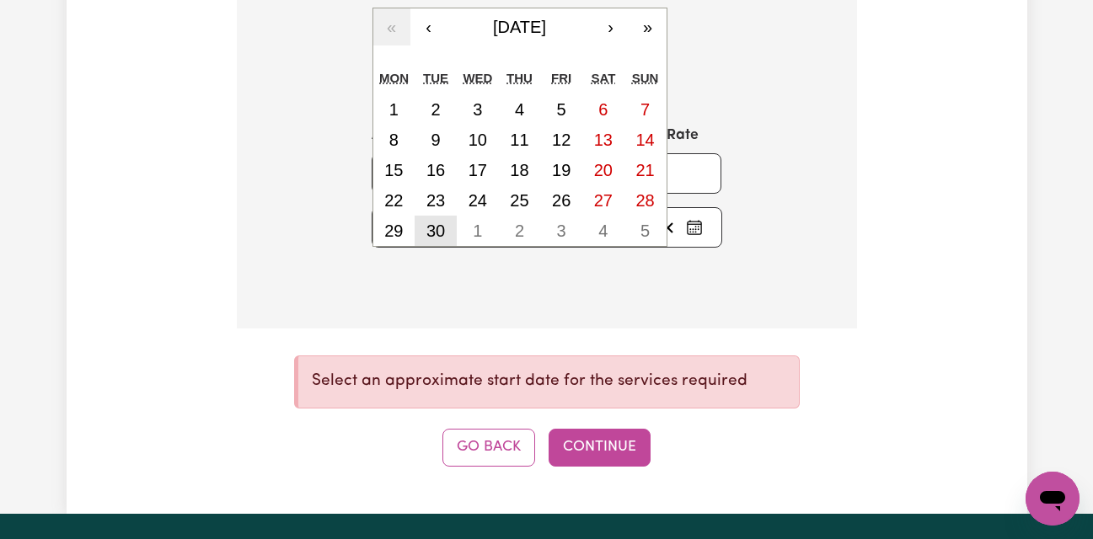
click at [437, 228] on abbr "30" at bounding box center [435, 231] width 19 height 19
type input "2025-09-30"
type input "30"
type input "9"
type input "2025"
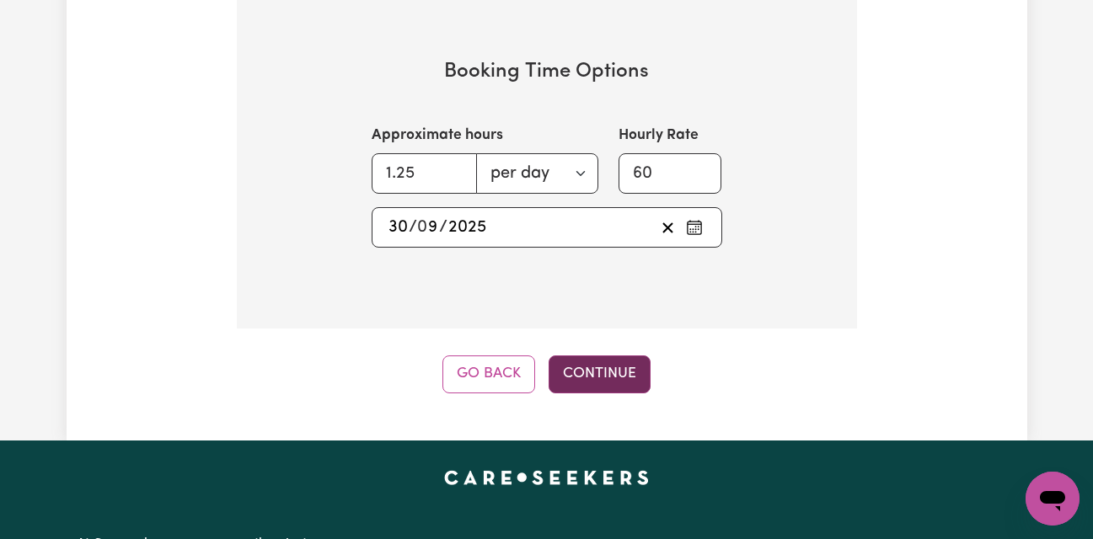
click at [598, 372] on button "Continue" at bounding box center [600, 374] width 102 height 37
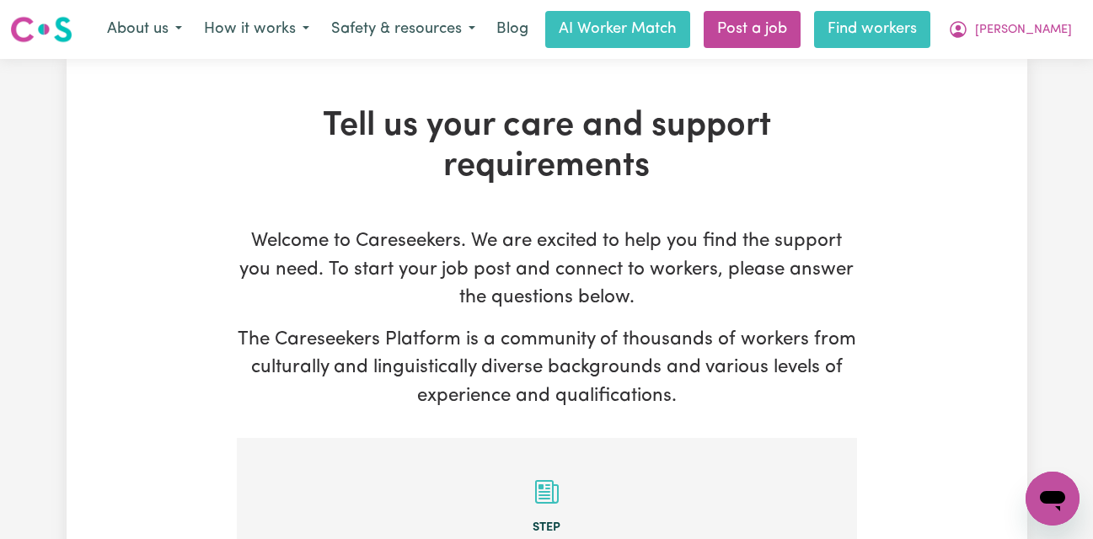
click at [905, 31] on link "Find workers" at bounding box center [872, 29] width 116 height 37
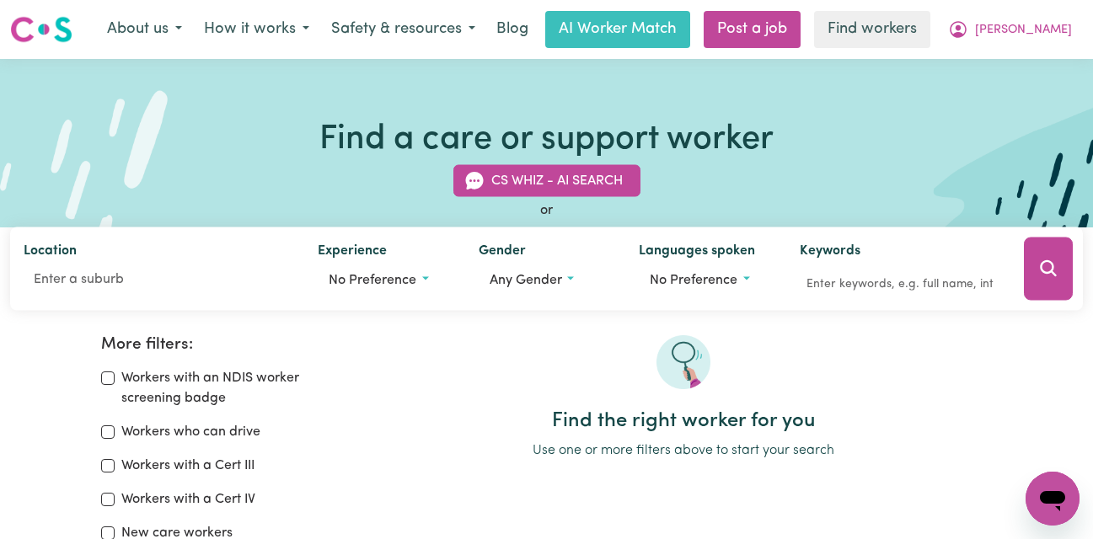
click at [905, 31] on link "Find workers" at bounding box center [872, 29] width 116 height 37
